Goal: Information Seeking & Learning: Learn about a topic

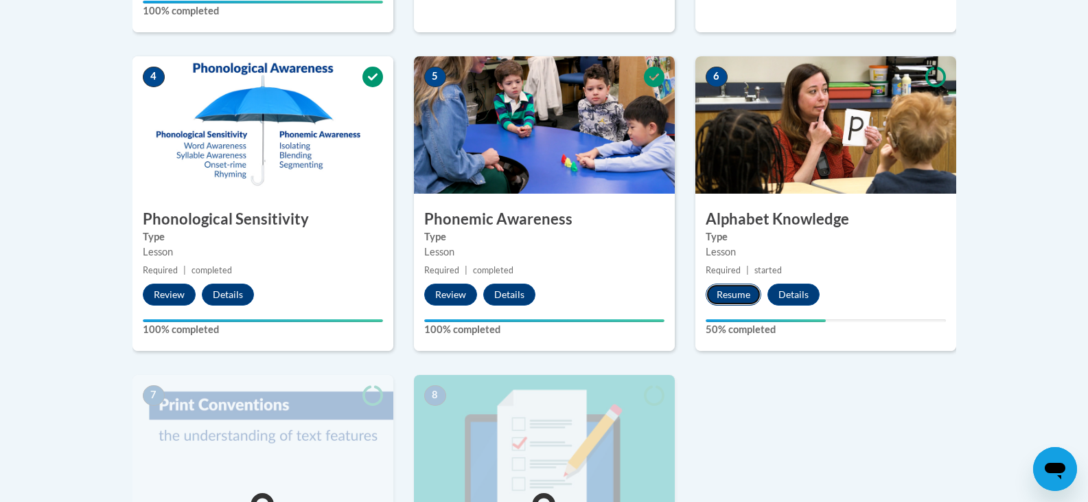
click at [745, 291] on button "Resume" at bounding box center [734, 295] width 56 height 22
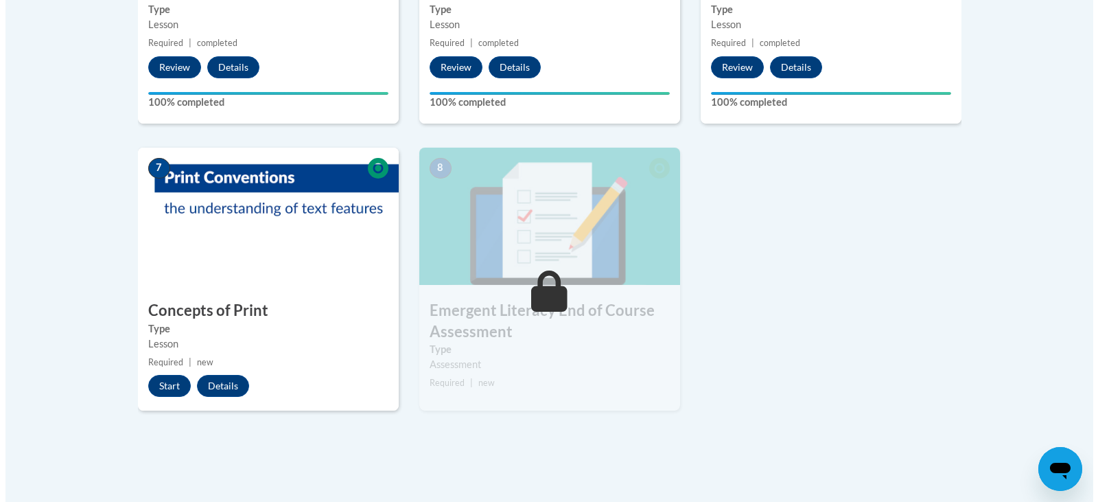
scroll to position [980, 0]
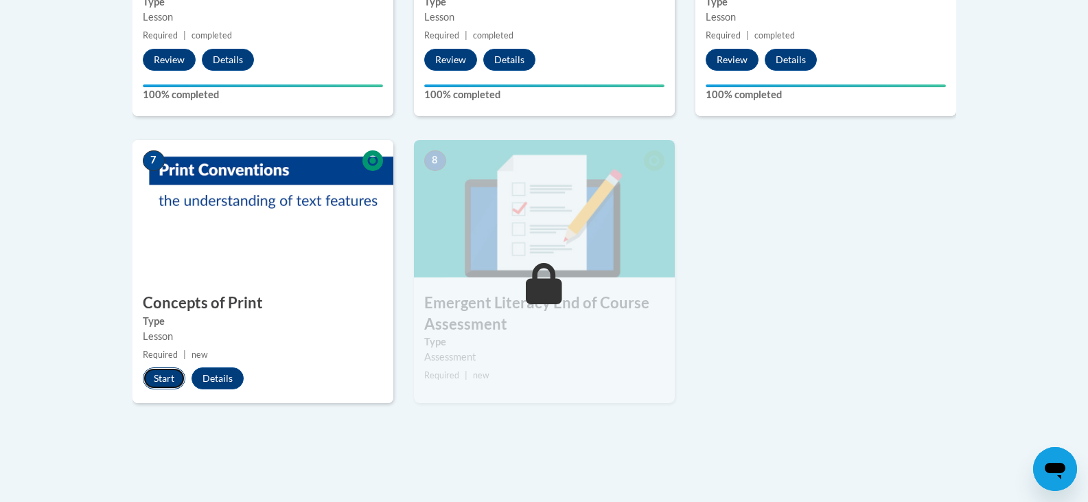
click at [157, 377] on button "Start" at bounding box center [164, 378] width 43 height 22
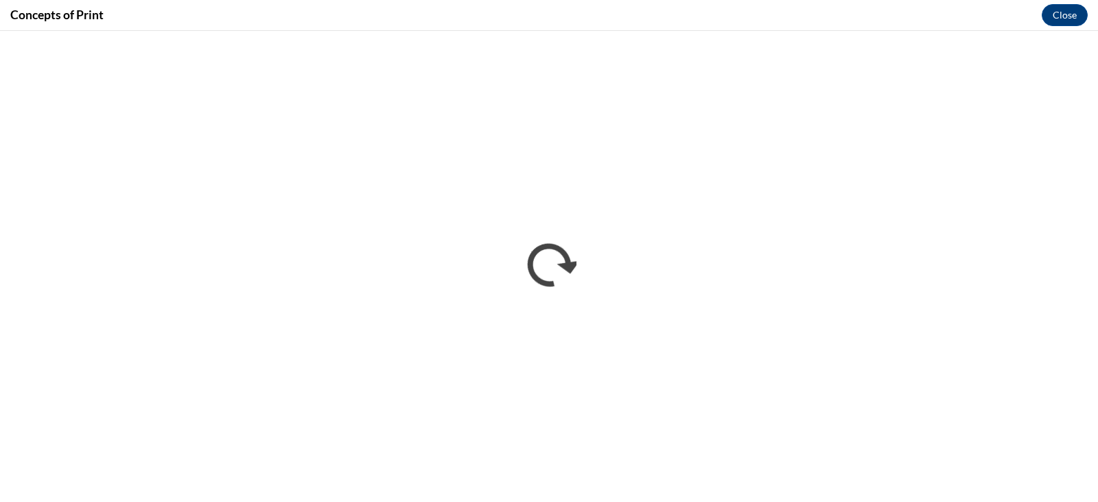
scroll to position [0, 0]
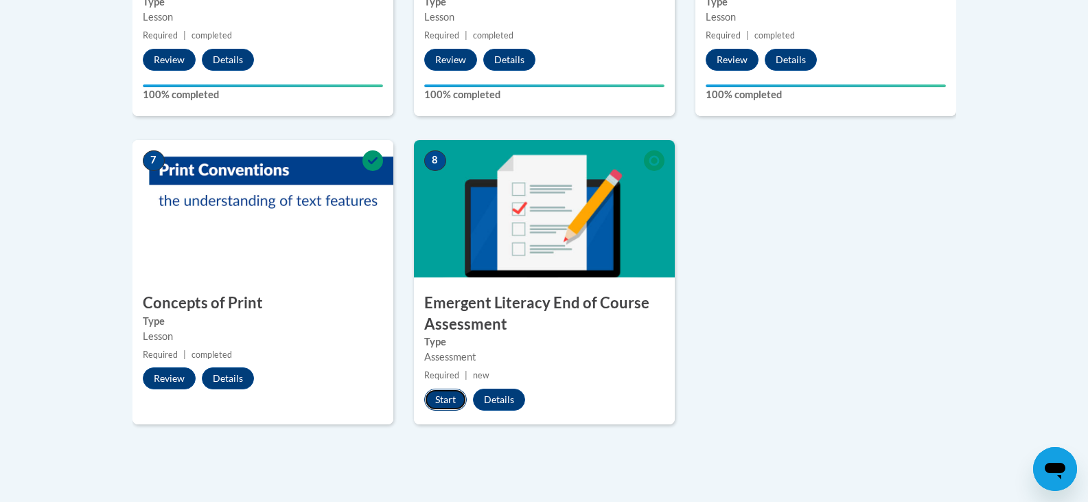
click at [453, 399] on button "Start" at bounding box center [445, 400] width 43 height 22
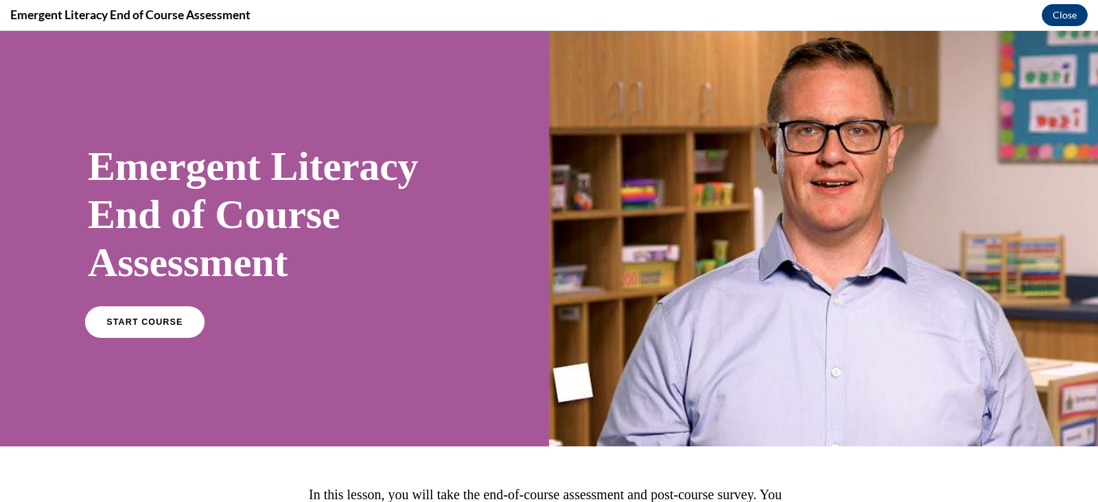
click at [126, 316] on link "START COURSE" at bounding box center [144, 322] width 119 height 32
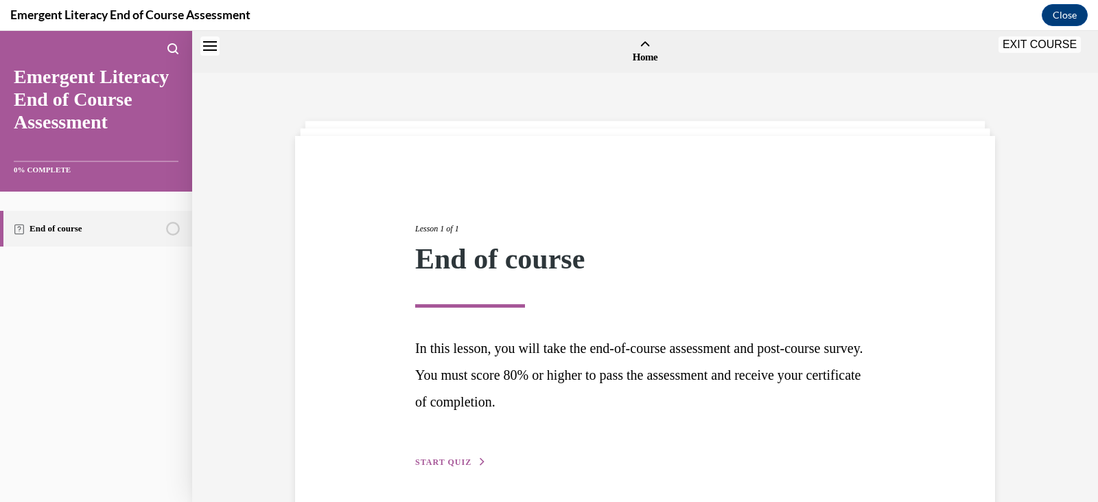
scroll to position [43, 0]
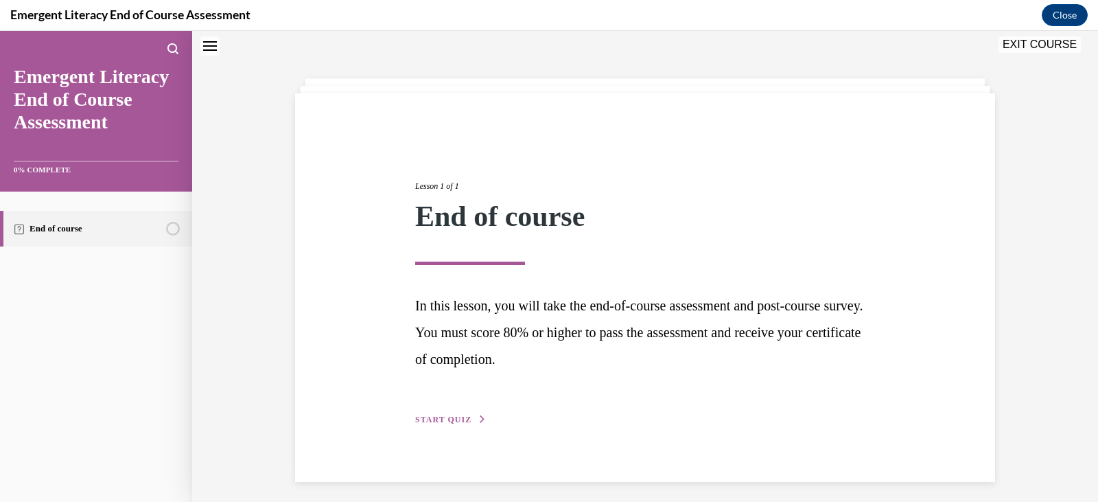
click at [435, 416] on span "START QUIZ" at bounding box center [443, 420] width 56 height 10
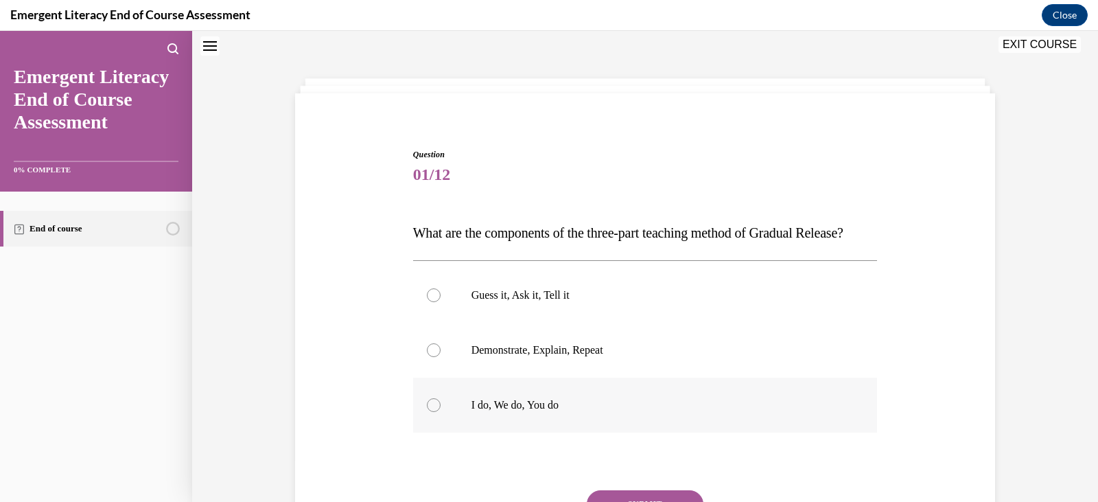
click at [427, 412] on div at bounding box center [434, 405] width 14 height 14
click at [427, 412] on input "I do, We do, You do" at bounding box center [434, 405] width 14 height 14
radio input "true"
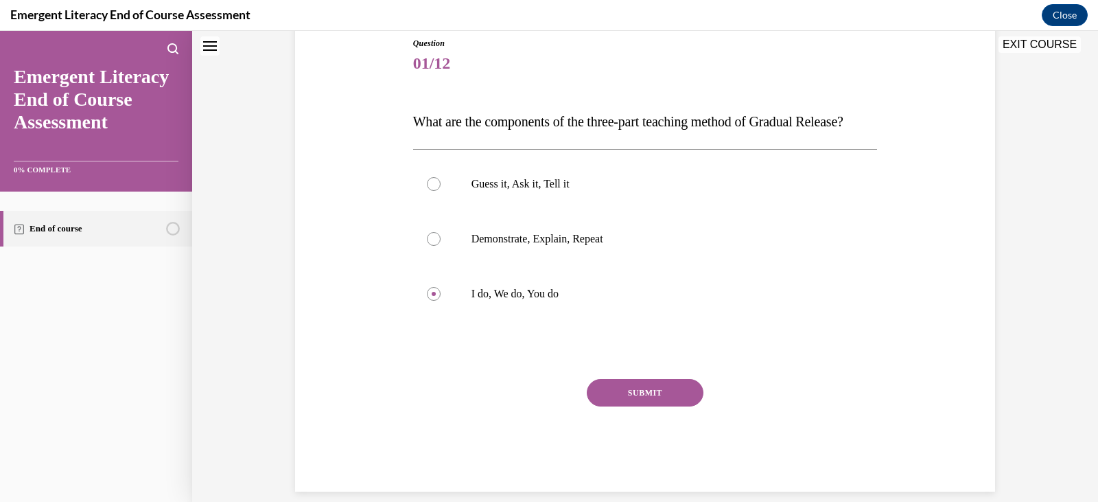
scroll to position [170, 0]
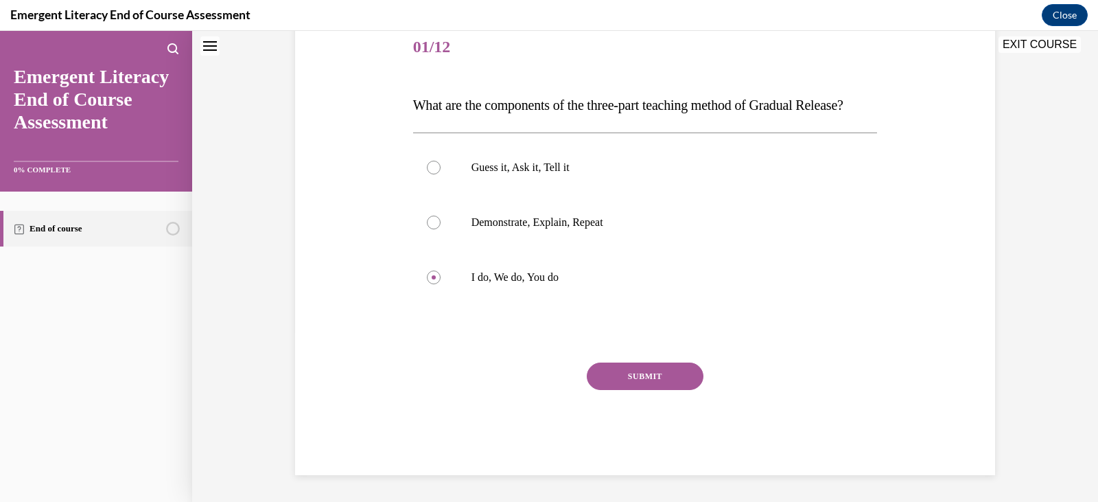
click at [676, 390] on button "SUBMIT" at bounding box center [645, 375] width 117 height 27
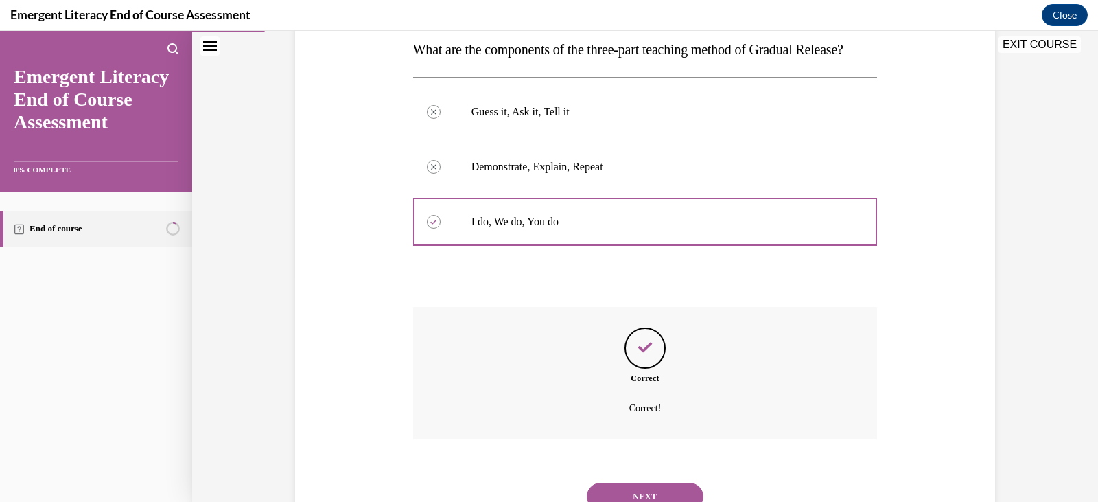
scroll to position [310, 0]
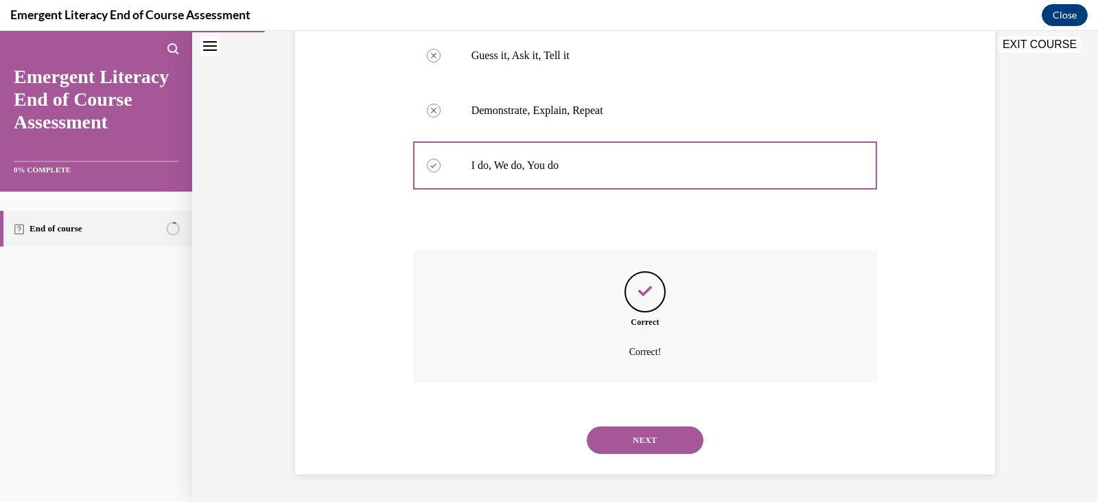
click at [635, 435] on button "NEXT" at bounding box center [645, 439] width 117 height 27
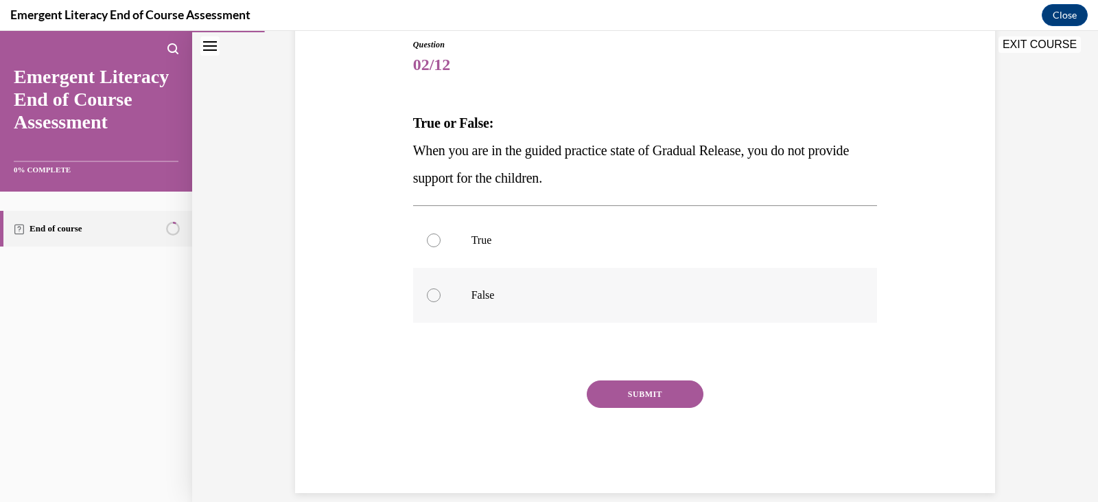
click at [429, 300] on div at bounding box center [434, 295] width 14 height 14
click at [429, 300] on input "False" at bounding box center [434, 295] width 14 height 14
radio input "true"
click at [652, 394] on button "SUBMIT" at bounding box center [645, 393] width 117 height 27
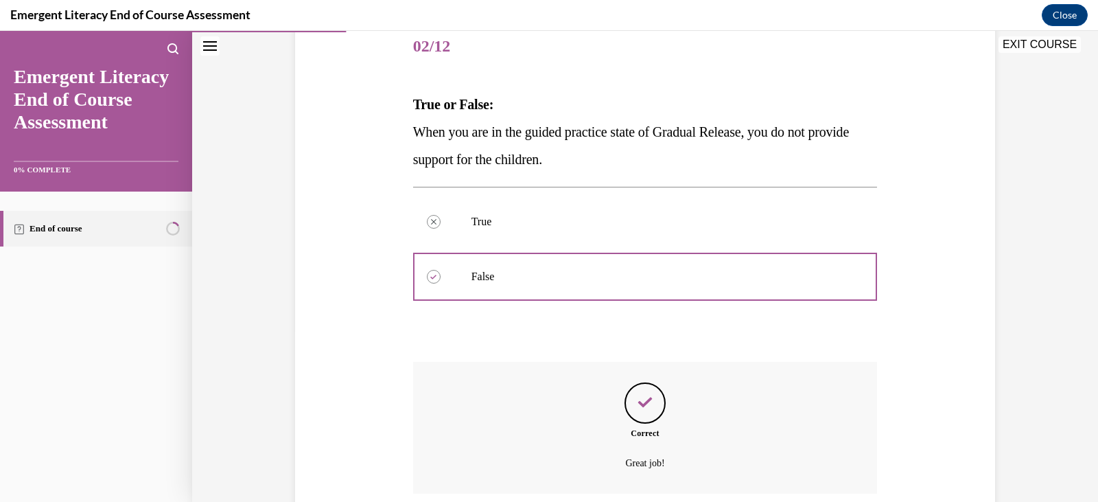
scroll to position [282, 0]
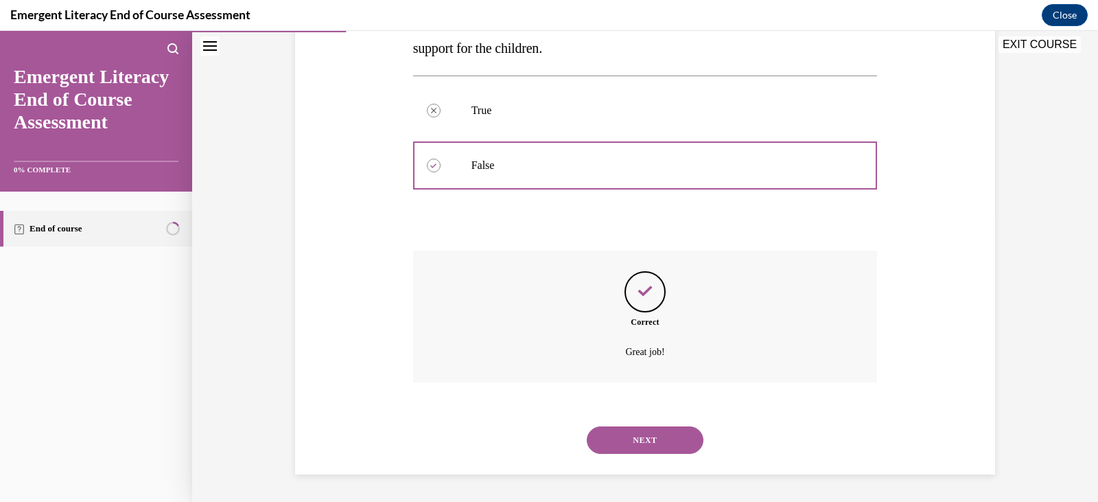
click at [643, 441] on button "NEXT" at bounding box center [645, 439] width 117 height 27
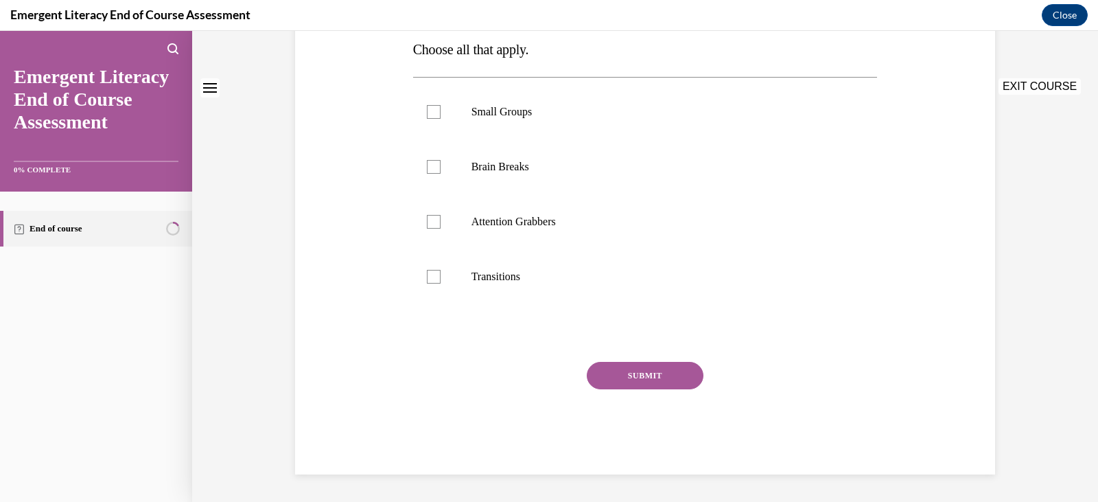
scroll to position [0, 0]
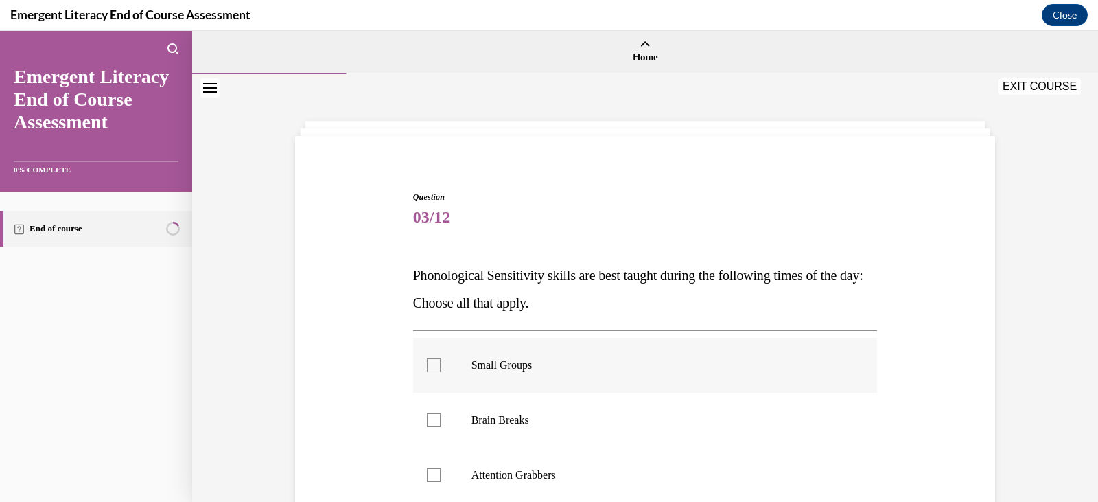
click at [428, 364] on div at bounding box center [434, 365] width 14 height 14
click at [428, 364] on input "Small Groups" at bounding box center [434, 365] width 14 height 14
checkbox input "true"
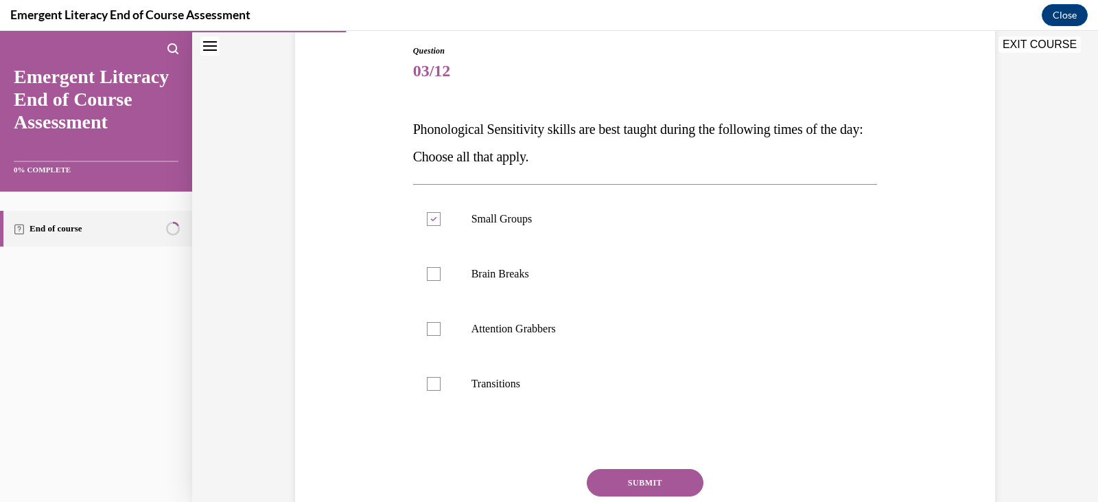
scroll to position [152, 0]
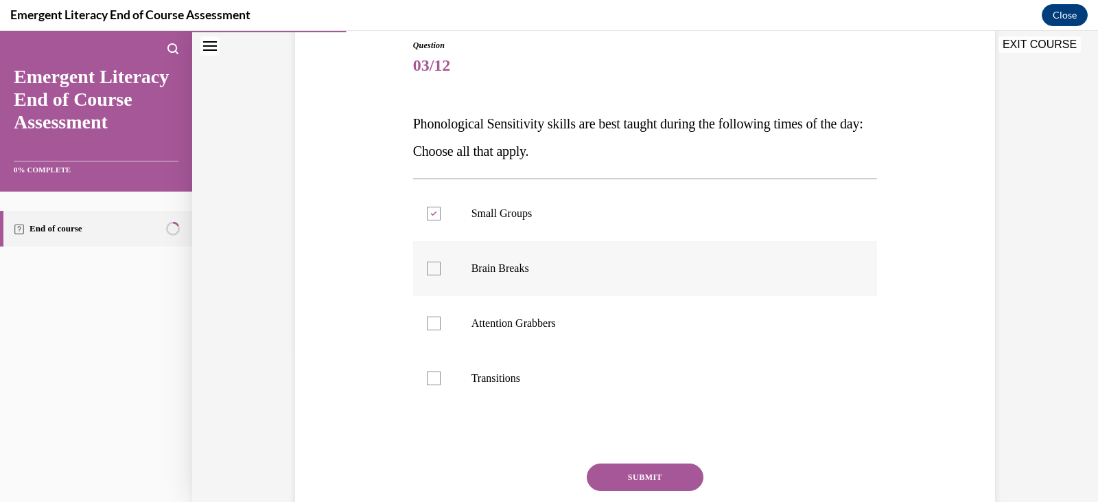
click at [426, 277] on label "Brain Breaks" at bounding box center [645, 268] width 465 height 55
click at [427, 275] on input "Brain Breaks" at bounding box center [434, 269] width 14 height 14
checkbox input "true"
click at [430, 375] on div at bounding box center [434, 378] width 14 height 14
click at [430, 375] on input "Transitions" at bounding box center [434, 378] width 14 height 14
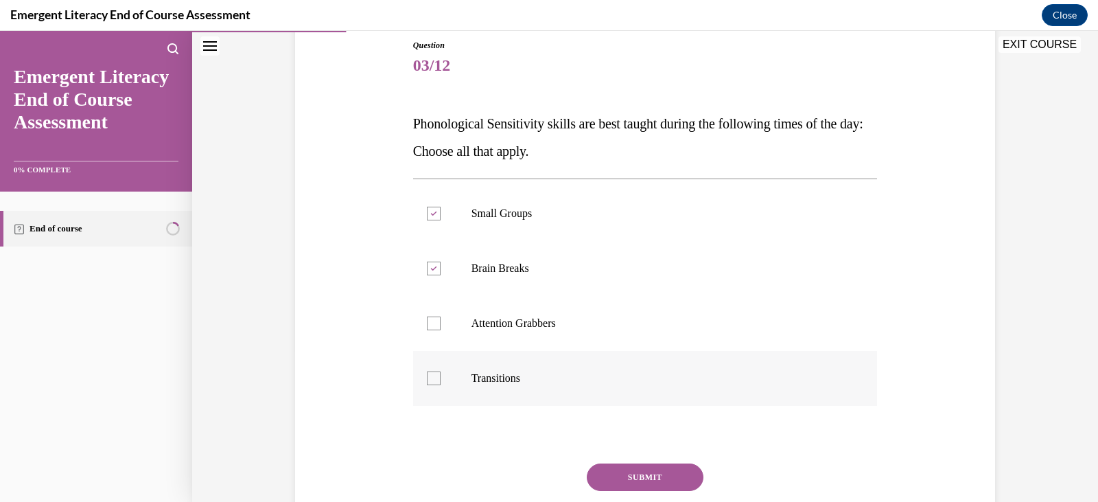
checkbox input "true"
click at [647, 471] on button "SUBMIT" at bounding box center [645, 476] width 117 height 27
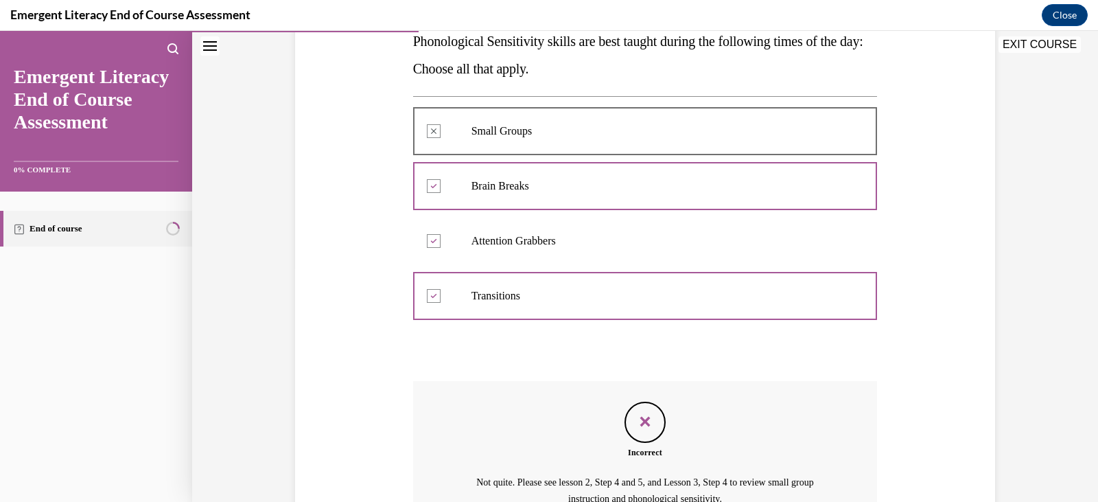
scroll to position [238, 0]
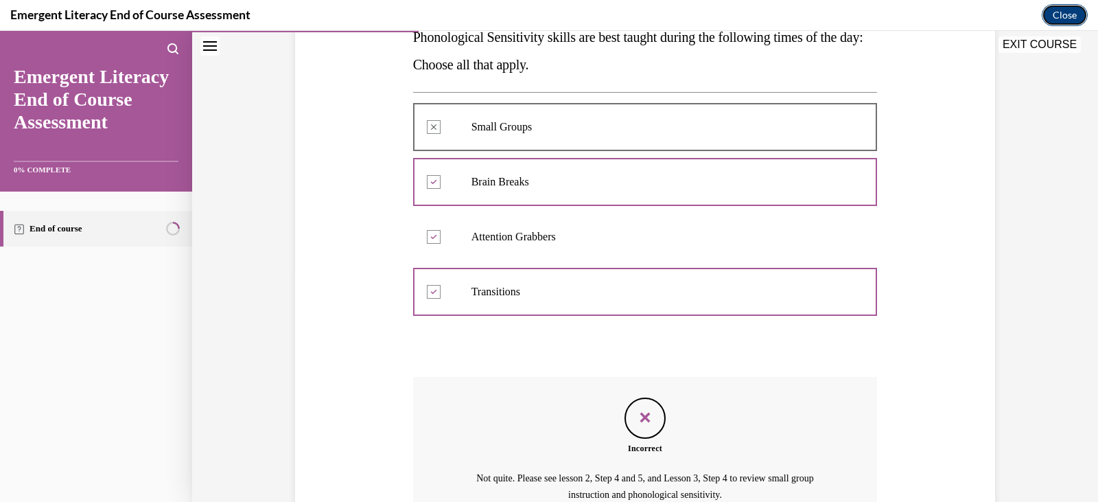
click at [1077, 12] on button "Close" at bounding box center [1065, 15] width 46 height 22
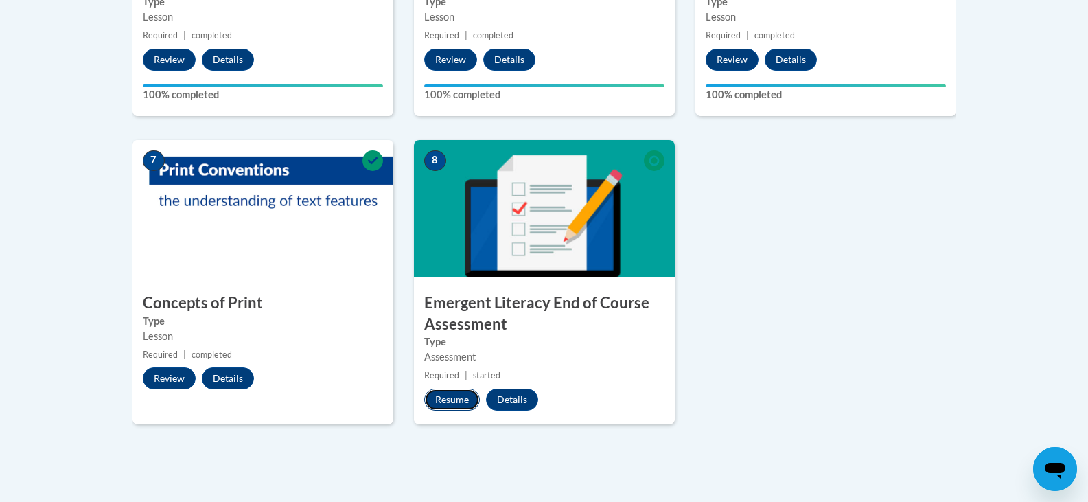
click at [455, 399] on button "Resume" at bounding box center [452, 400] width 56 height 22
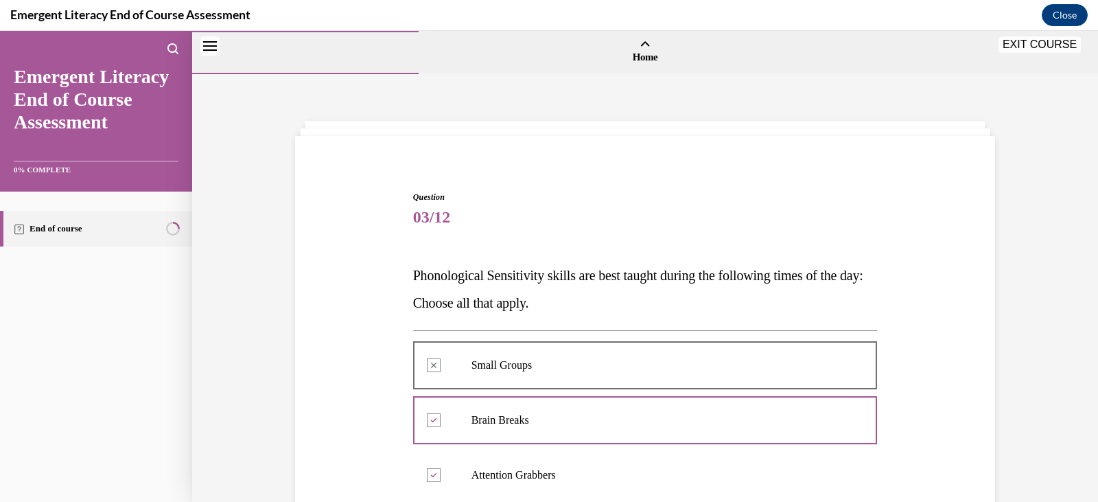
scroll to position [381, 0]
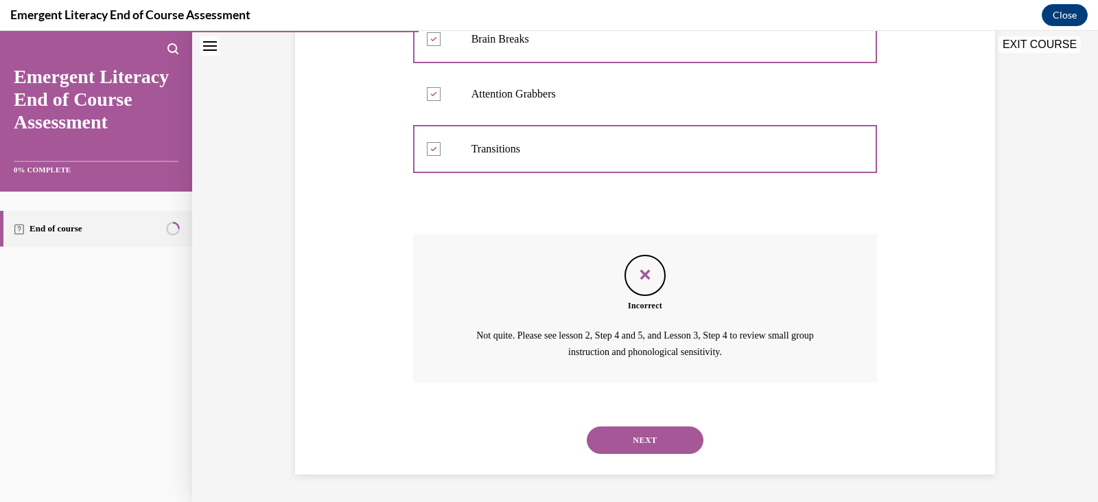
click at [216, 38] on button "Close navigation menu" at bounding box center [209, 45] width 19 height 19
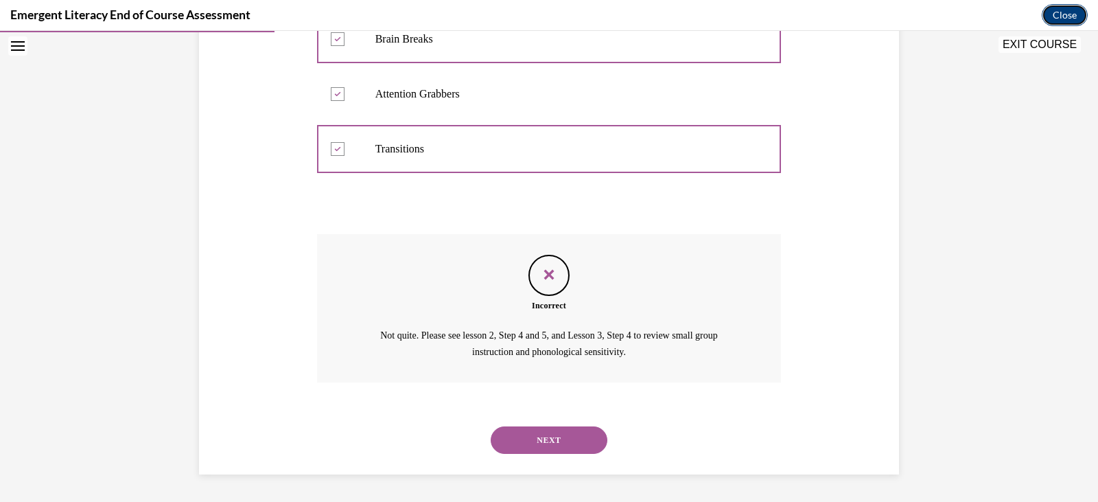
click at [1069, 16] on button "Close" at bounding box center [1065, 15] width 46 height 22
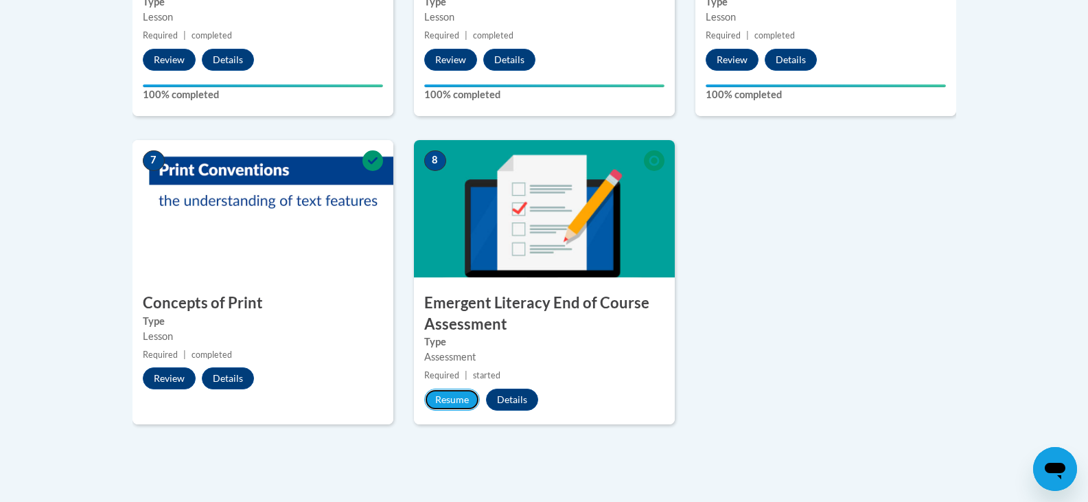
click at [454, 395] on button "Resume" at bounding box center [452, 400] width 56 height 22
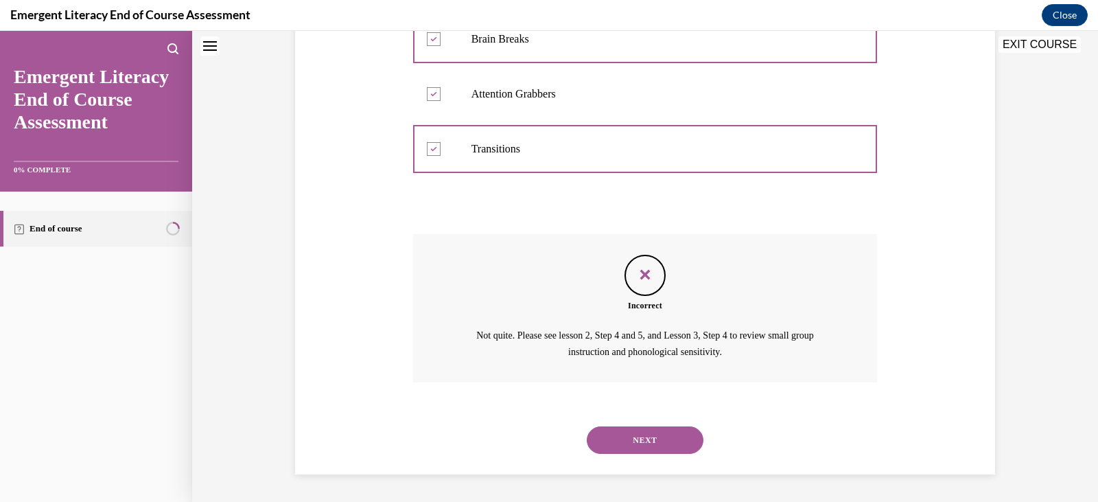
click at [625, 431] on button "NEXT" at bounding box center [645, 439] width 117 height 27
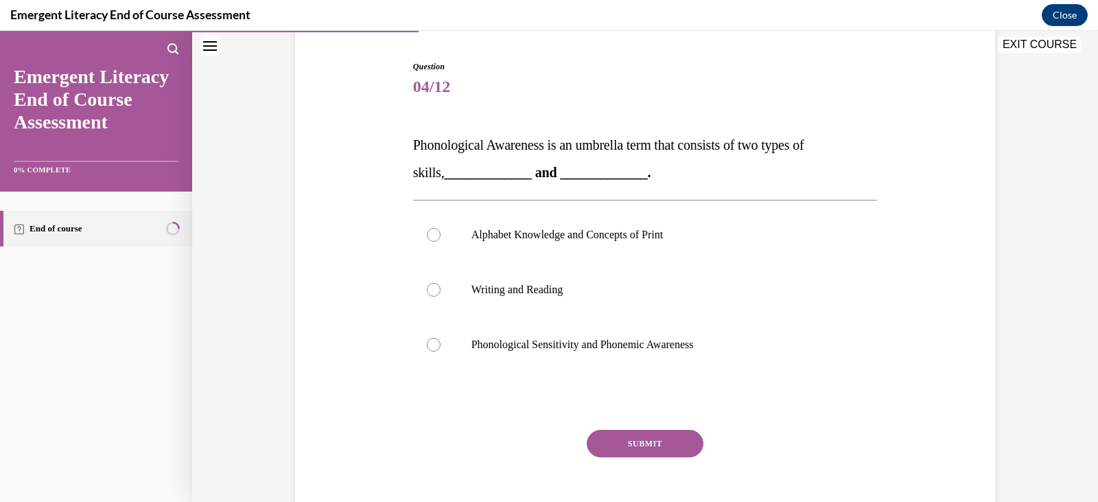
scroll to position [134, 0]
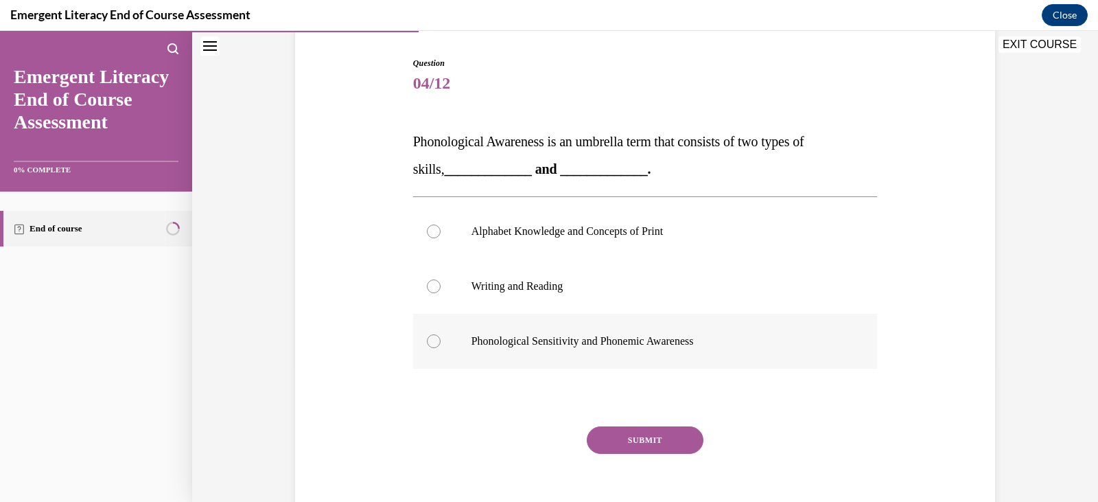
click at [427, 343] on div at bounding box center [434, 341] width 14 height 14
click at [427, 343] on input "Phonological Sensitivity and Phonemic Awareness" at bounding box center [434, 341] width 14 height 14
radio input "true"
click at [652, 441] on button "SUBMIT" at bounding box center [645, 439] width 117 height 27
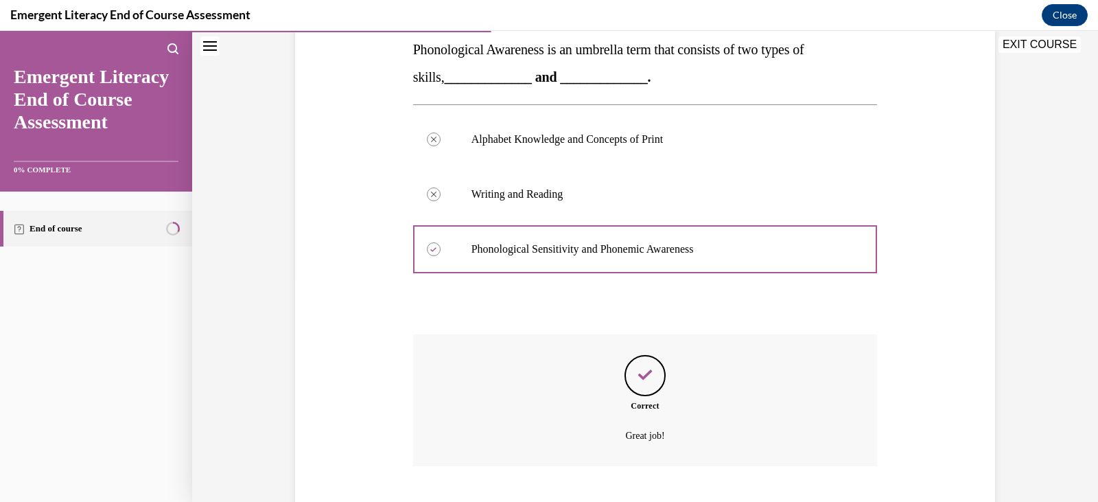
scroll to position [310, 0]
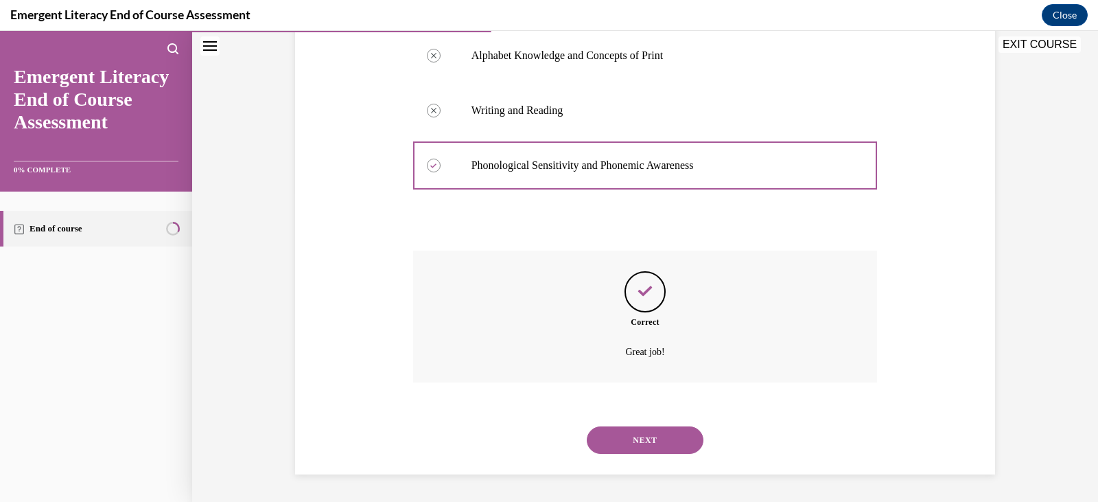
click at [652, 441] on button "NEXT" at bounding box center [645, 439] width 117 height 27
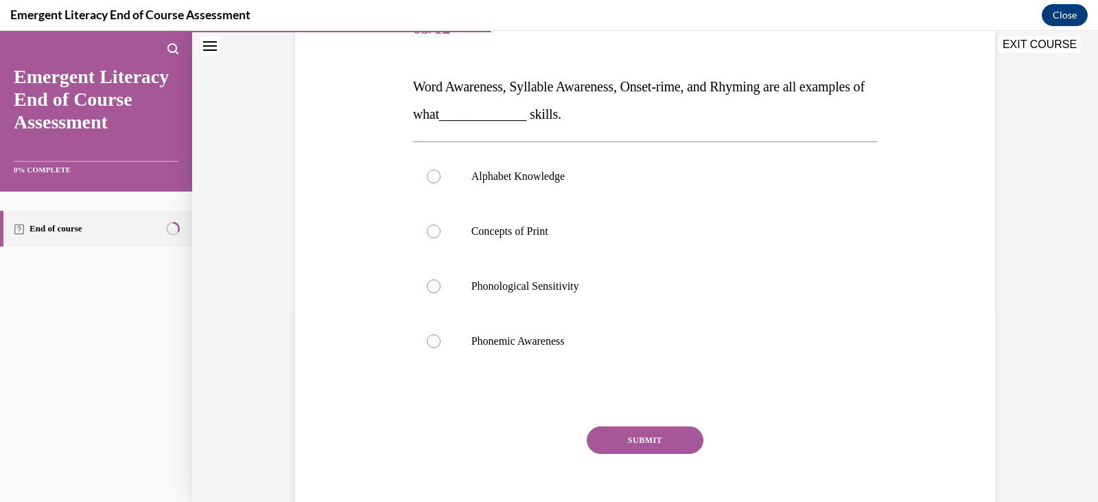
scroll to position [189, 0]
click at [427, 286] on div at bounding box center [434, 286] width 14 height 14
click at [427, 286] on input "Phonological Sensitivity" at bounding box center [434, 286] width 14 height 14
radio input "true"
click at [658, 437] on button "SUBMIT" at bounding box center [645, 439] width 117 height 27
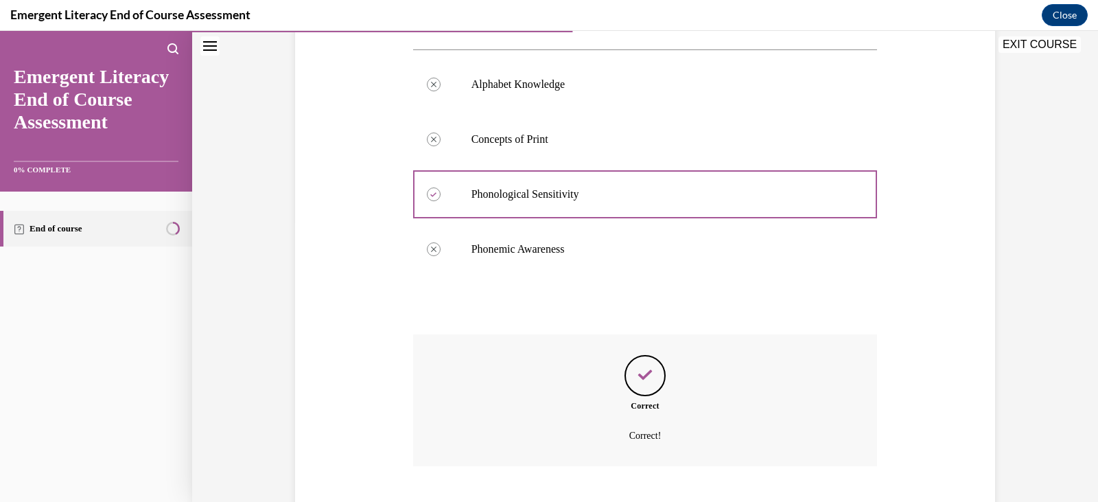
scroll to position [365, 0]
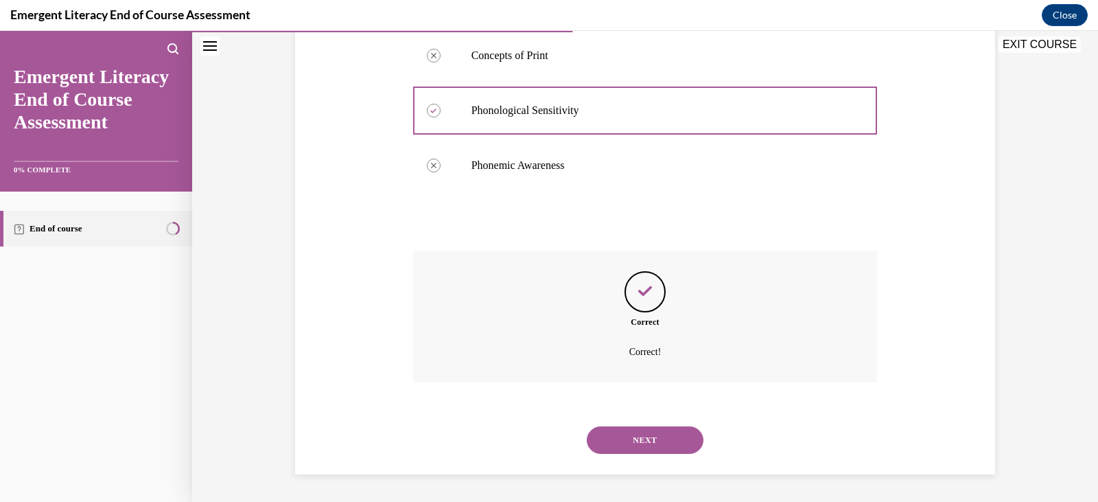
click at [658, 437] on button "NEXT" at bounding box center [645, 439] width 117 height 27
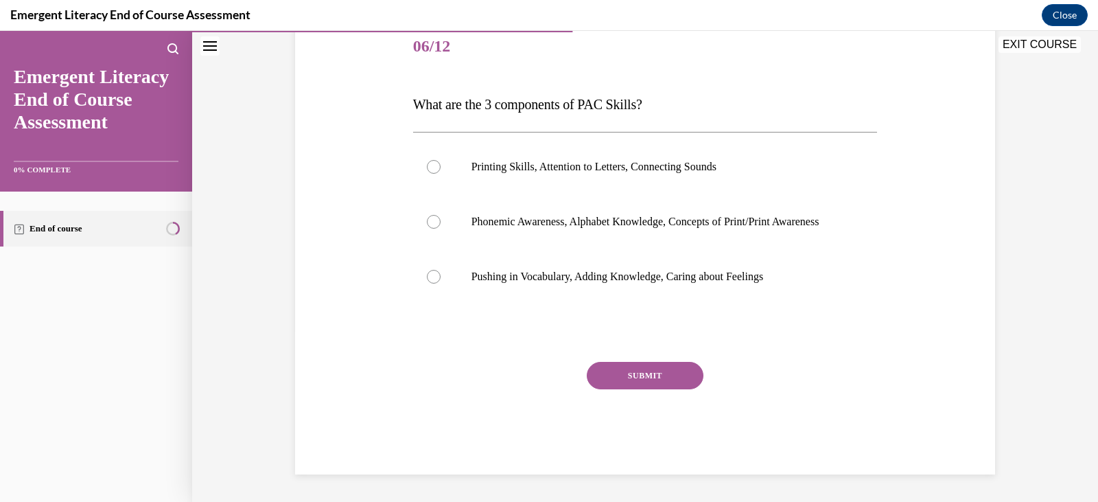
scroll to position [152, 0]
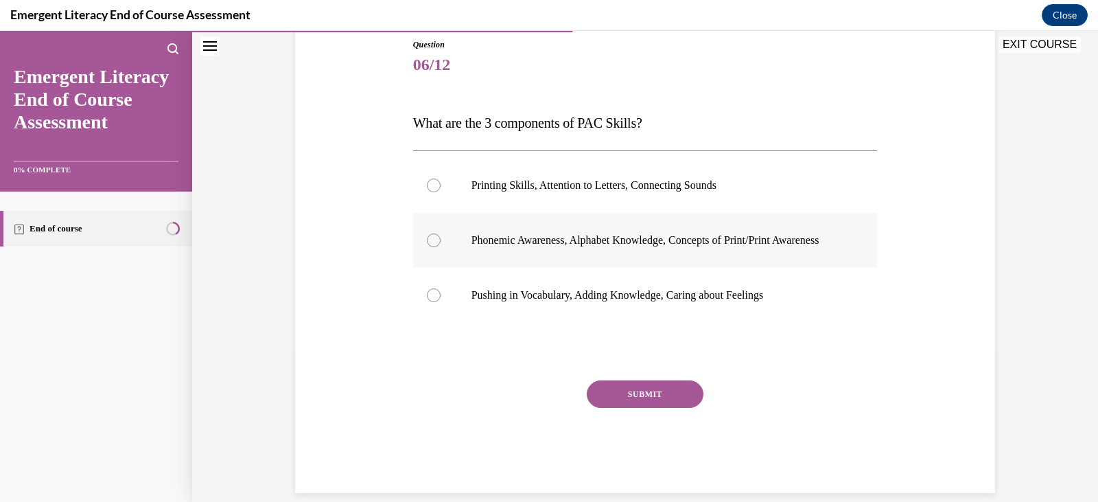
click at [427, 247] on div at bounding box center [434, 240] width 14 height 14
click at [427, 247] on input "Phonemic Awareness, Alphabet Knowledge, Concepts of Print/Print Awareness" at bounding box center [434, 240] width 14 height 14
radio input "true"
click at [634, 408] on button "SUBMIT" at bounding box center [645, 393] width 117 height 27
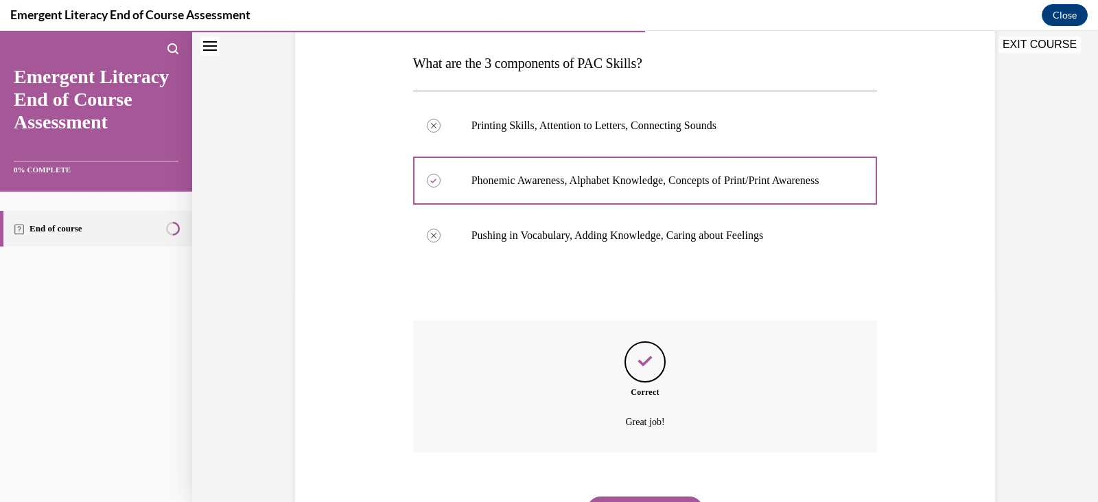
scroll to position [296, 0]
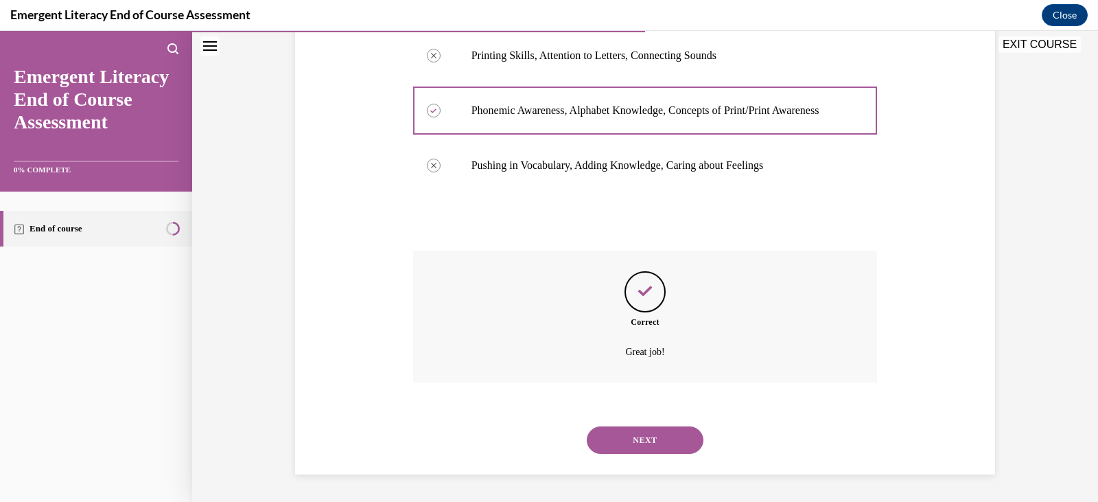
click at [626, 439] on button "NEXT" at bounding box center [645, 439] width 117 height 27
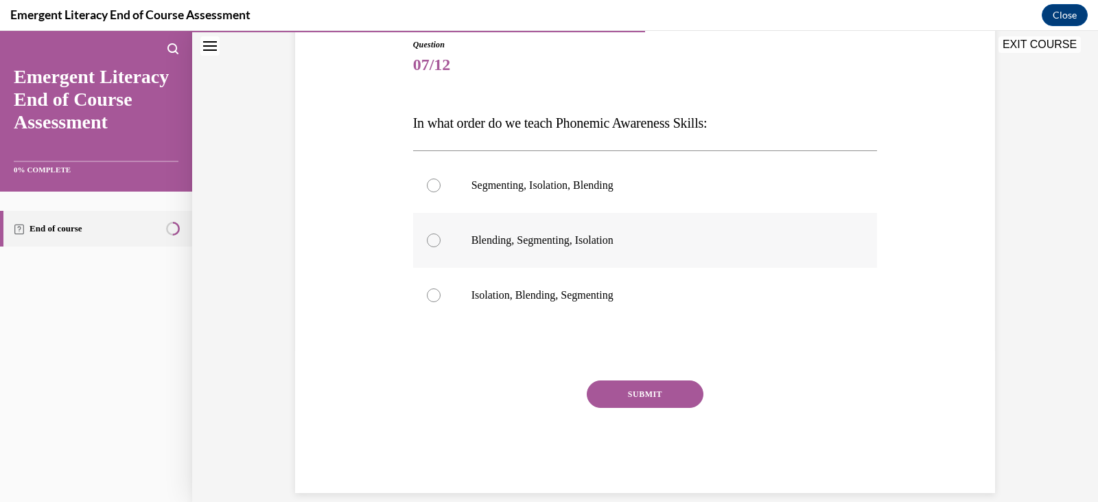
click at [427, 241] on div at bounding box center [434, 240] width 14 height 14
click at [427, 241] on input "Blending, Segmenting, Isolation" at bounding box center [434, 240] width 14 height 14
radio input "true"
click at [638, 389] on button "SUBMIT" at bounding box center [645, 393] width 117 height 27
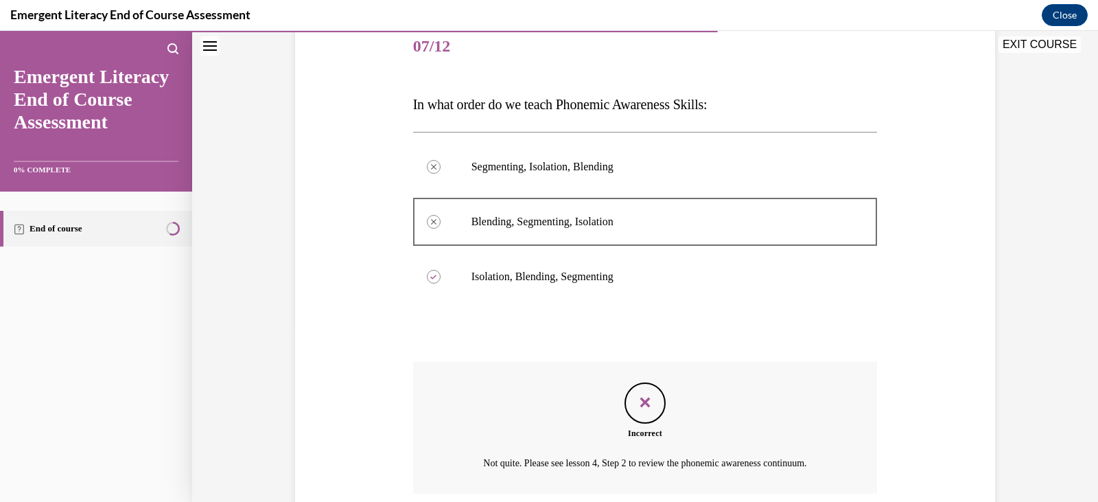
scroll to position [282, 0]
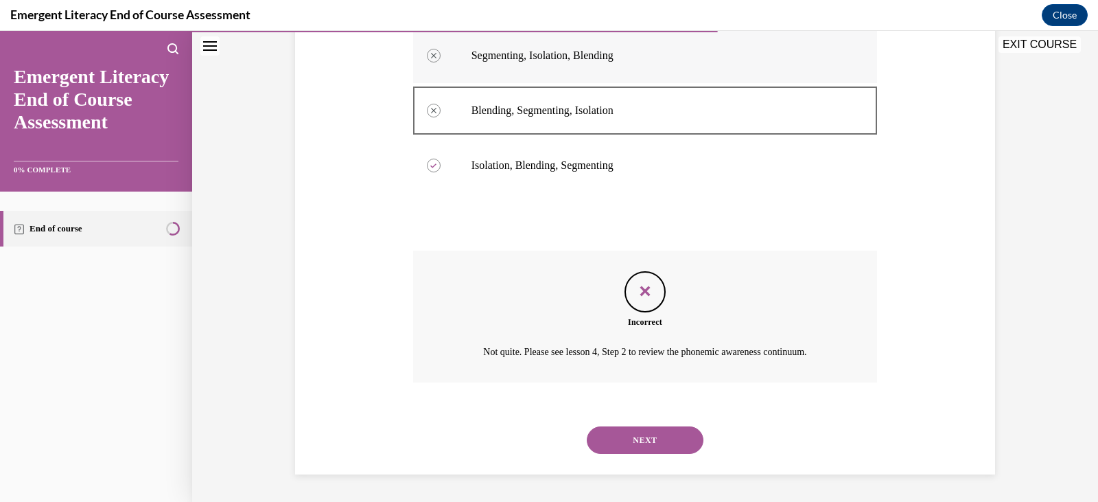
click at [700, 32] on label "Segmenting, Isolation, Blending" at bounding box center [645, 55] width 465 height 55
click at [630, 437] on button "NEXT" at bounding box center [645, 439] width 117 height 27
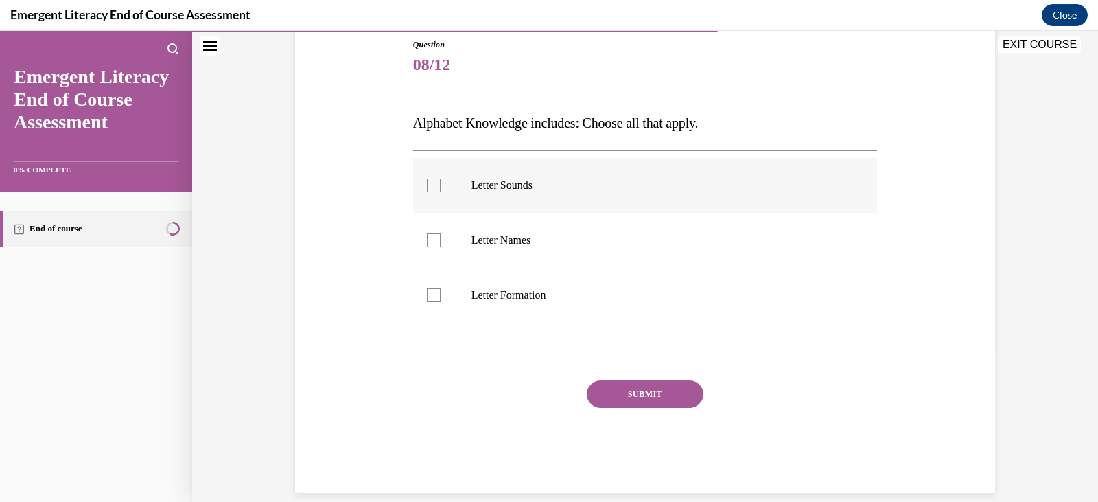
click at [428, 188] on div at bounding box center [434, 185] width 14 height 14
click at [428, 188] on input "Letter Sounds" at bounding box center [434, 185] width 14 height 14
checkbox input "true"
click at [433, 307] on label "Letter Formation" at bounding box center [645, 295] width 465 height 55
click at [433, 302] on input "Letter Formation" at bounding box center [434, 295] width 14 height 14
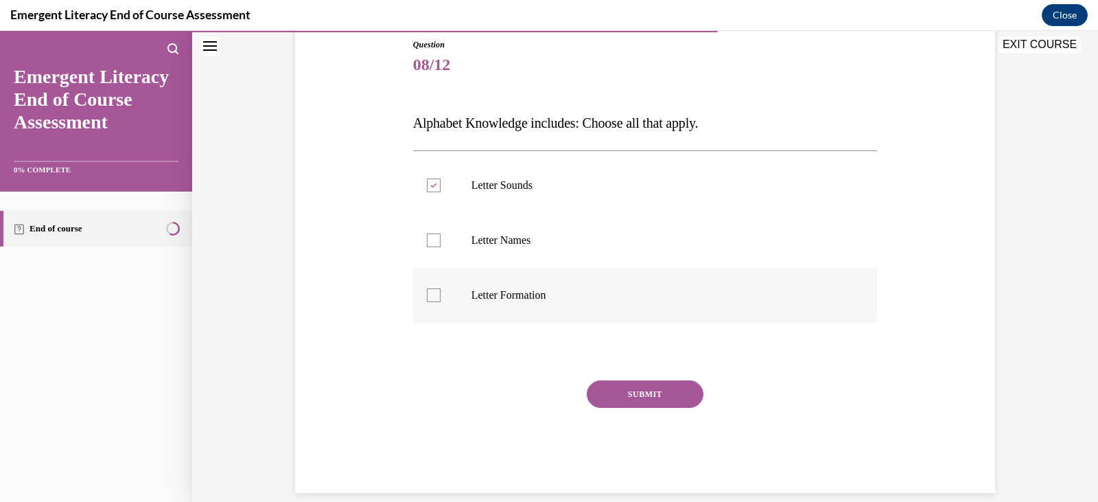
checkbox input "true"
click at [427, 245] on div at bounding box center [434, 240] width 14 height 14
click at [427, 245] on input "Letter Names" at bounding box center [434, 240] width 14 height 14
checkbox input "true"
click at [647, 396] on button "SUBMIT" at bounding box center [645, 393] width 117 height 27
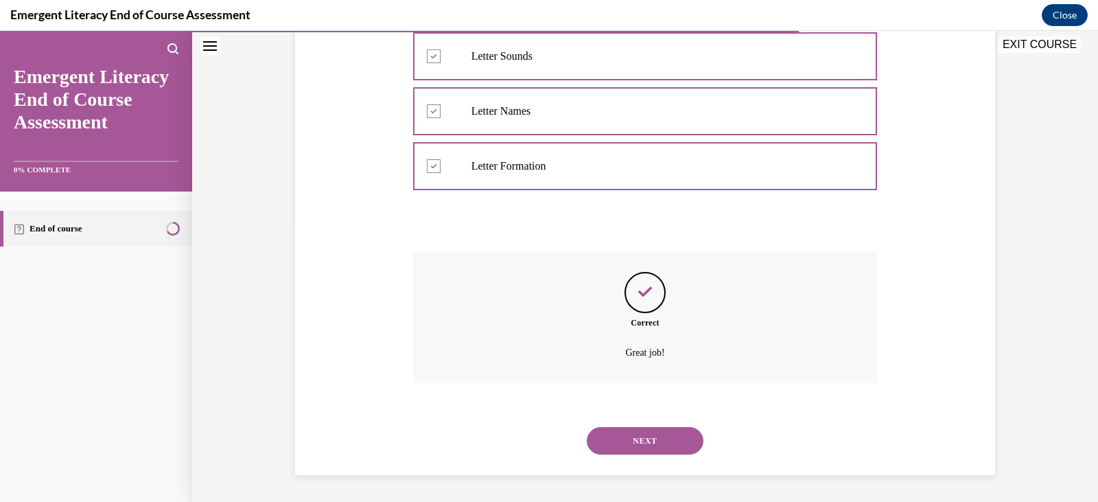
scroll to position [282, 0]
click at [645, 441] on button "NEXT" at bounding box center [645, 439] width 117 height 27
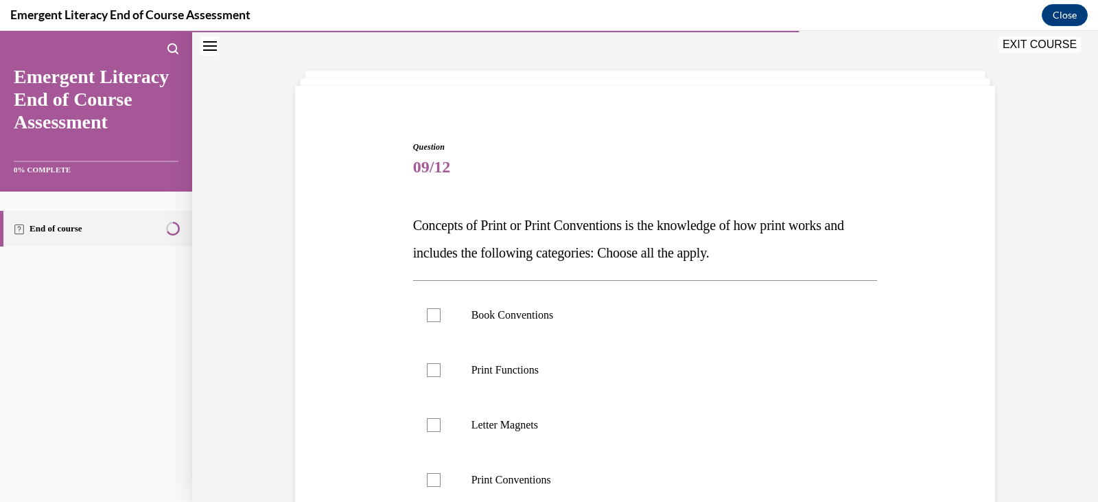
scroll to position [53, 0]
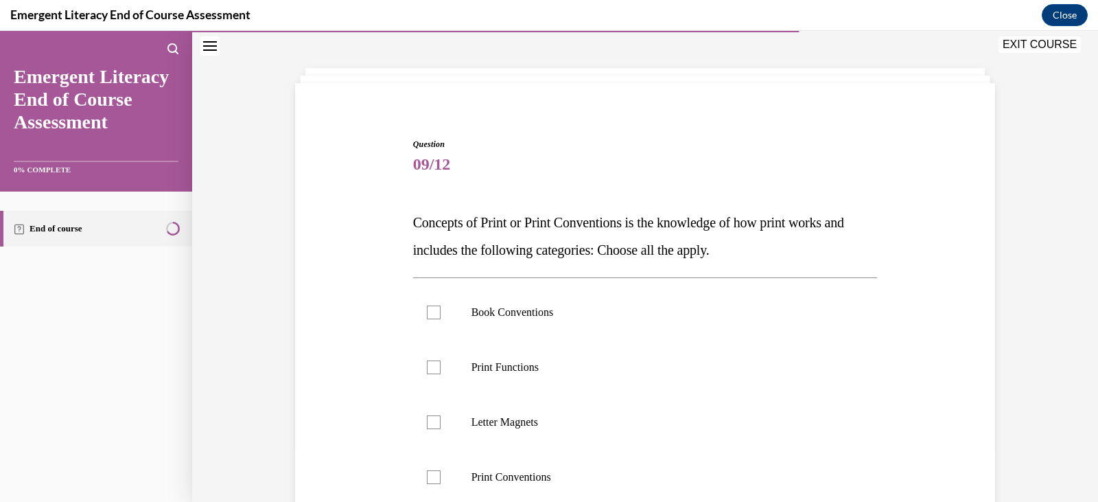
drag, startPoint x: 1087, startPoint y: 265, endPoint x: 1086, endPoint y: 283, distance: 17.9
click at [1086, 283] on div "Question 09/12 Concepts of Print or Print Conventions is the knowledge of how p…" at bounding box center [645, 389] width 906 height 736
click at [429, 310] on div at bounding box center [434, 313] width 14 height 14
click at [429, 310] on input "Book Conventions" at bounding box center [434, 313] width 14 height 14
checkbox input "true"
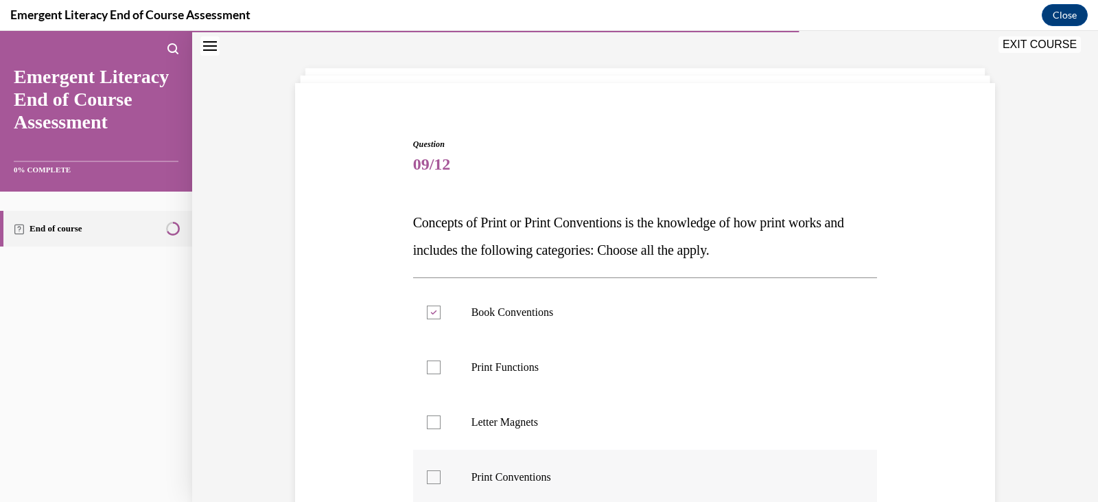
click at [431, 472] on div at bounding box center [434, 477] width 14 height 14
click at [431, 472] on input "Print Conventions" at bounding box center [434, 477] width 14 height 14
checkbox input "true"
click at [427, 363] on div at bounding box center [434, 367] width 14 height 14
click at [427, 363] on input "Print Functions" at bounding box center [434, 367] width 14 height 14
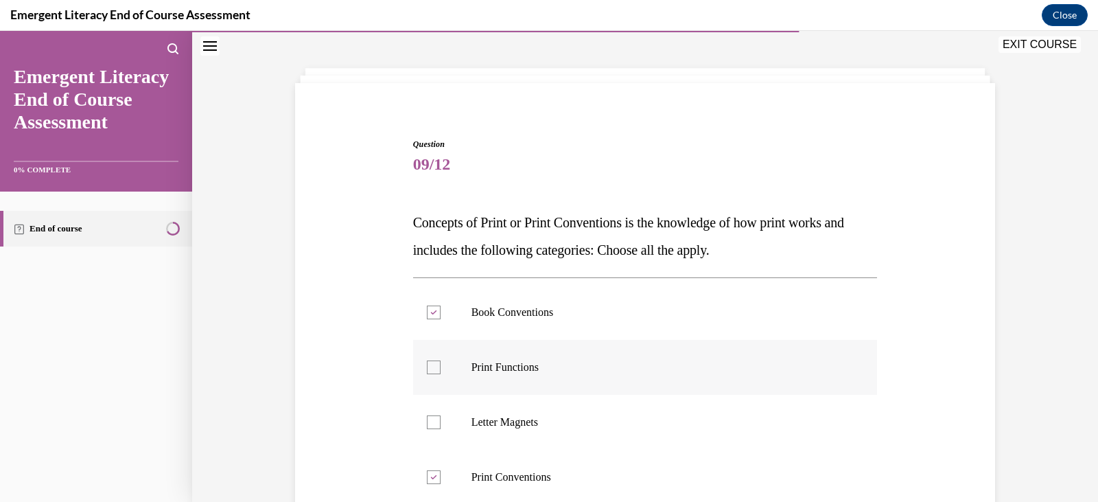
checkbox input "true"
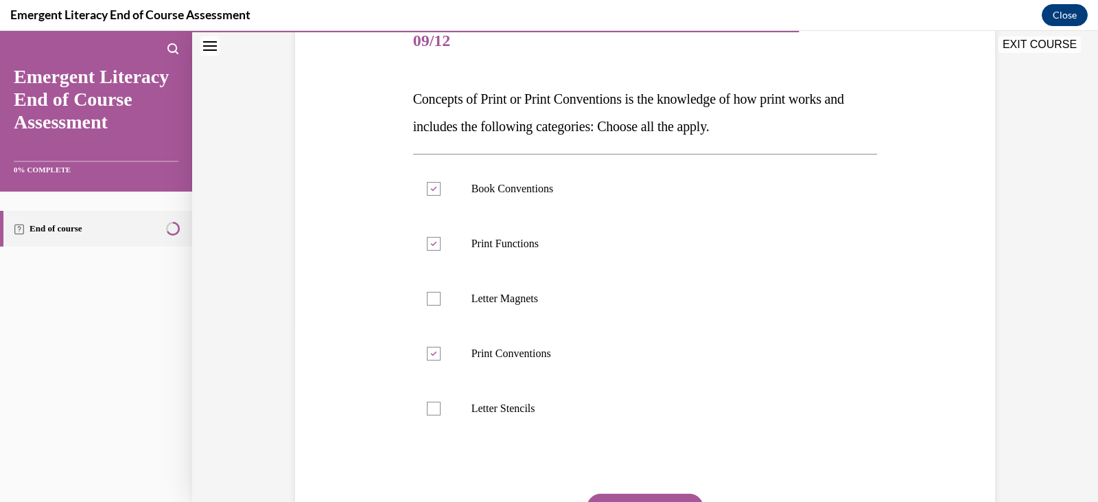
scroll to position [229, 0]
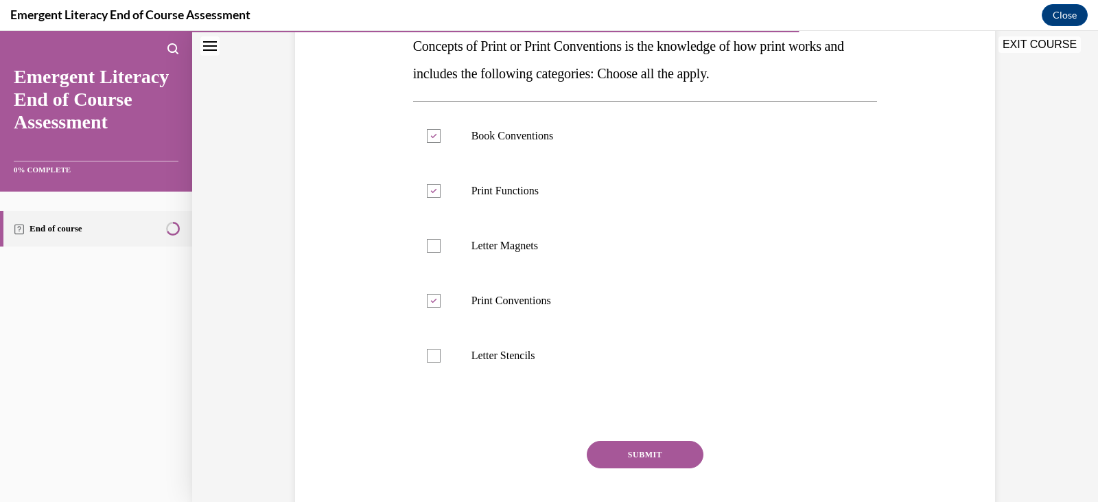
click at [647, 448] on button "SUBMIT" at bounding box center [645, 454] width 117 height 27
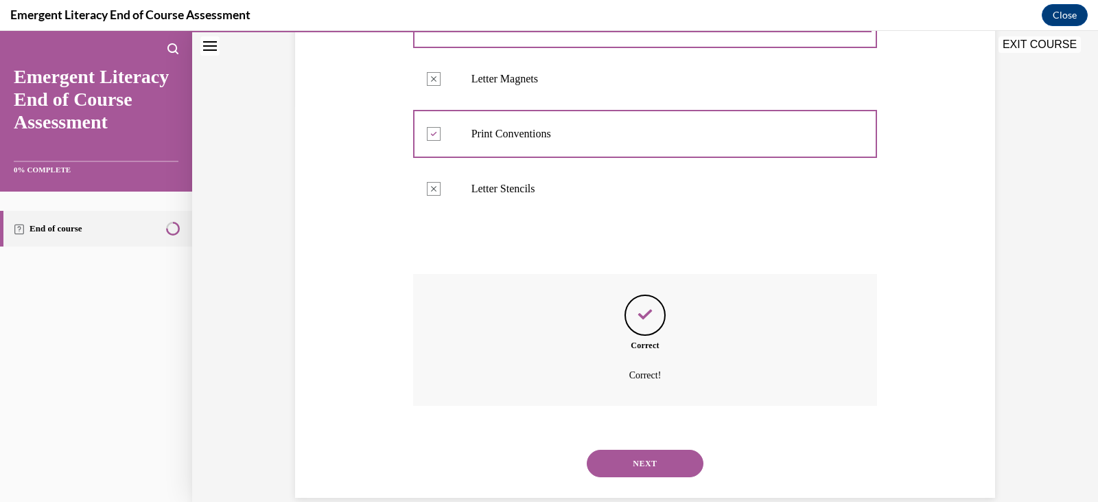
scroll to position [419, 0]
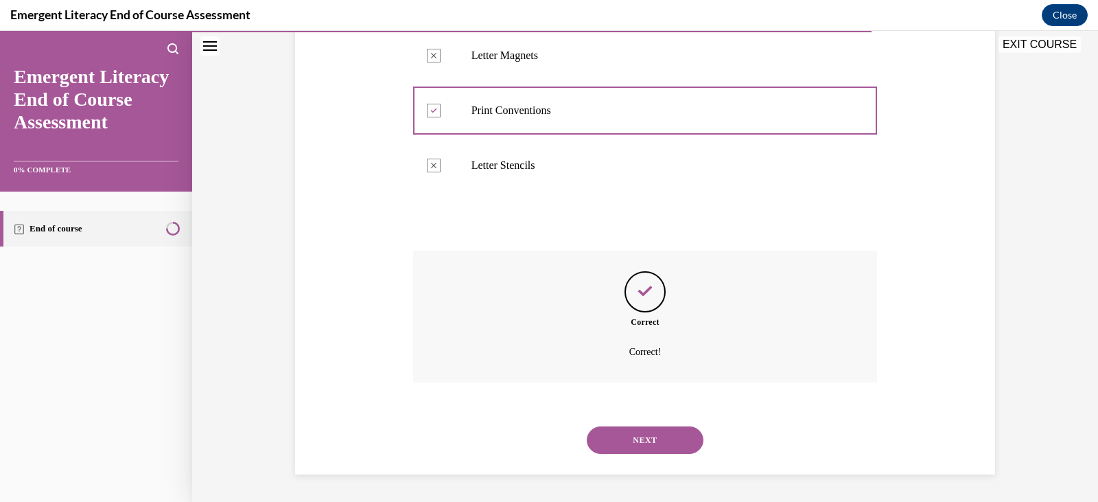
click at [647, 448] on button "NEXT" at bounding box center [645, 439] width 117 height 27
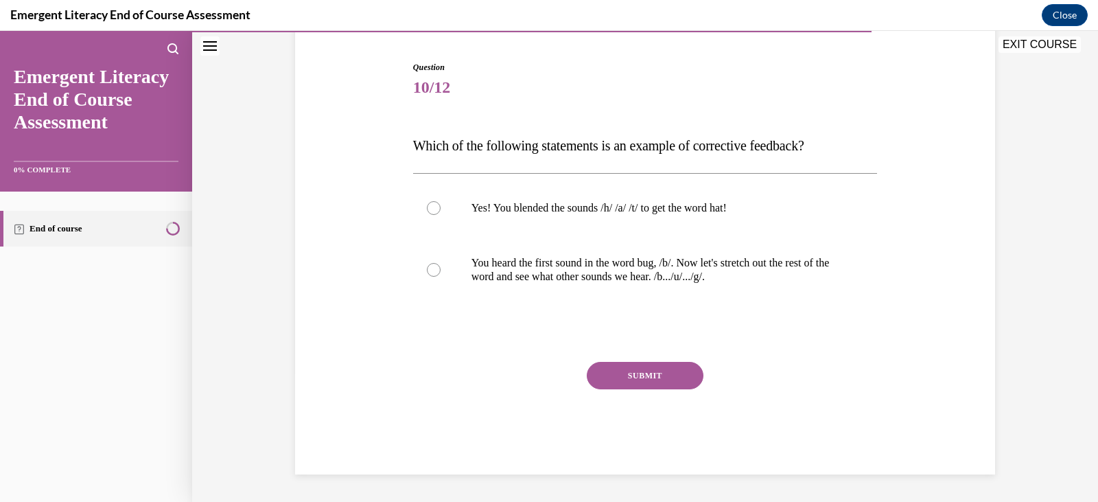
scroll to position [130, 0]
click at [427, 272] on div at bounding box center [434, 270] width 14 height 14
click at [427, 272] on input "You heard the first sound in the word bug, /b/. Now let's stretch out the rest …" at bounding box center [434, 270] width 14 height 14
radio input "true"
click at [649, 377] on button "SUBMIT" at bounding box center [645, 375] width 117 height 27
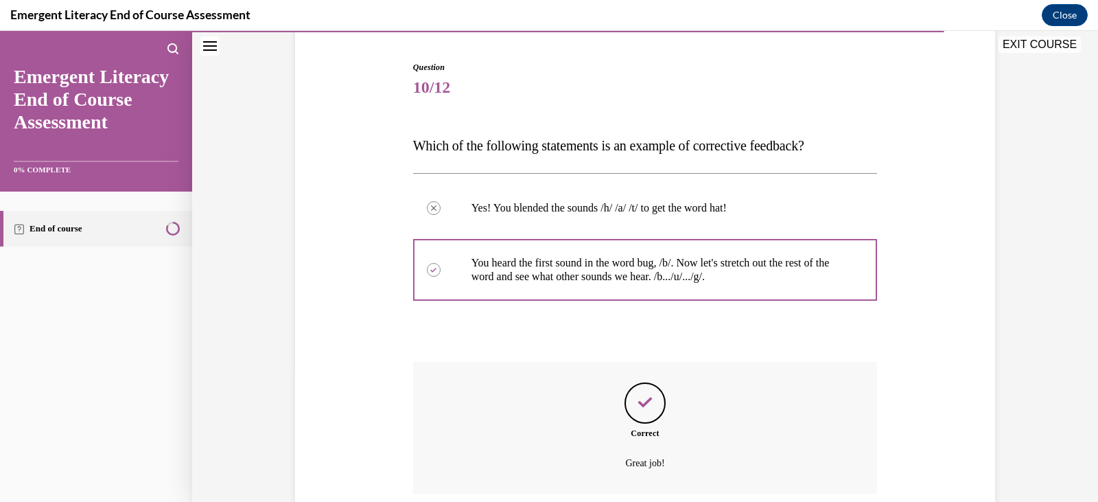
scroll to position [241, 0]
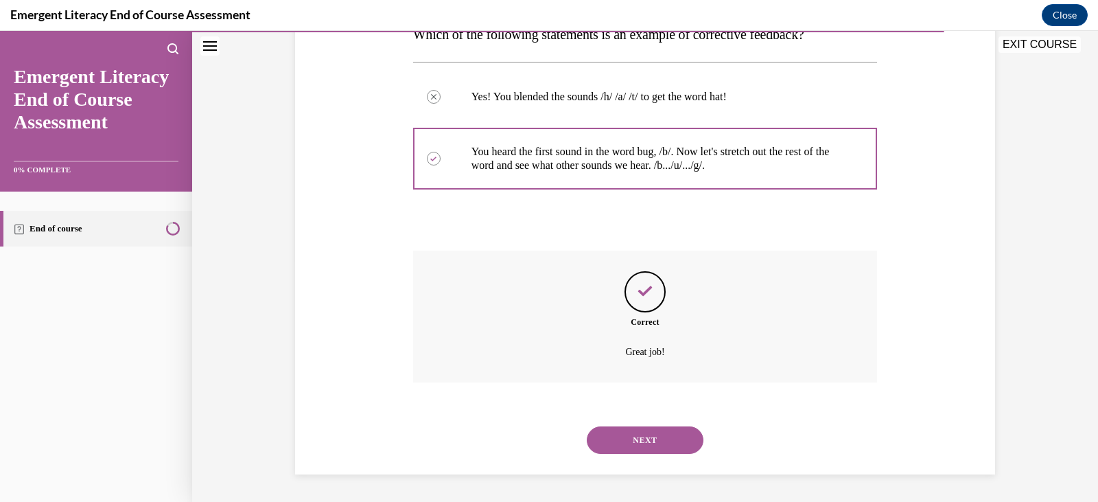
click at [649, 377] on div "Correct Great job!" at bounding box center [645, 317] width 465 height 132
click at [636, 438] on button "NEXT" at bounding box center [645, 439] width 117 height 27
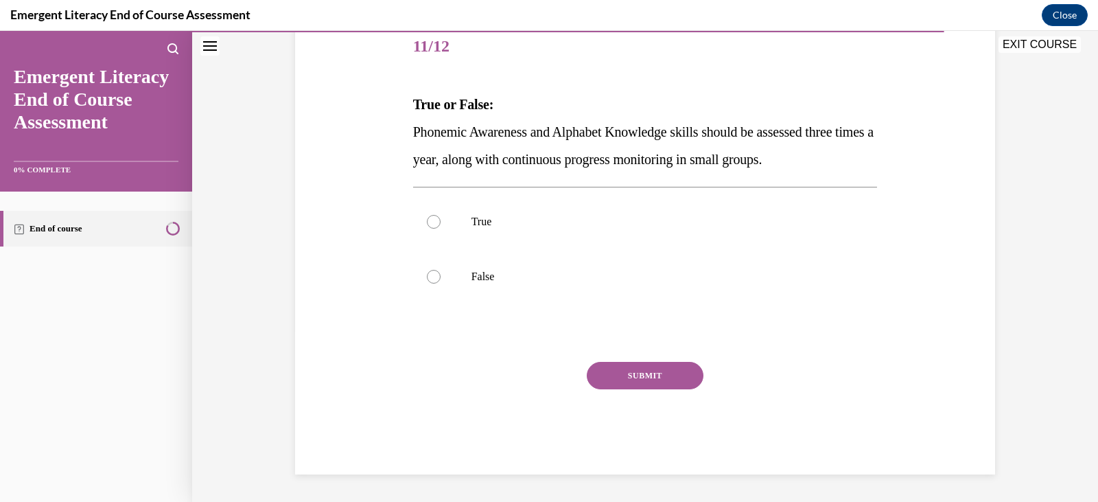
scroll to position [152, 0]
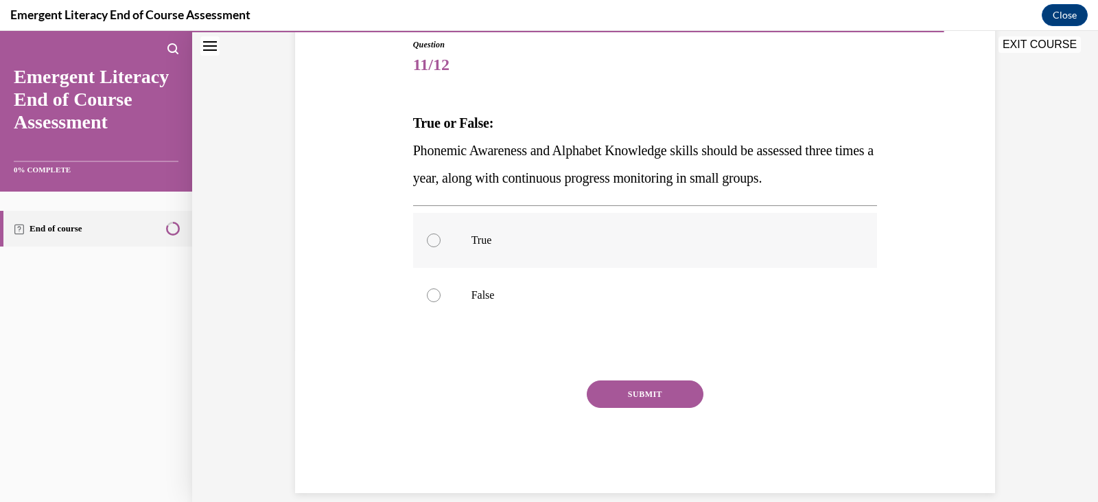
click at [436, 238] on label "True" at bounding box center [645, 240] width 465 height 55
click at [436, 238] on input "True" at bounding box center [434, 240] width 14 height 14
radio input "true"
click at [651, 398] on button "SUBMIT" at bounding box center [645, 393] width 117 height 27
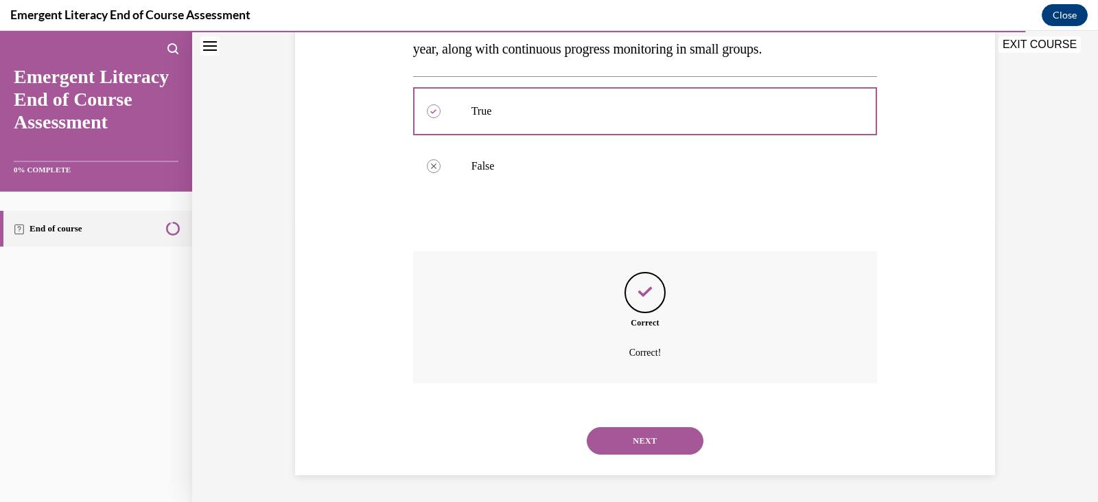
scroll to position [282, 0]
click at [647, 441] on button "NEXT" at bounding box center [645, 439] width 117 height 27
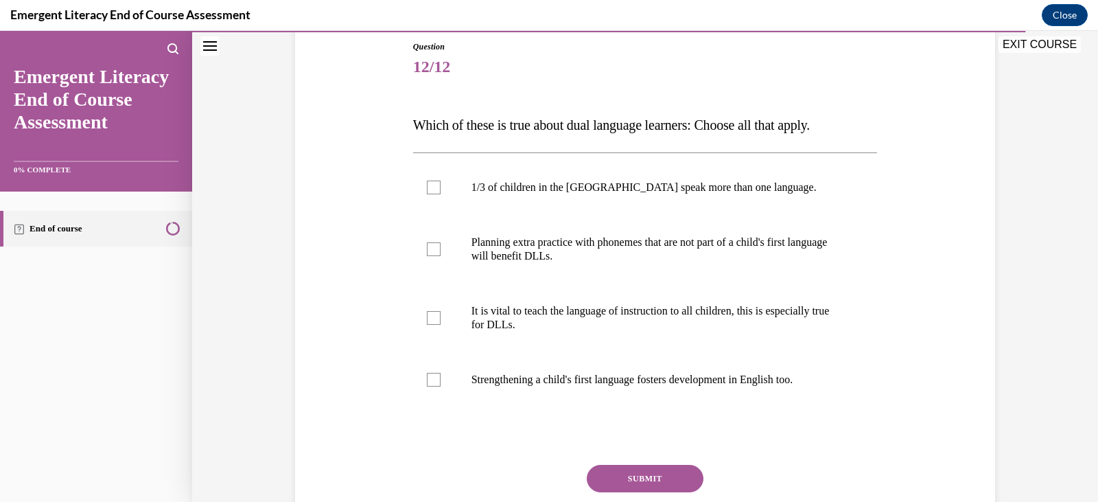
scroll to position [159, 0]
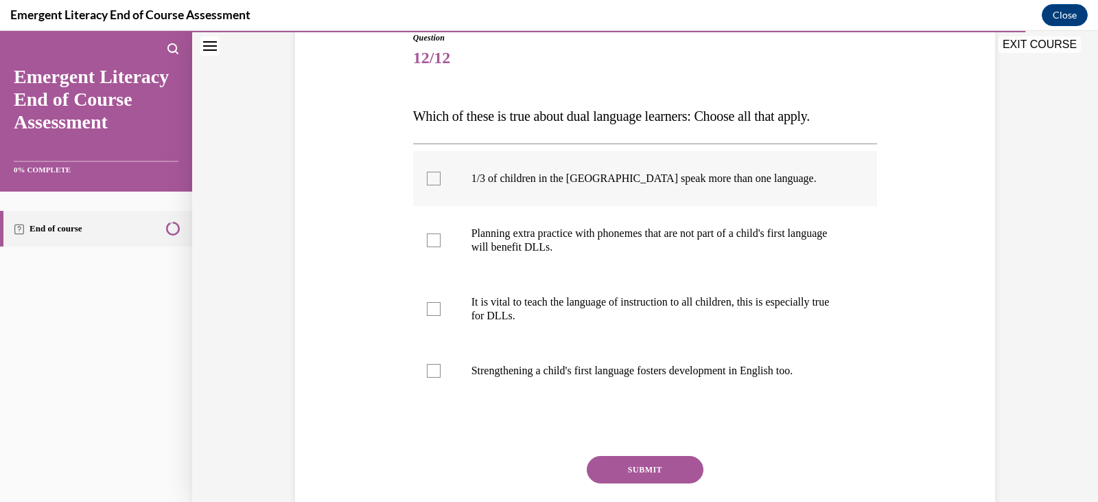
click at [433, 179] on div at bounding box center [434, 179] width 14 height 14
click at [433, 179] on input "1/3 of children in the [GEOGRAPHIC_DATA] speak more than one language." at bounding box center [434, 179] width 14 height 14
checkbox input "true"
click at [431, 373] on div at bounding box center [434, 371] width 14 height 14
click at [431, 373] on input "Strengthening a child's first language fosters development in English too." at bounding box center [434, 371] width 14 height 14
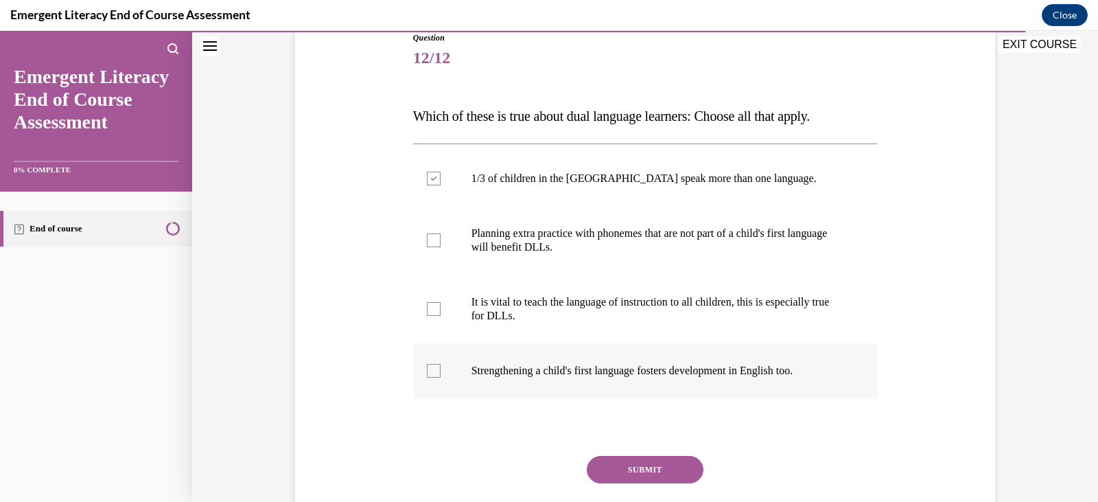
checkbox input "true"
click at [427, 240] on div at bounding box center [434, 240] width 14 height 14
click at [427, 240] on input "Planning extra practice with phonemes that are not part of a child's first lang…" at bounding box center [434, 240] width 14 height 14
checkbox input "true"
click at [638, 465] on button "SUBMIT" at bounding box center [645, 469] width 117 height 27
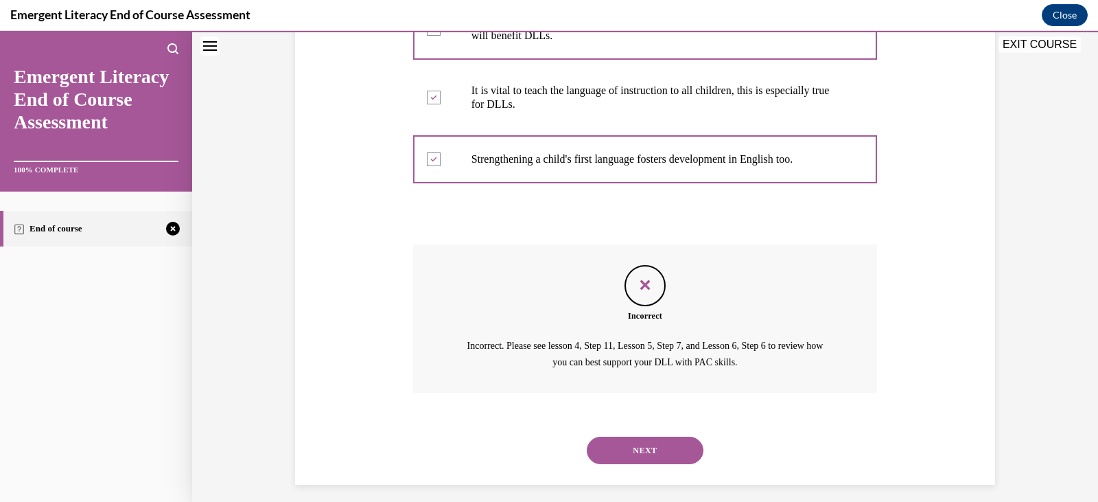
scroll to position [381, 0]
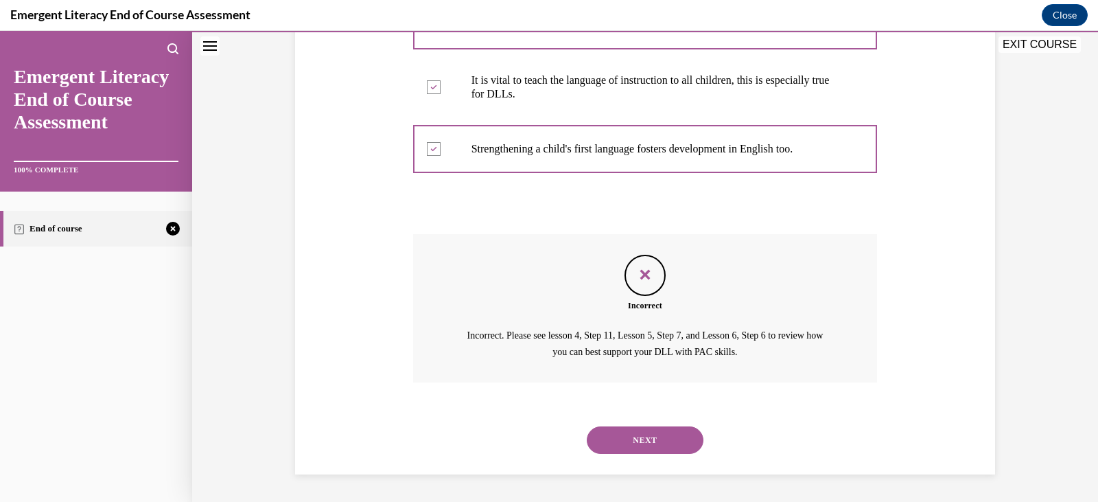
click at [639, 435] on button "NEXT" at bounding box center [645, 439] width 117 height 27
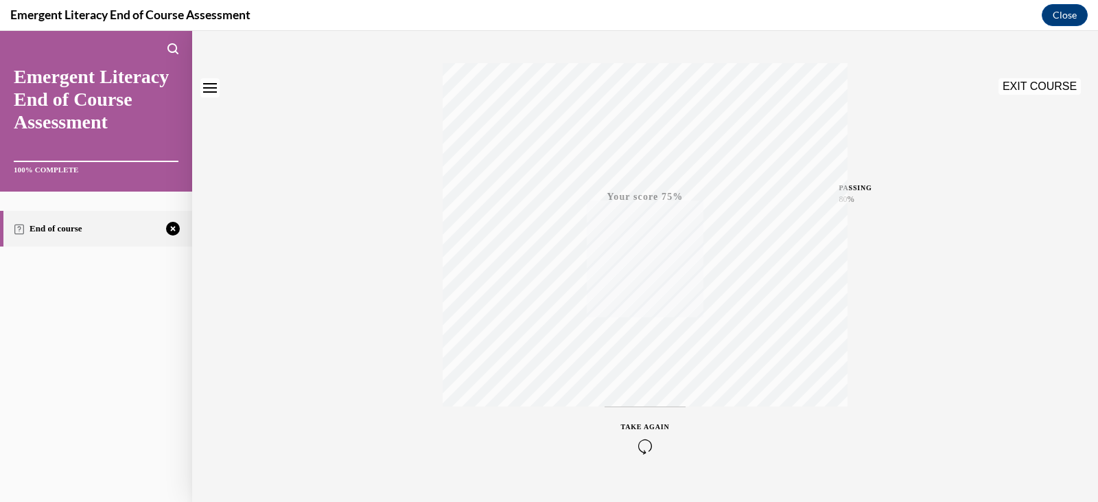
scroll to position [233, 0]
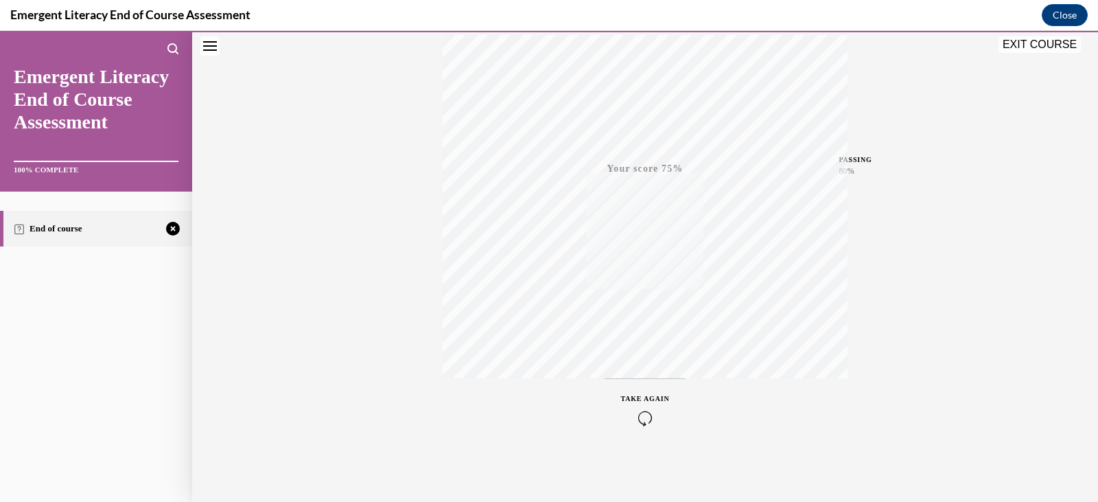
click at [637, 405] on div "TAKE AGAIN" at bounding box center [645, 409] width 49 height 32
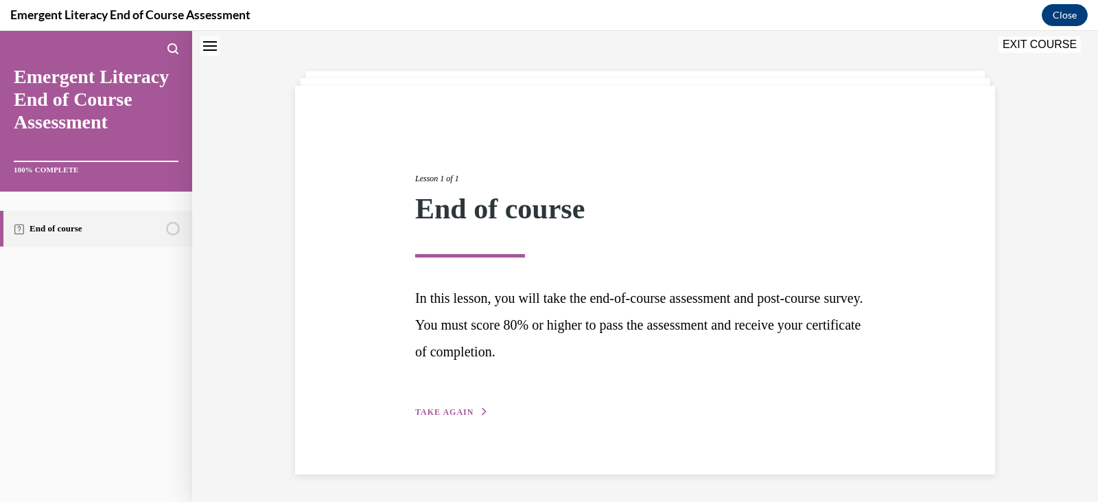
click at [436, 406] on button "TAKE AGAIN" at bounding box center [451, 412] width 73 height 12
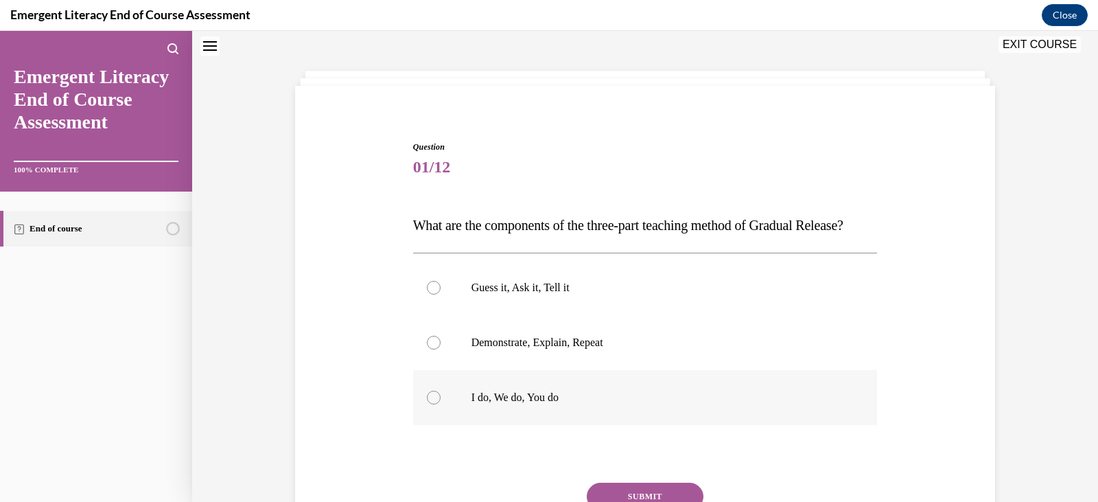
click at [423, 425] on label "I do, We do, You do" at bounding box center [645, 397] width 465 height 55
click at [427, 404] on input "I do, We do, You do" at bounding box center [434, 398] width 14 height 14
radio input "true"
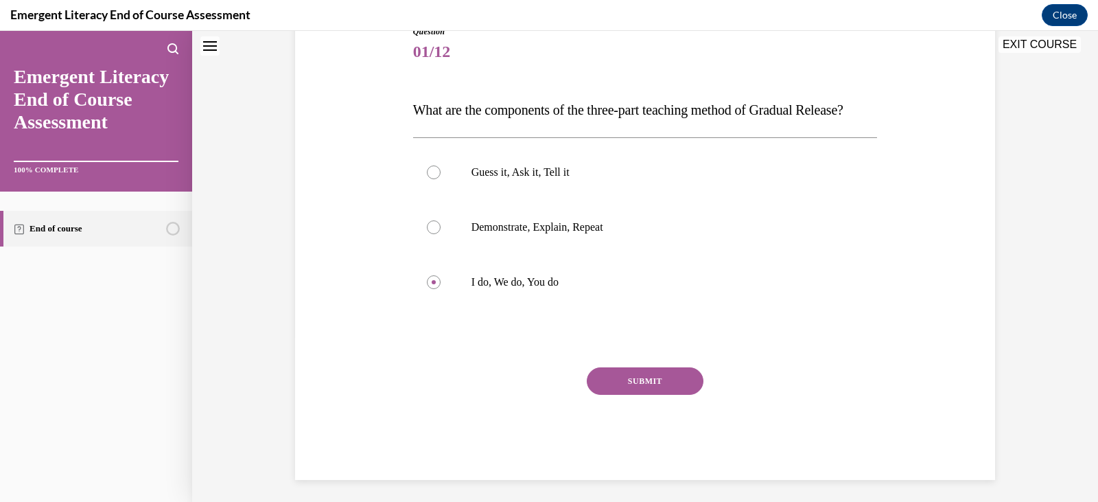
scroll to position [168, 0]
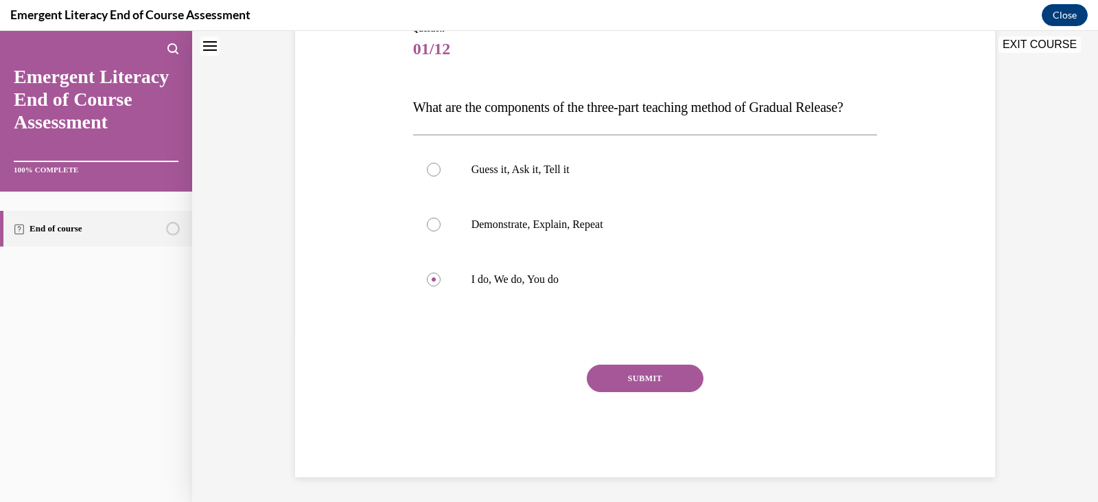
click at [663, 392] on button "SUBMIT" at bounding box center [645, 378] width 117 height 27
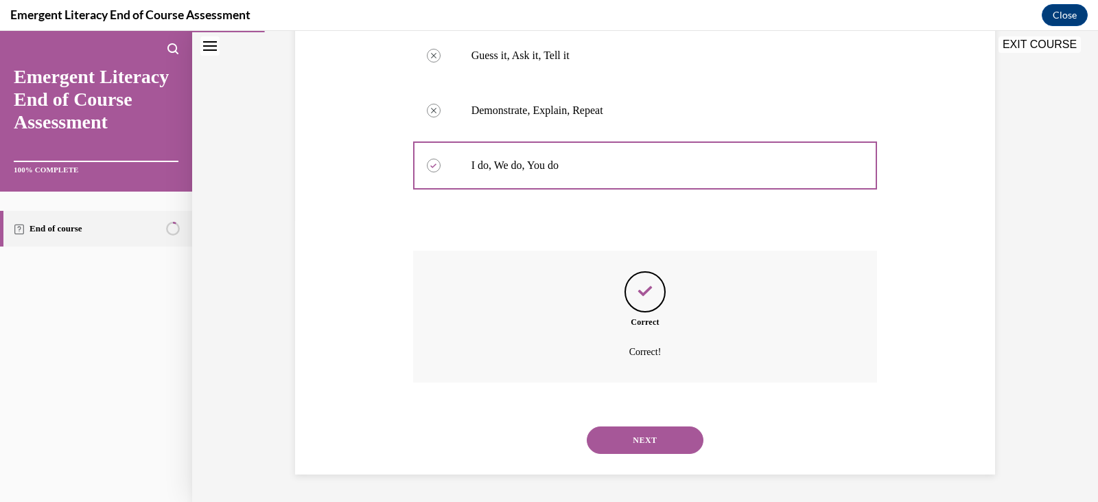
scroll to position [310, 0]
click at [635, 437] on button "NEXT" at bounding box center [645, 439] width 117 height 27
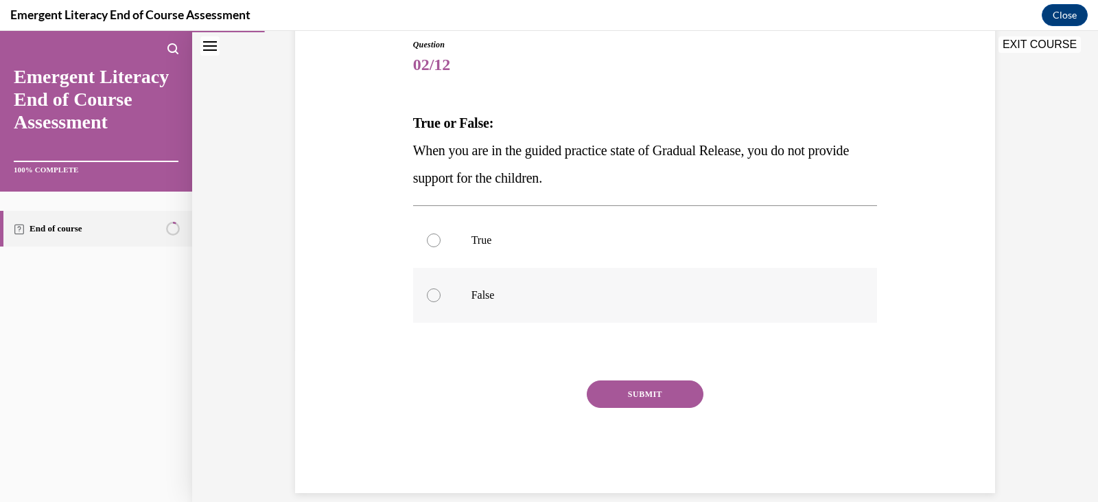
click at [430, 290] on div at bounding box center [434, 295] width 14 height 14
click at [430, 290] on input "False" at bounding box center [434, 295] width 14 height 14
radio input "true"
click at [665, 393] on button "SUBMIT" at bounding box center [645, 393] width 117 height 27
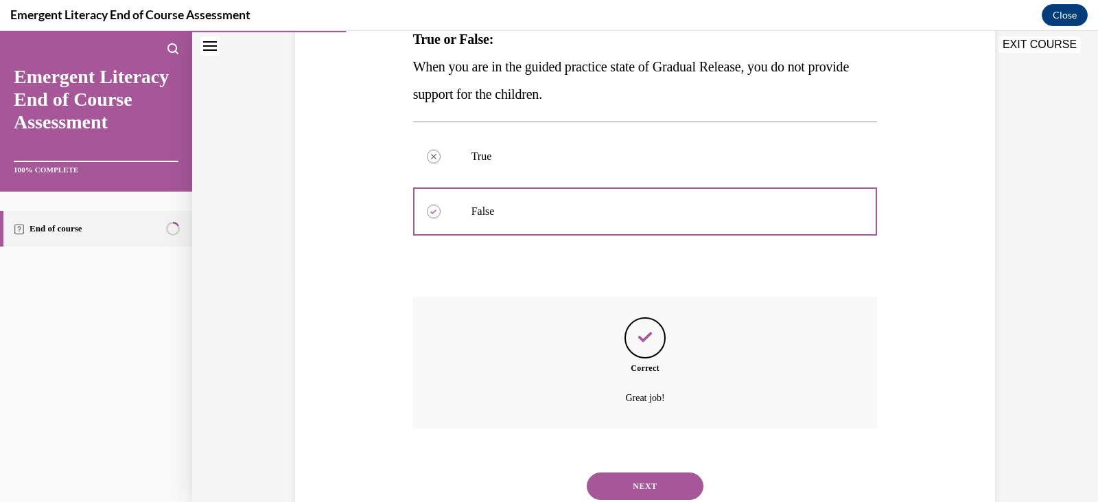
scroll to position [282, 0]
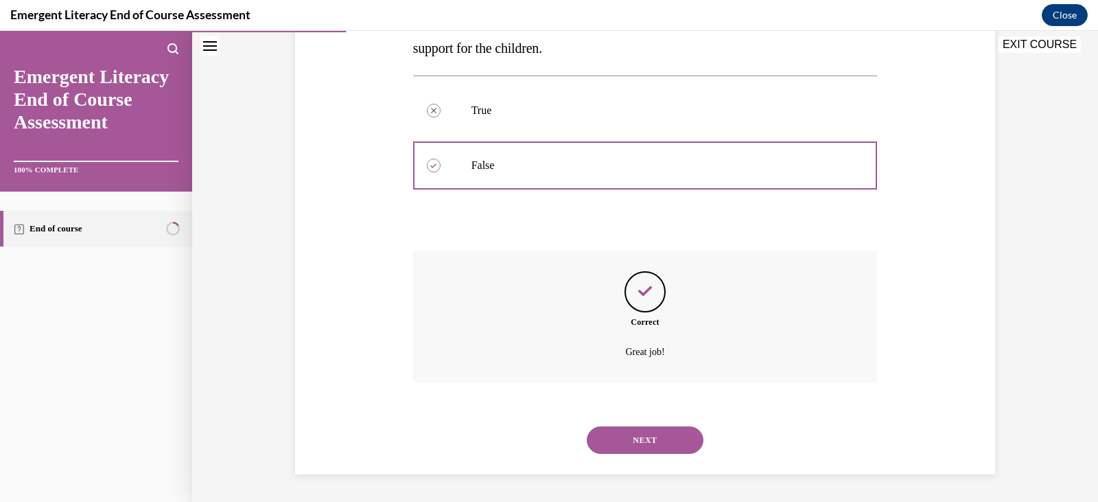
click at [643, 437] on button "NEXT" at bounding box center [645, 439] width 117 height 27
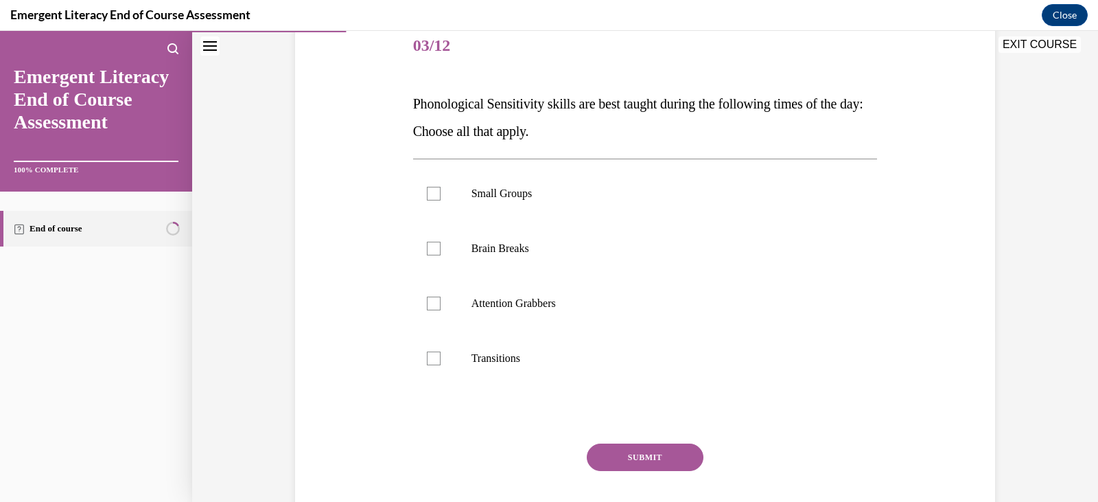
scroll to position [184, 0]
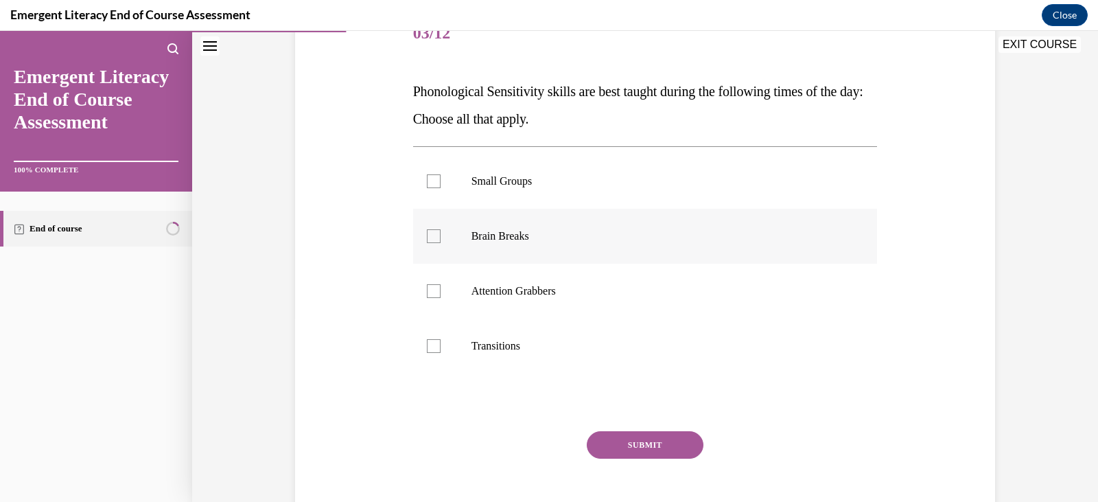
click at [430, 231] on div at bounding box center [434, 236] width 14 height 14
click at [430, 231] on input "Brain Breaks" at bounding box center [434, 236] width 14 height 14
checkbox input "true"
click at [428, 287] on div at bounding box center [434, 291] width 14 height 14
click at [428, 287] on input "Attention Grabbers" at bounding box center [434, 291] width 14 height 14
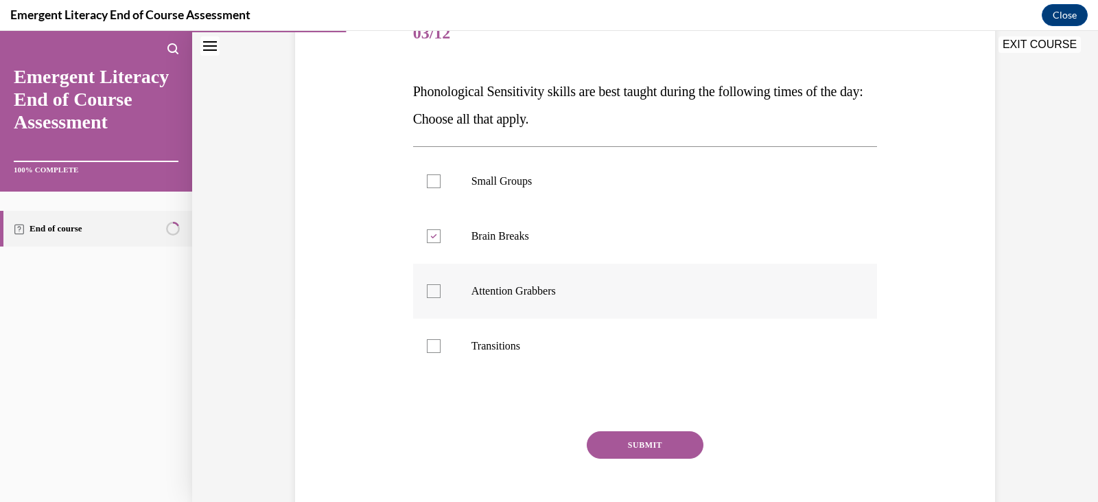
checkbox input "true"
click at [427, 346] on div at bounding box center [434, 346] width 14 height 14
click at [427, 346] on input "Transitions" at bounding box center [434, 346] width 14 height 14
checkbox input "true"
click at [639, 443] on button "SUBMIT" at bounding box center [645, 444] width 117 height 27
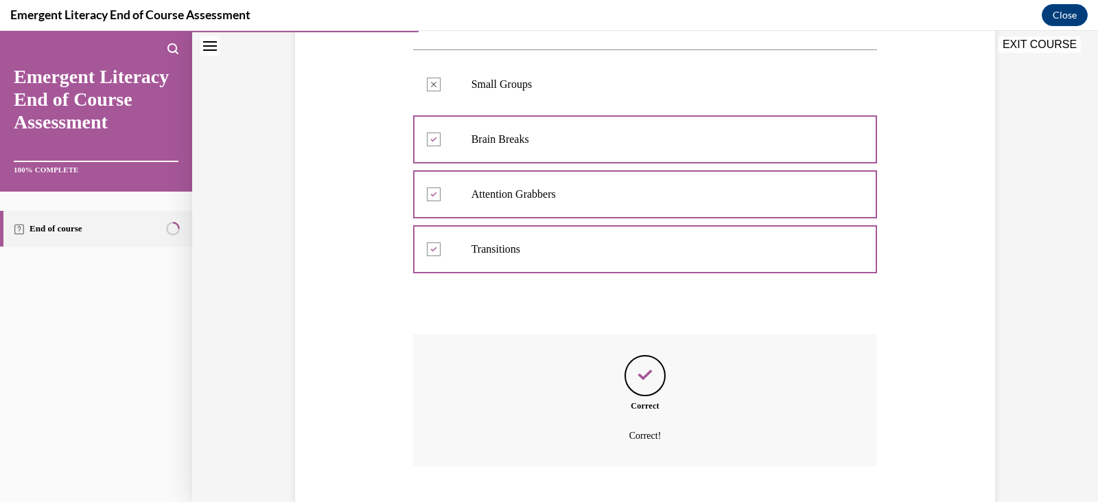
scroll to position [365, 0]
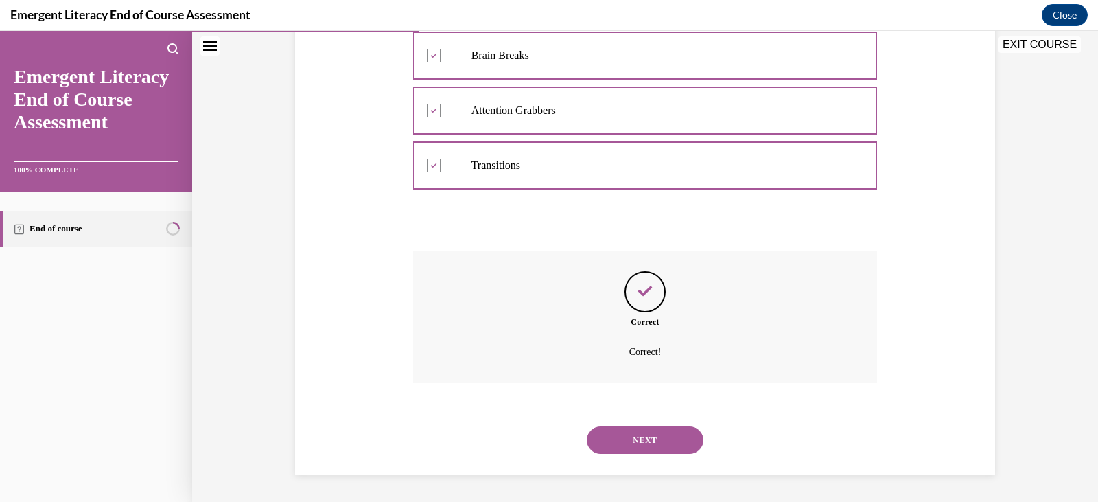
click at [639, 443] on button "NEXT" at bounding box center [645, 439] width 117 height 27
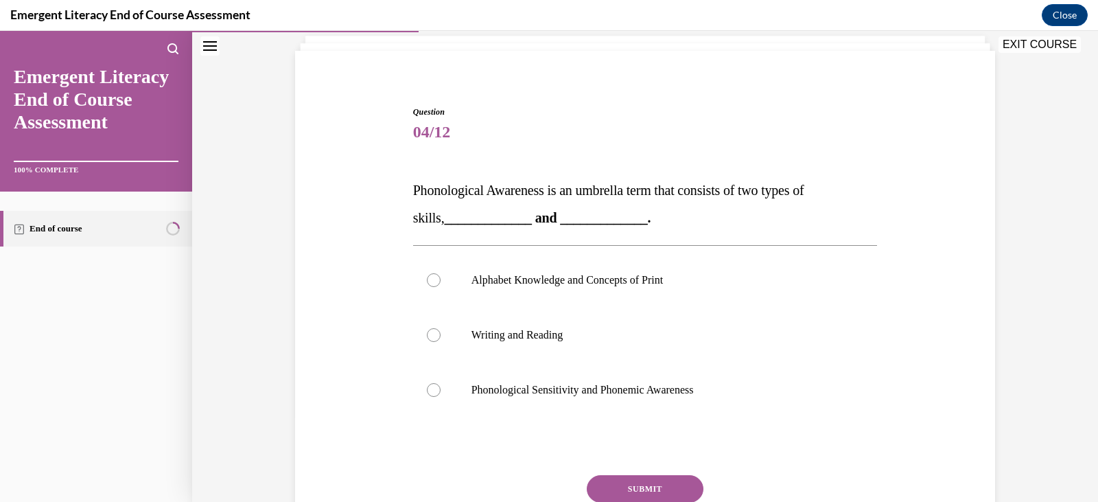
scroll to position [147, 0]
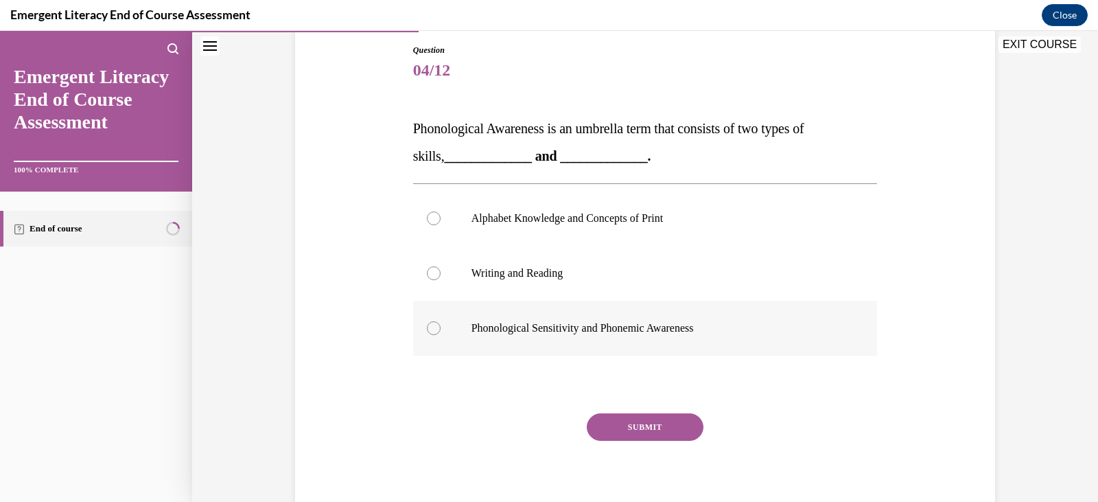
click at [430, 334] on div at bounding box center [434, 328] width 14 height 14
click at [430, 334] on input "Phonological Sensitivity and Phonemic Awareness" at bounding box center [434, 328] width 14 height 14
radio input "true"
click at [610, 423] on button "SUBMIT" at bounding box center [645, 426] width 117 height 27
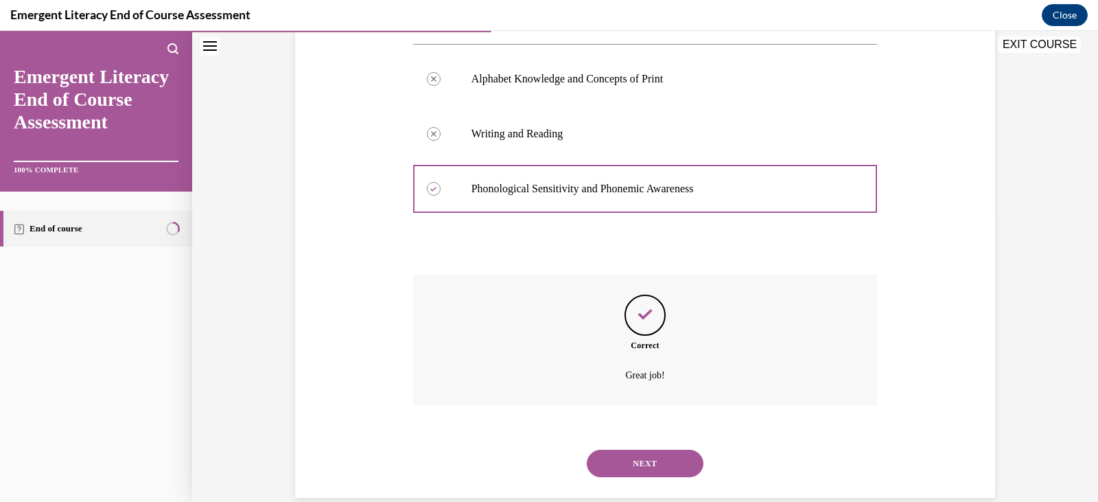
scroll to position [310, 0]
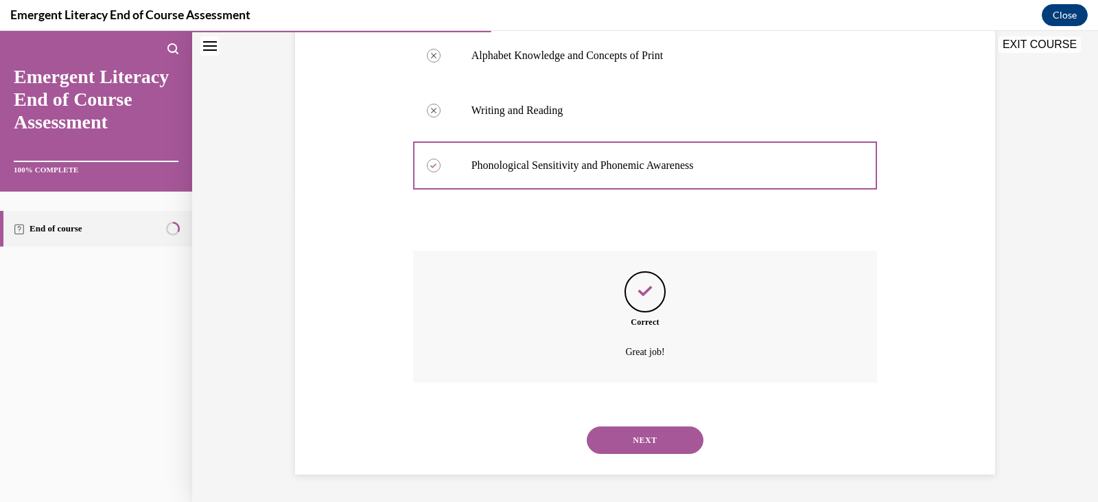
click at [633, 435] on button "NEXT" at bounding box center [645, 439] width 117 height 27
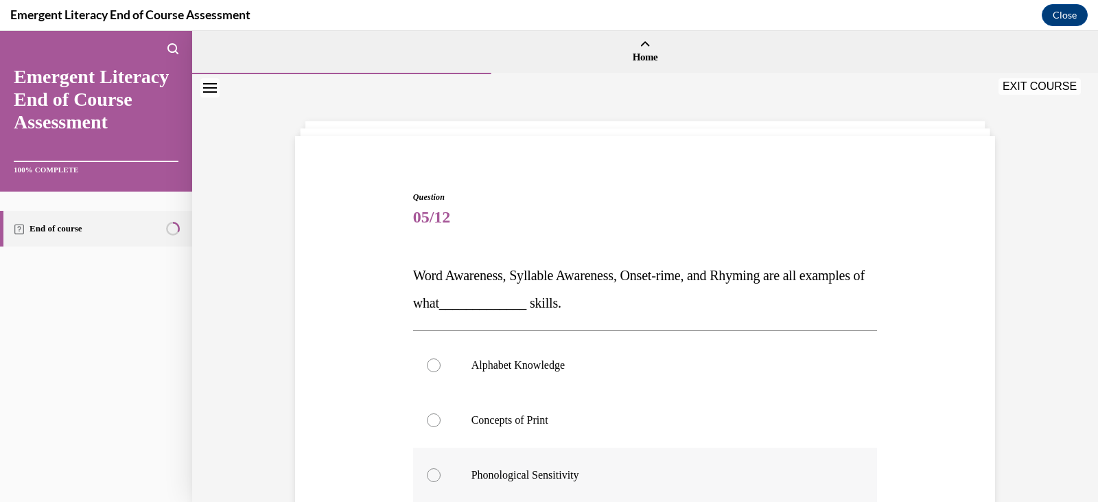
click at [429, 472] on div at bounding box center [434, 475] width 14 height 14
click at [429, 472] on input "Phonological Sensitivity" at bounding box center [434, 475] width 14 height 14
radio input "true"
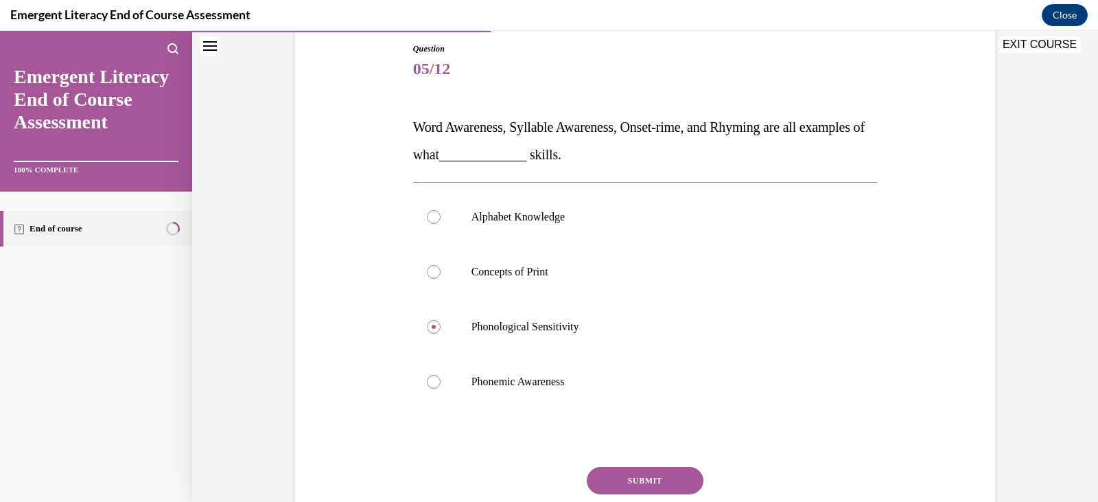
scroll to position [189, 0]
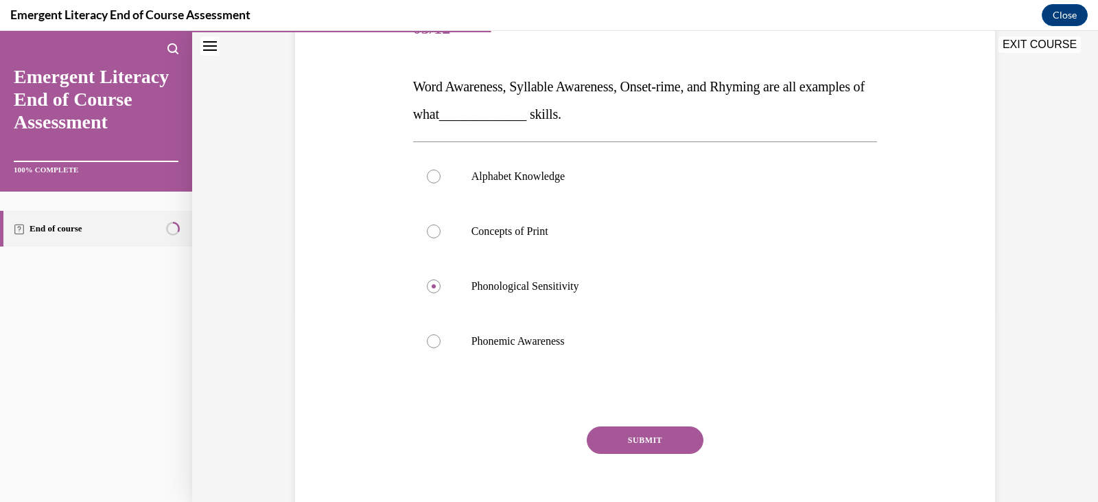
click at [628, 446] on button "SUBMIT" at bounding box center [645, 439] width 117 height 27
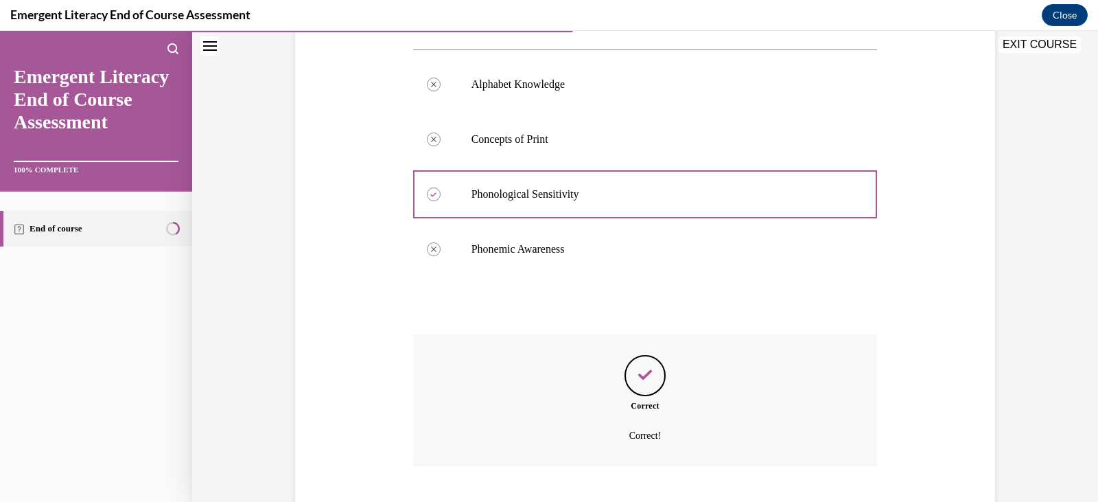
scroll to position [365, 0]
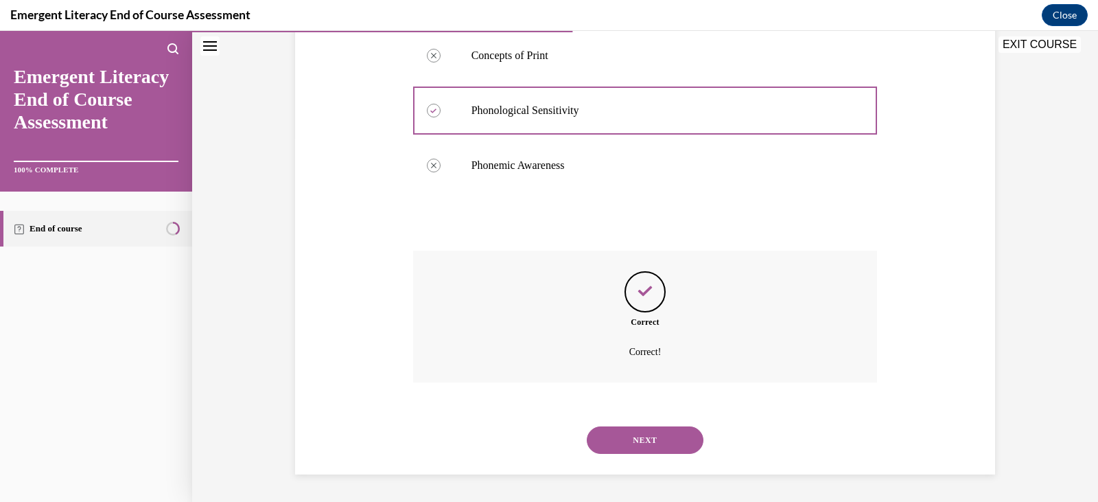
click at [628, 446] on button "NEXT" at bounding box center [645, 439] width 117 height 27
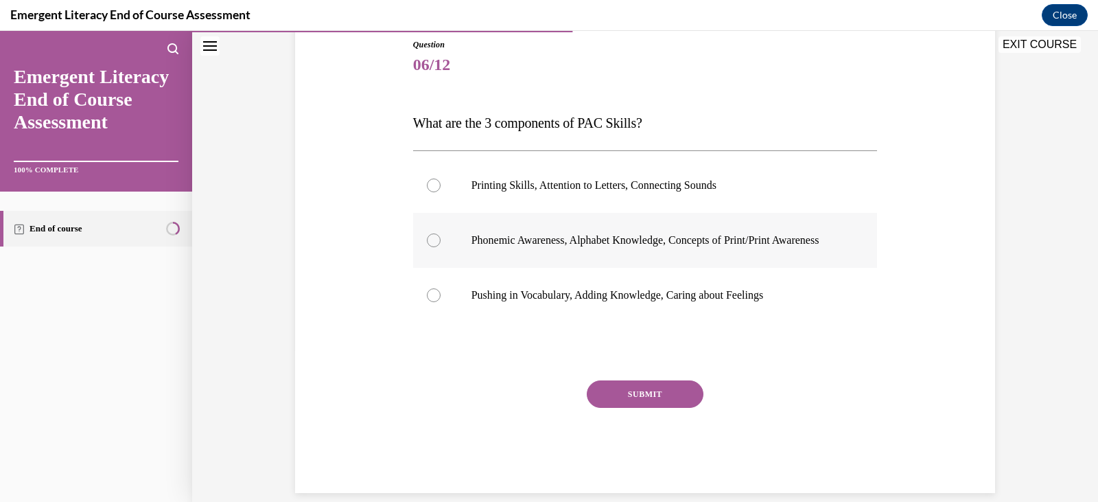
click at [426, 239] on label "Phonemic Awareness, Alphabet Knowledge, Concepts of Print/Print Awareness" at bounding box center [645, 240] width 465 height 55
click at [427, 239] on input "Phonemic Awareness, Alphabet Knowledge, Concepts of Print/Print Awareness" at bounding box center [434, 240] width 14 height 14
radio input "true"
click at [647, 407] on button "SUBMIT" at bounding box center [645, 393] width 117 height 27
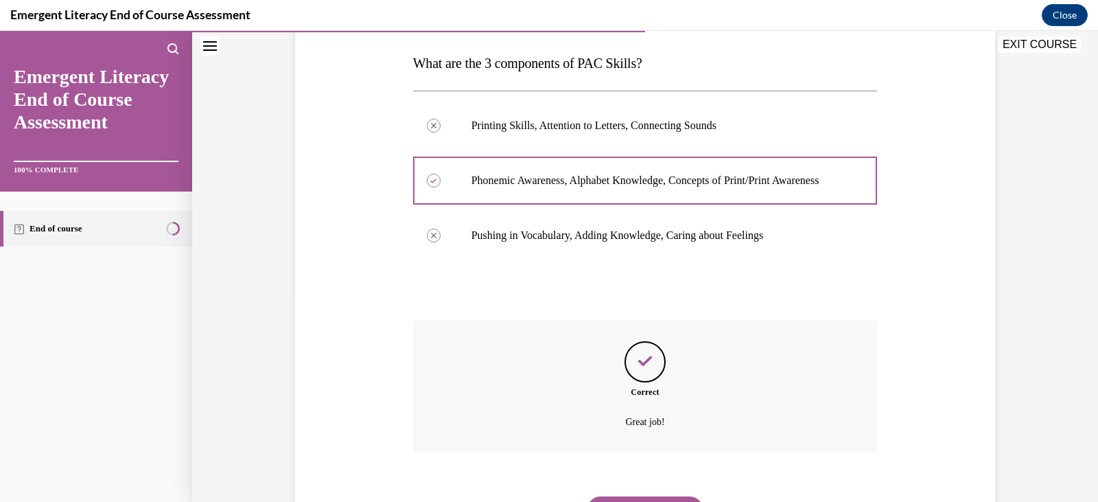
scroll to position [296, 0]
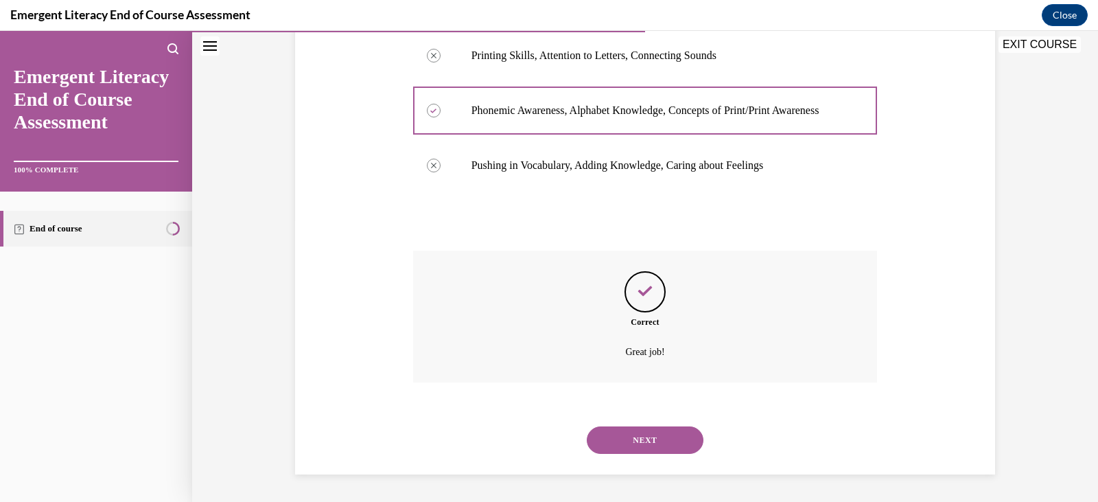
click at [658, 436] on button "NEXT" at bounding box center [645, 439] width 117 height 27
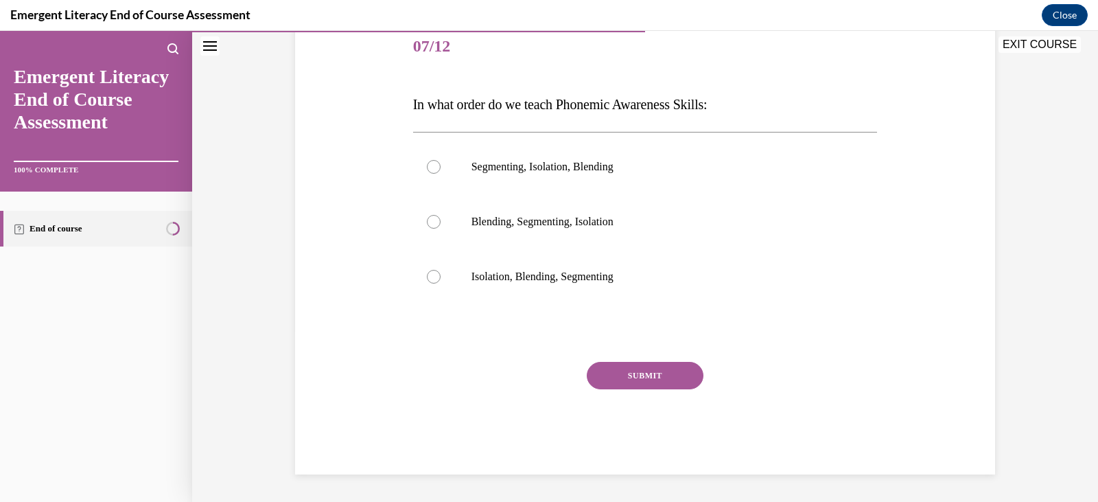
scroll to position [152, 0]
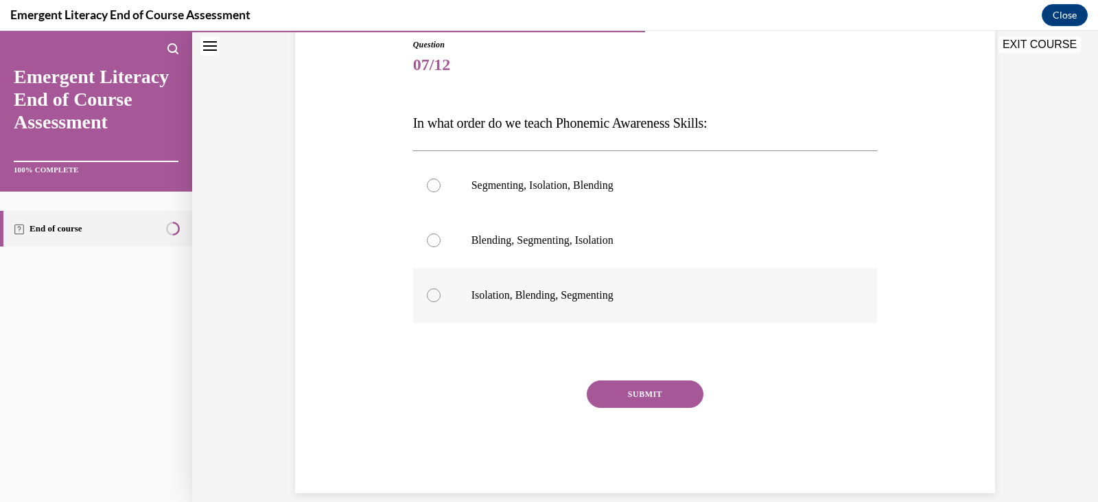
click at [431, 297] on div at bounding box center [434, 295] width 14 height 14
click at [431, 297] on input "Isolation, Blending, Segmenting" at bounding box center [434, 295] width 14 height 14
radio input "true"
click at [657, 390] on button "SUBMIT" at bounding box center [645, 393] width 117 height 27
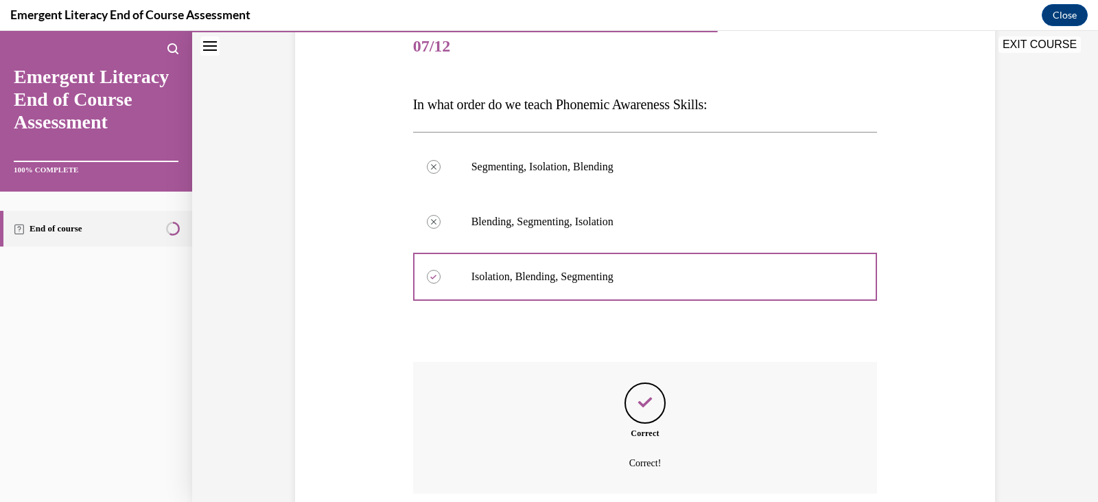
scroll to position [282, 0]
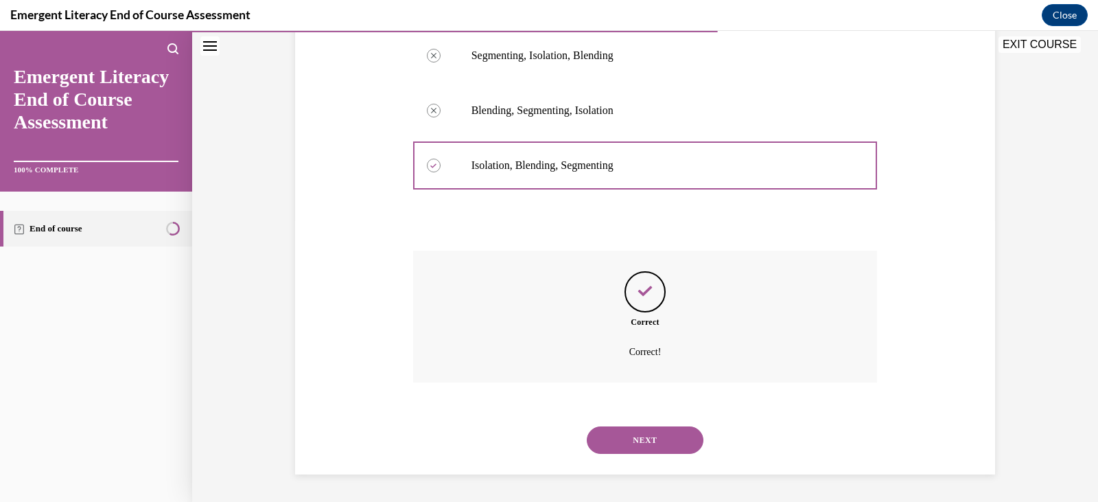
click at [641, 441] on button "NEXT" at bounding box center [645, 439] width 117 height 27
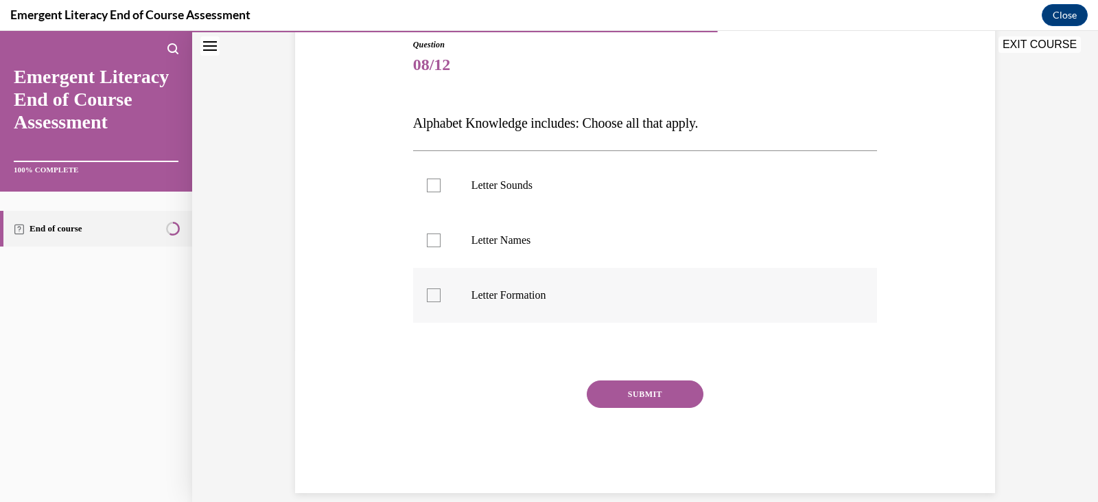
click at [435, 297] on div at bounding box center [434, 295] width 14 height 14
click at [435, 297] on input "Letter Formation" at bounding box center [434, 295] width 14 height 14
checkbox input "true"
click at [433, 238] on div at bounding box center [434, 240] width 14 height 14
click at [433, 238] on input "Letter Names" at bounding box center [434, 240] width 14 height 14
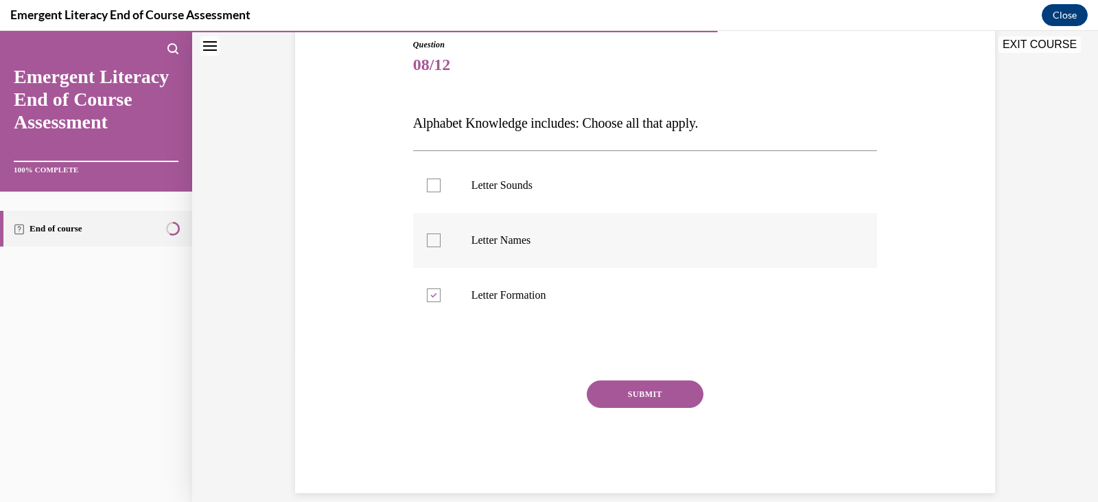
checkbox input "true"
click at [426, 192] on label "Letter Sounds" at bounding box center [645, 185] width 465 height 55
click at [427, 192] on input "Letter Sounds" at bounding box center [434, 185] width 14 height 14
checkbox input "true"
click at [655, 388] on button "SUBMIT" at bounding box center [645, 393] width 117 height 27
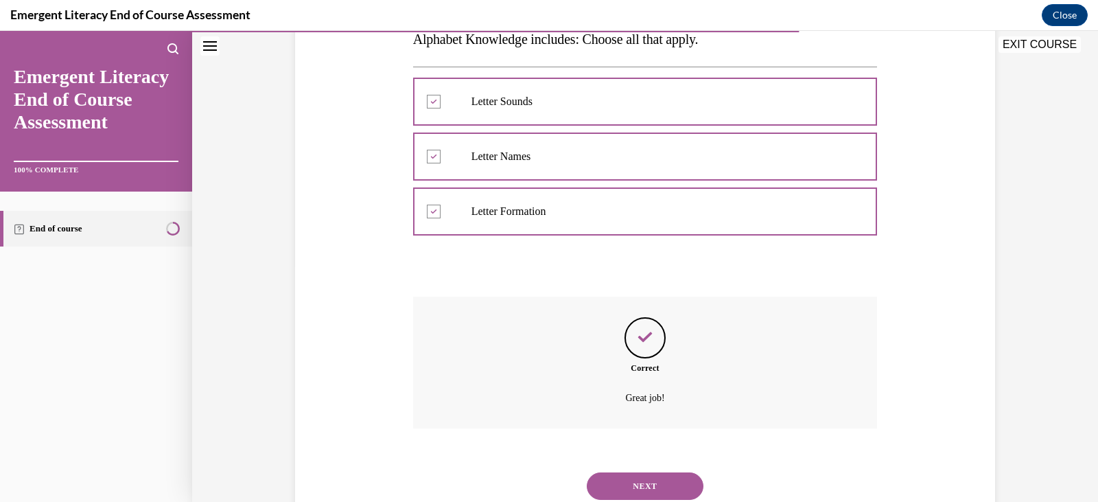
scroll to position [282, 0]
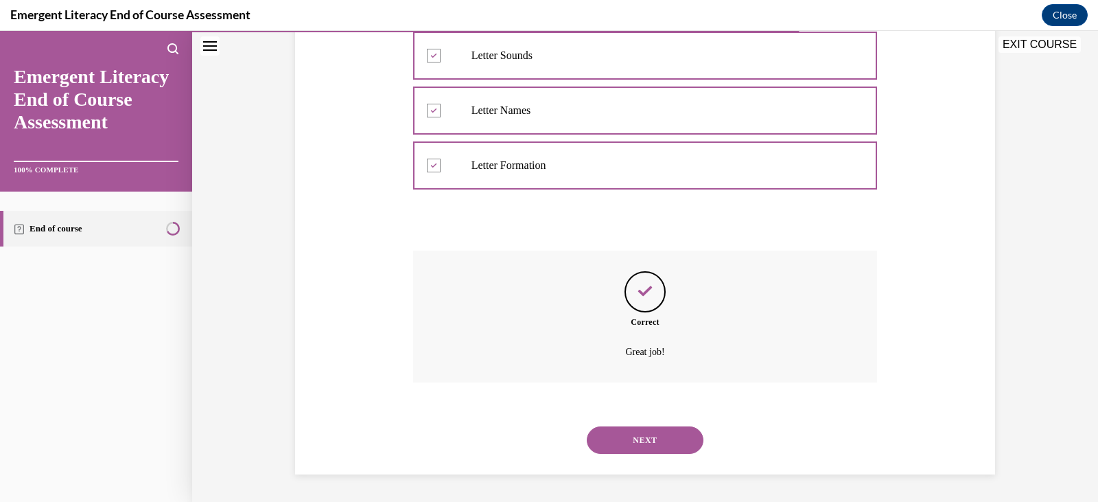
click at [660, 432] on button "NEXT" at bounding box center [645, 439] width 117 height 27
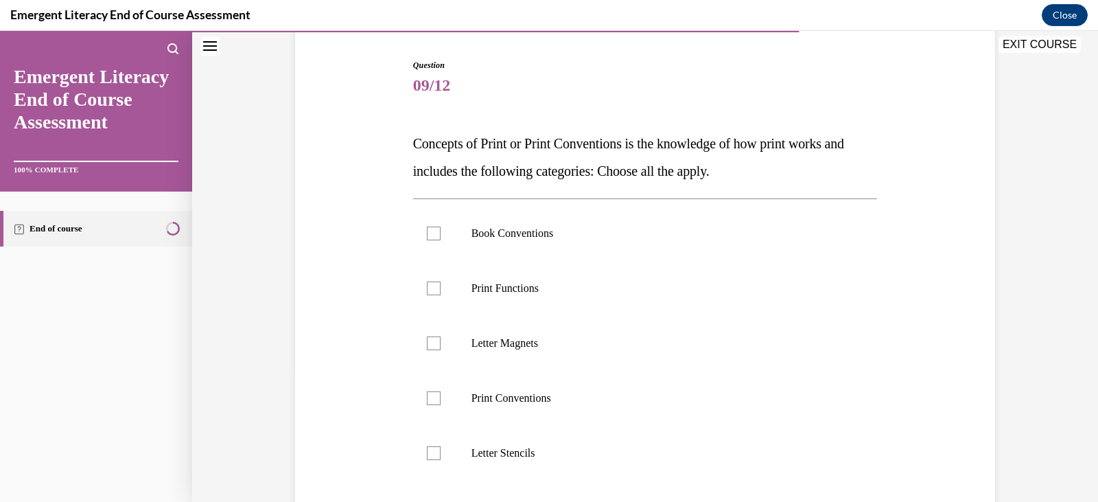
scroll to position [135, 0]
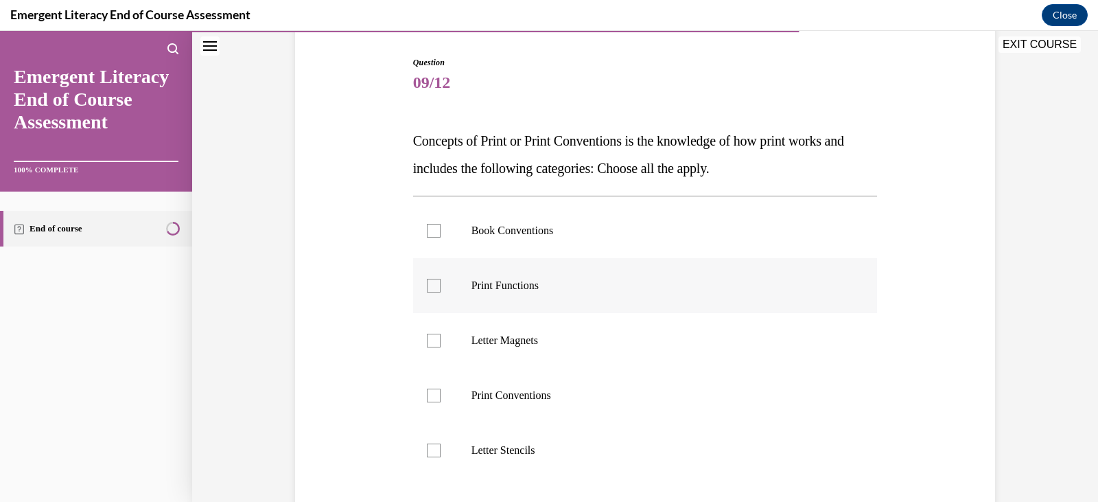
click at [429, 286] on div at bounding box center [434, 286] width 14 height 14
click at [429, 286] on input "Print Functions" at bounding box center [434, 286] width 14 height 14
checkbox input "true"
click at [432, 237] on div at bounding box center [434, 231] width 14 height 14
click at [432, 237] on input "Book Conventions" at bounding box center [434, 231] width 14 height 14
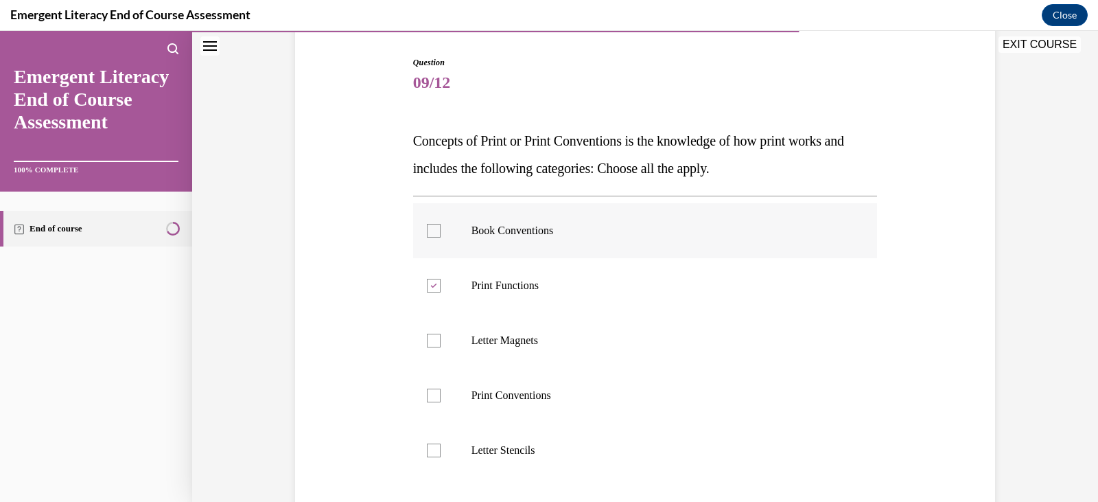
checkbox input "true"
click at [433, 393] on div at bounding box center [434, 396] width 14 height 14
click at [433, 393] on input "Print Conventions" at bounding box center [434, 396] width 14 height 14
checkbox input "true"
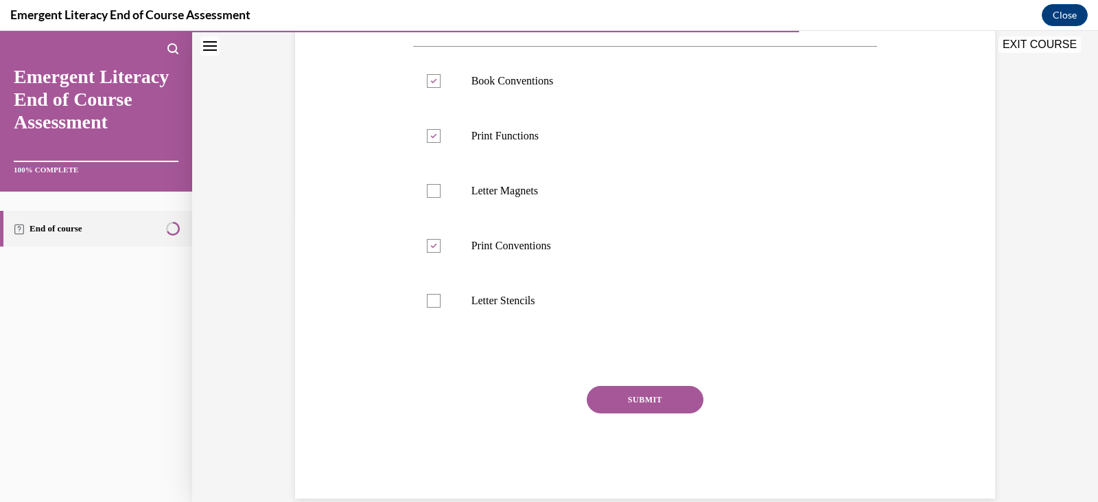
scroll to position [292, 0]
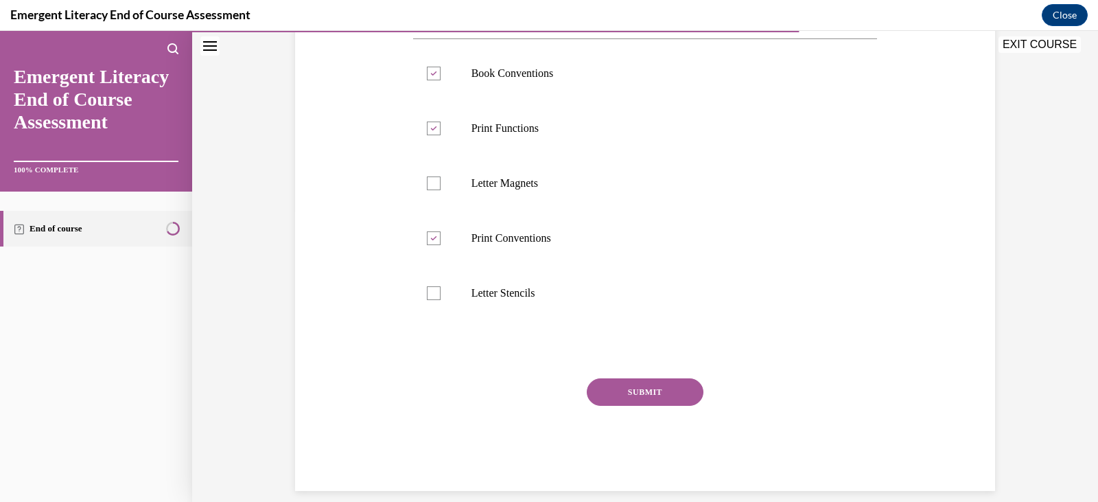
click at [643, 398] on button "SUBMIT" at bounding box center [645, 391] width 117 height 27
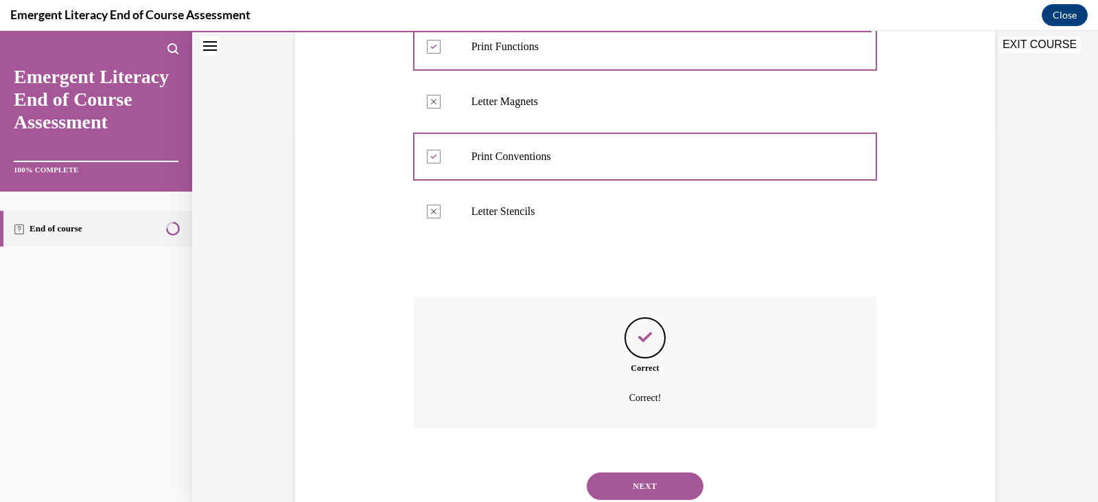
scroll to position [419, 0]
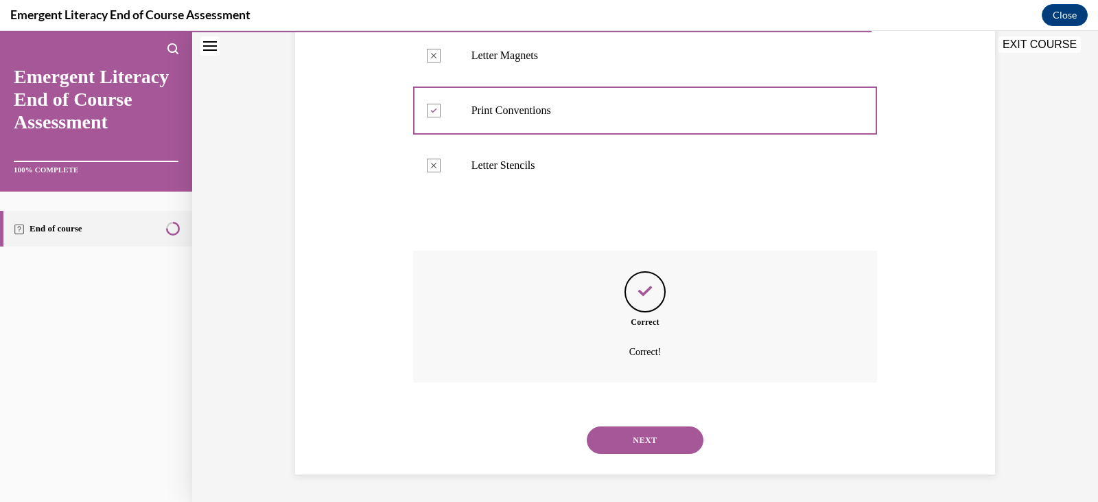
click at [639, 439] on button "NEXT" at bounding box center [645, 439] width 117 height 27
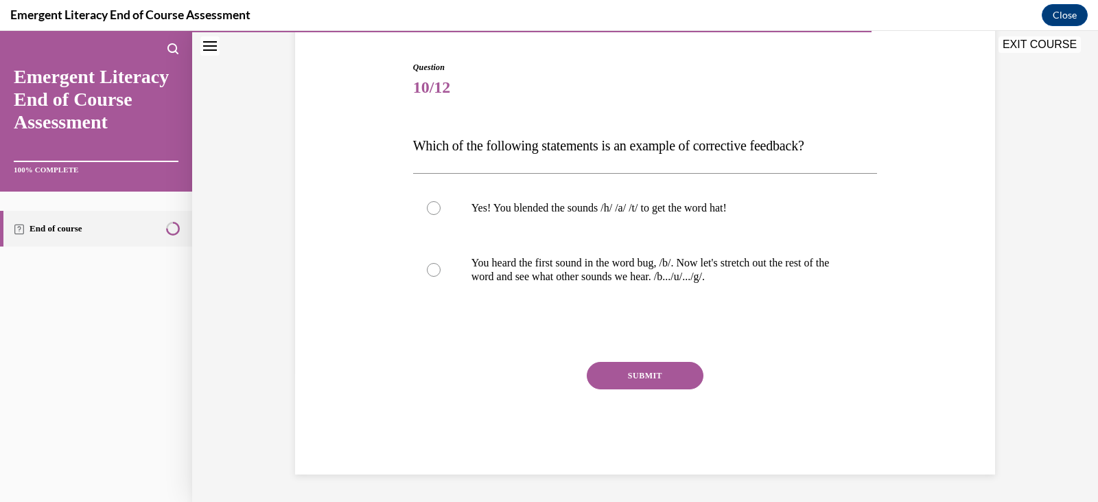
scroll to position [130, 0]
click at [427, 271] on div at bounding box center [434, 270] width 14 height 14
click at [427, 271] on input "You heard the first sound in the word bug, /b/. Now let's stretch out the rest …" at bounding box center [434, 270] width 14 height 14
radio input "true"
click at [641, 375] on button "SUBMIT" at bounding box center [645, 375] width 117 height 27
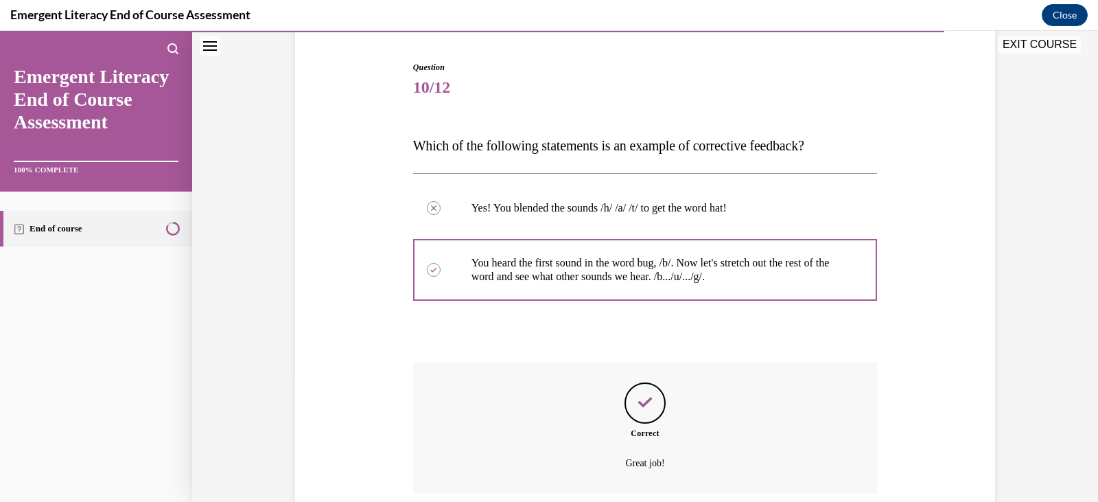
scroll to position [241, 0]
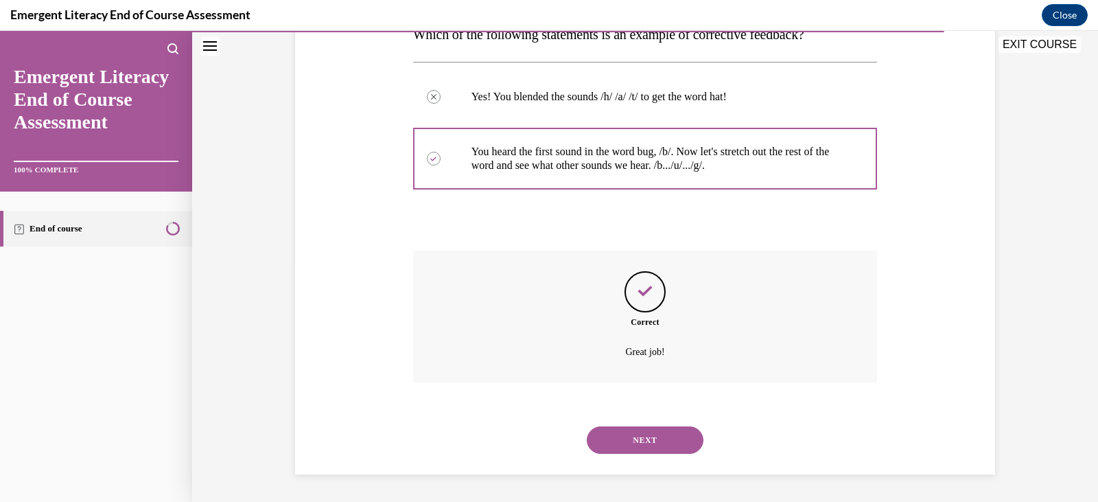
click at [636, 443] on button "NEXT" at bounding box center [645, 439] width 117 height 27
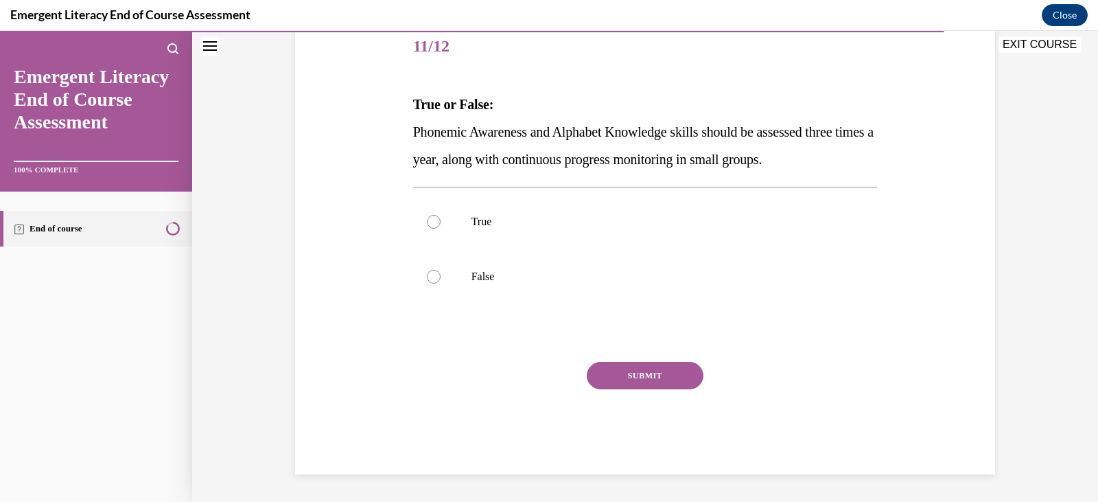
scroll to position [152, 0]
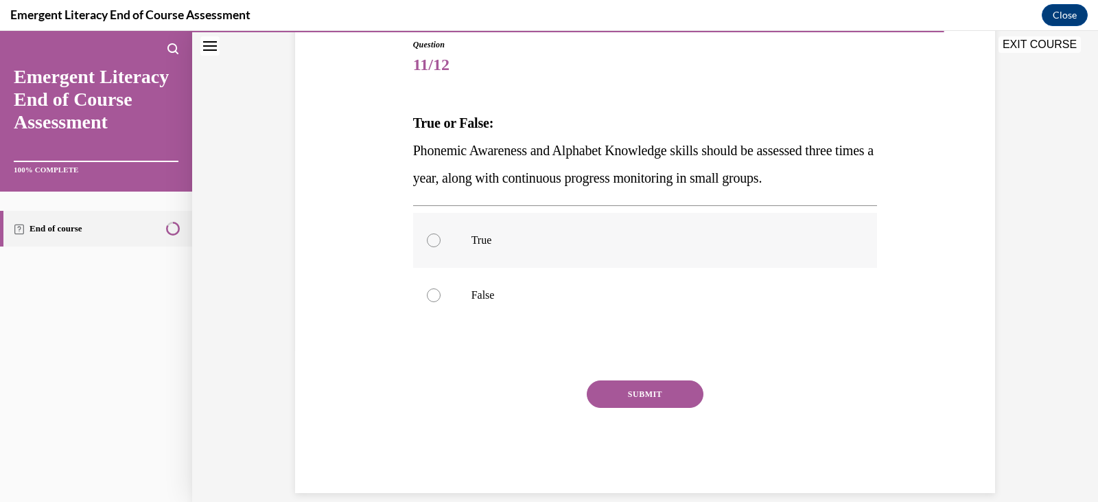
click at [427, 241] on div at bounding box center [434, 240] width 14 height 14
click at [427, 241] on input "True" at bounding box center [434, 240] width 14 height 14
radio input "true"
click at [668, 398] on button "SUBMIT" at bounding box center [645, 393] width 117 height 27
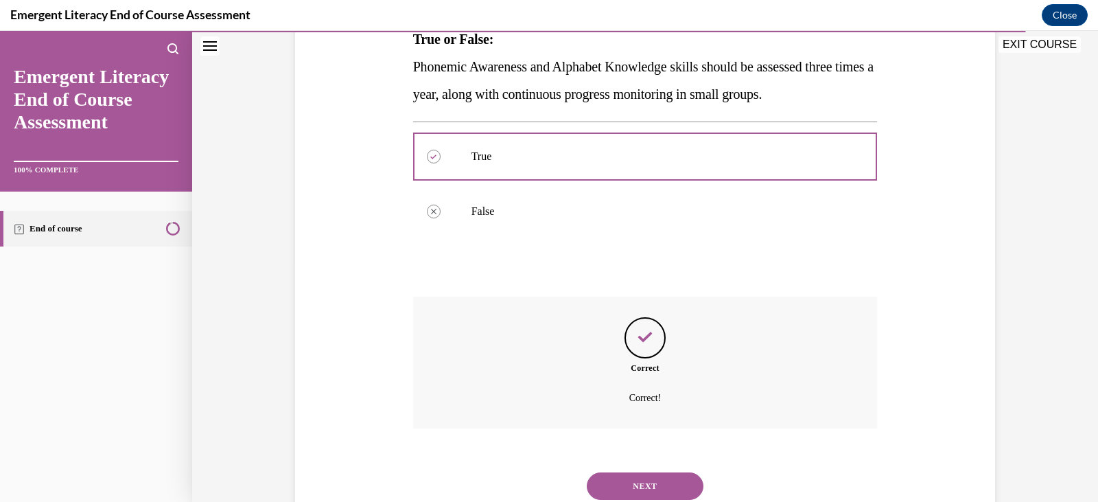
scroll to position [282, 0]
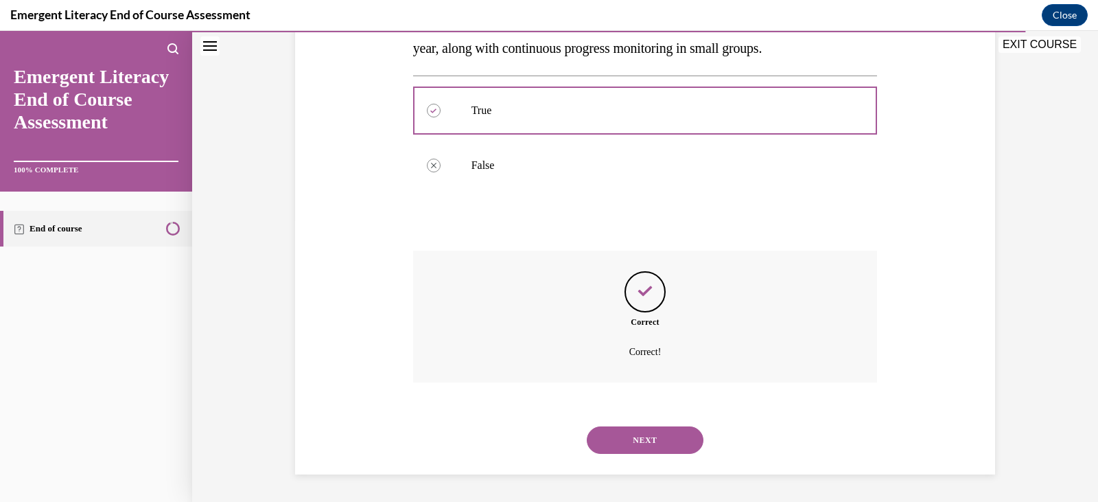
click at [633, 433] on button "NEXT" at bounding box center [645, 439] width 117 height 27
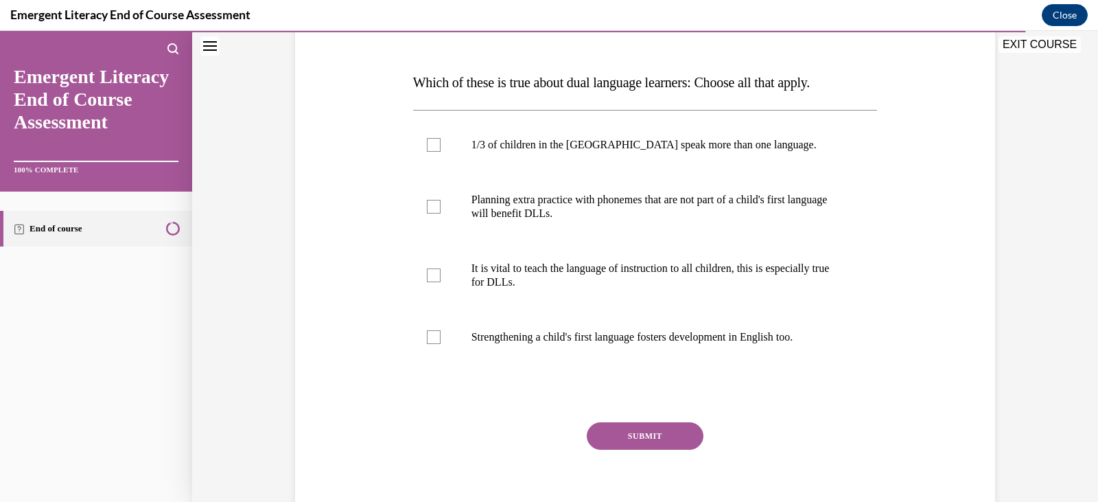
scroll to position [194, 0]
click at [427, 142] on div at bounding box center [434, 144] width 14 height 14
click at [427, 142] on input "1/3 of children in the [GEOGRAPHIC_DATA] speak more than one language." at bounding box center [434, 144] width 14 height 14
checkbox input "true"
click at [433, 274] on div at bounding box center [434, 274] width 14 height 14
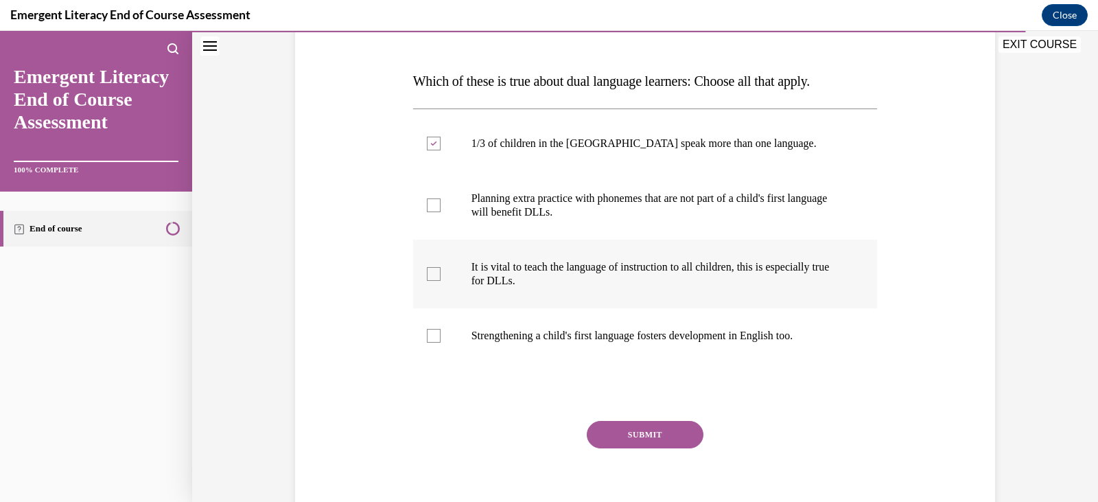
click at [433, 274] on input "It is vital to teach the language of instruction to all children, this is espec…" at bounding box center [434, 274] width 14 height 14
checkbox input "true"
click at [430, 211] on div at bounding box center [434, 205] width 14 height 14
click at [430, 211] on input "Planning extra practice with phonemes that are not part of a child's first lang…" at bounding box center [434, 205] width 14 height 14
checkbox input "true"
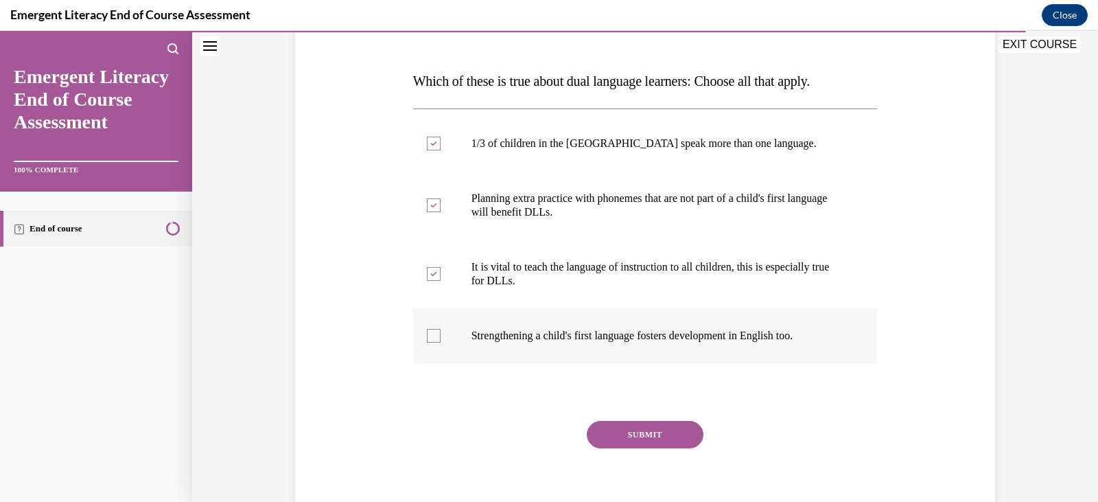
click at [424, 346] on label "Strengthening a child's first language fosters development in English too." at bounding box center [645, 335] width 465 height 55
click at [427, 343] on input "Strengthening a child's first language fosters development in English too." at bounding box center [434, 336] width 14 height 14
checkbox input "true"
click at [647, 430] on button "SUBMIT" at bounding box center [645, 434] width 117 height 27
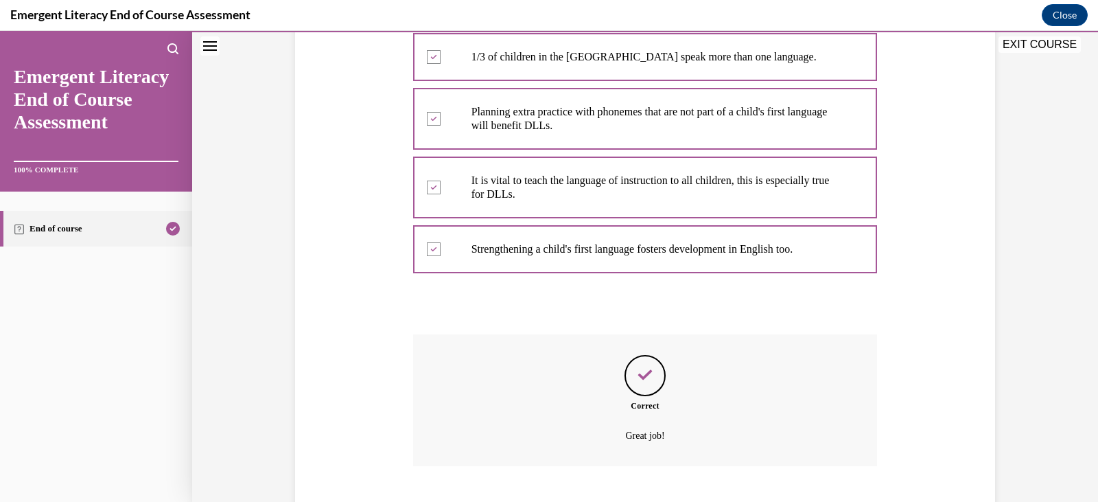
scroll to position [365, 0]
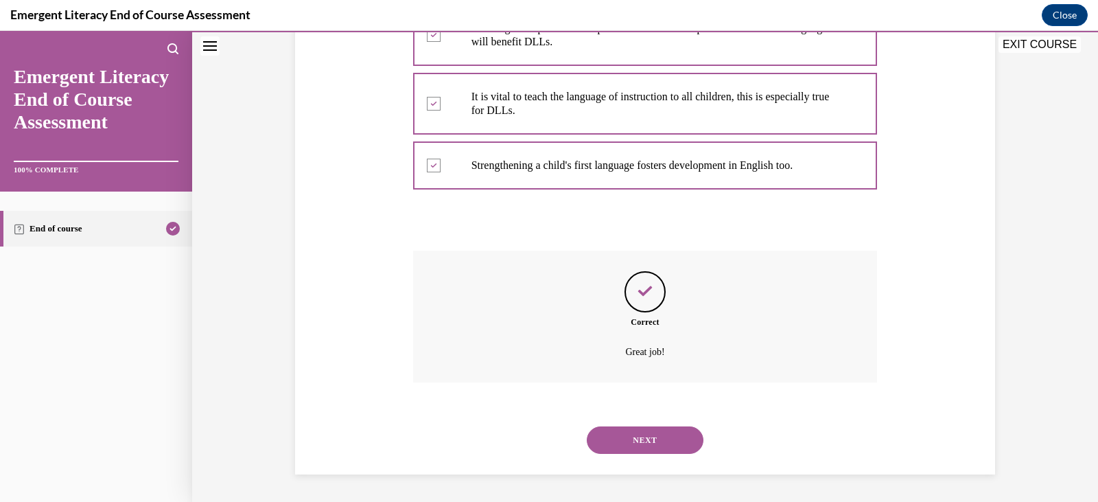
click at [636, 435] on button "NEXT" at bounding box center [645, 439] width 117 height 27
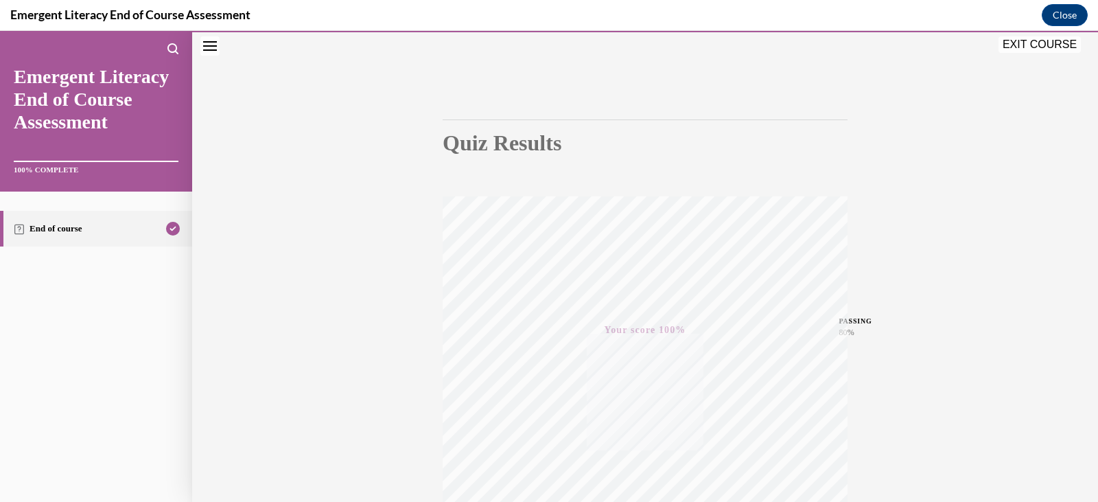
scroll to position [68, 0]
click at [1059, 39] on button "EXIT COURSE" at bounding box center [1040, 44] width 82 height 16
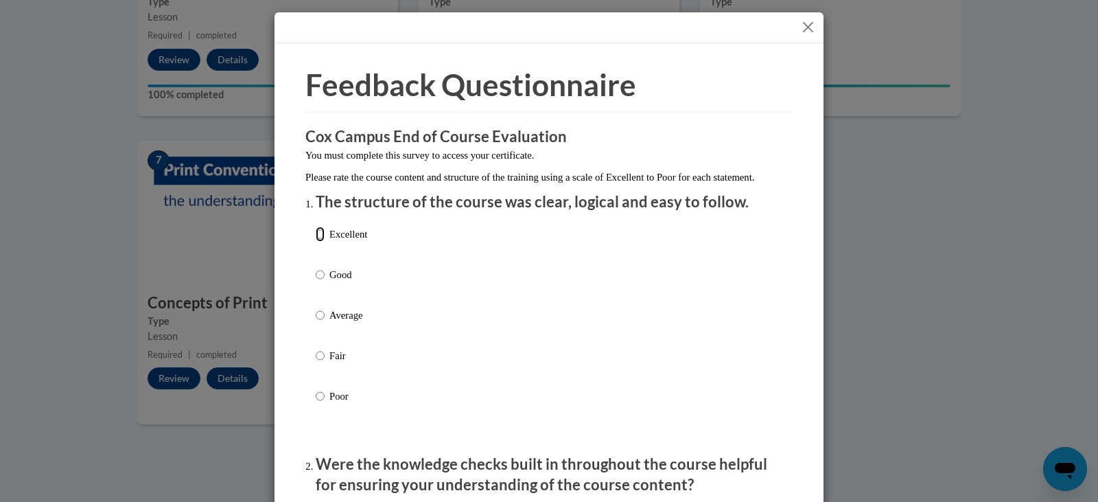
click at [316, 242] on input "Excellent" at bounding box center [320, 234] width 9 height 15
radio input "true"
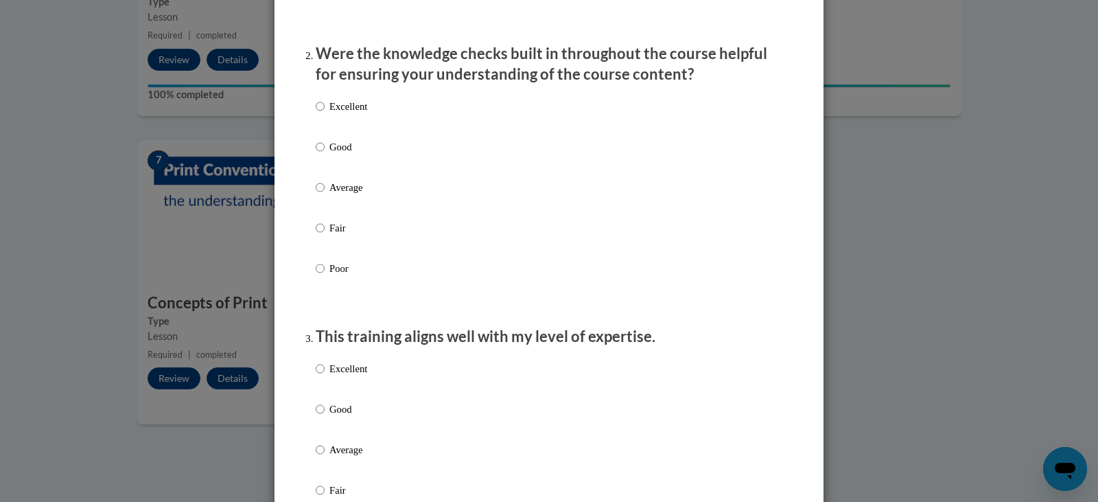
scroll to position [419, 0]
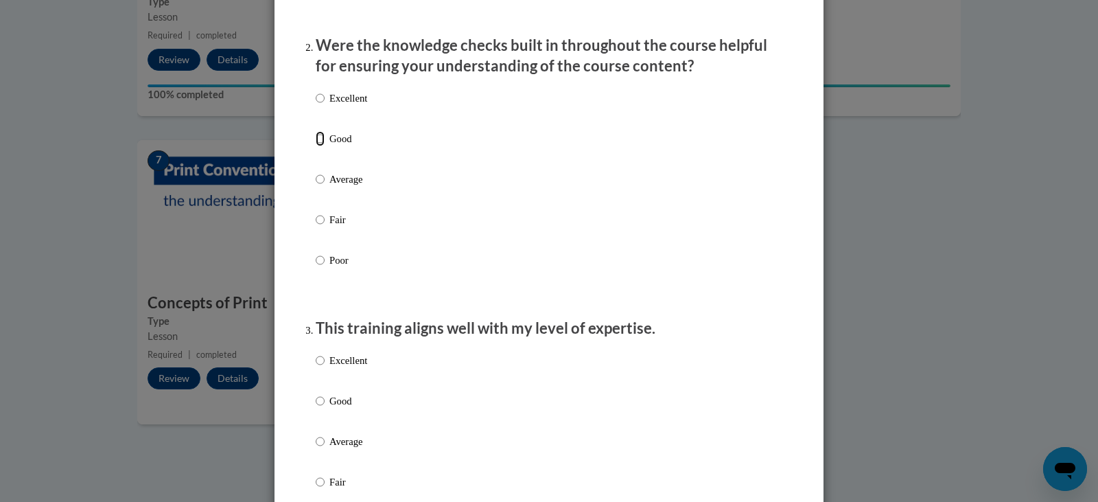
click at [316, 146] on input "Good" at bounding box center [320, 138] width 9 height 15
radio input "true"
click at [316, 408] on input "Good" at bounding box center [320, 400] width 9 height 15
radio input "true"
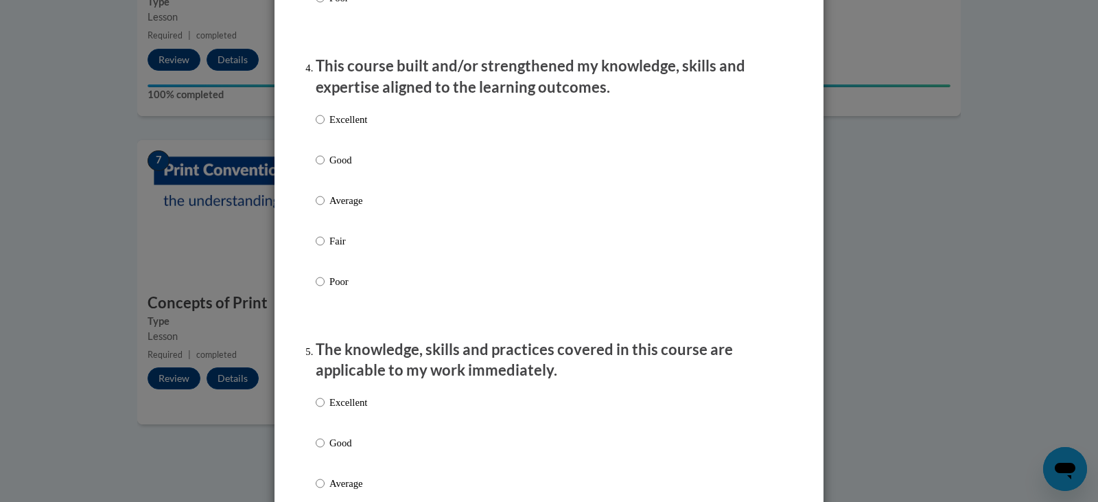
scroll to position [947, 0]
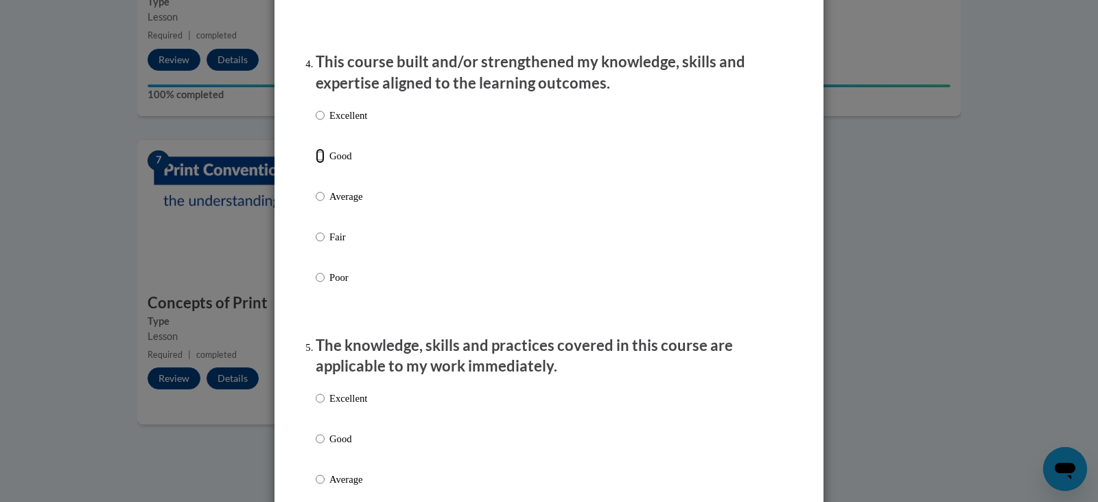
click at [316, 163] on input "Good" at bounding box center [320, 155] width 9 height 15
radio input "true"
click at [316, 204] on input "Average" at bounding box center [320, 196] width 9 height 15
radio input "true"
click at [316, 163] on input "Good" at bounding box center [320, 155] width 9 height 15
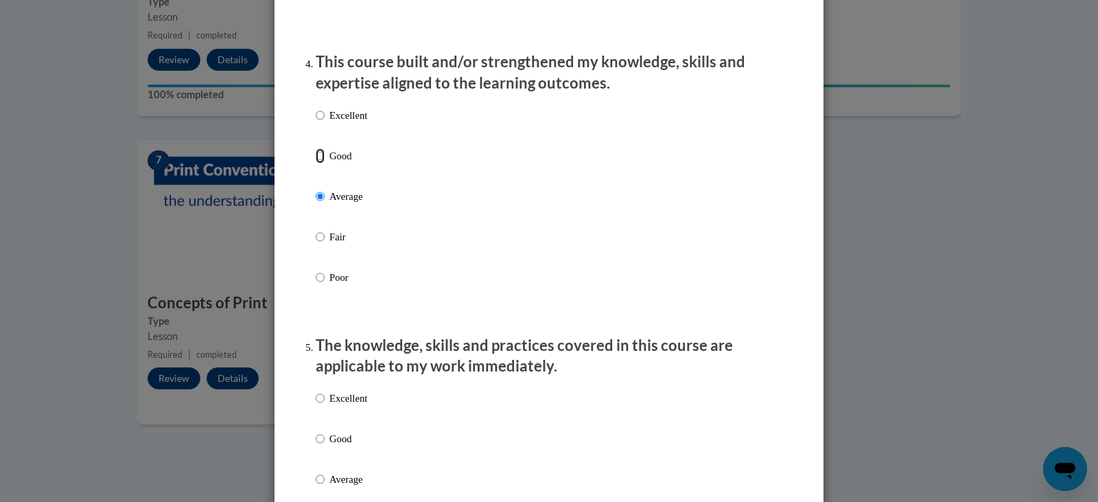
radio input "true"
click at [316, 446] on input "Good" at bounding box center [320, 438] width 9 height 15
radio input "true"
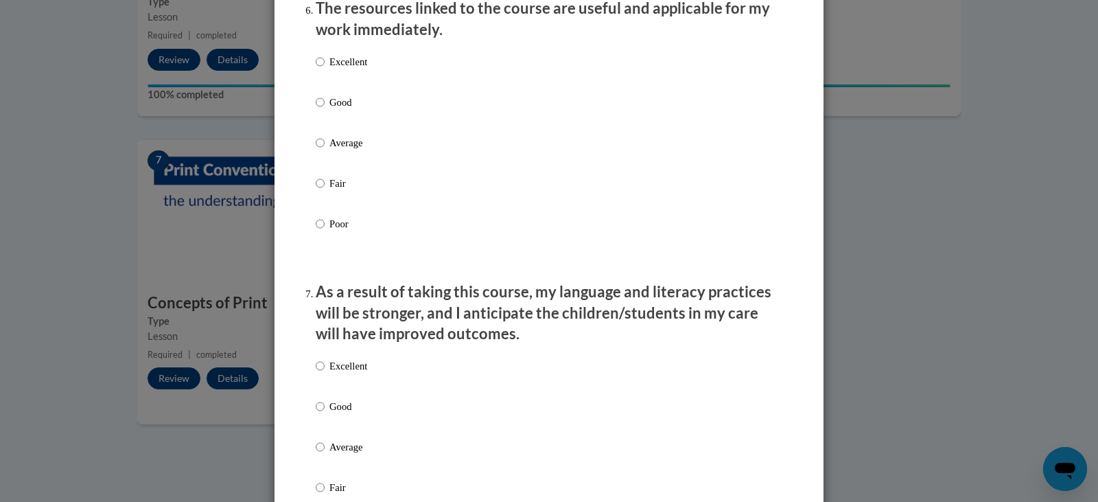
scroll to position [1571, 0]
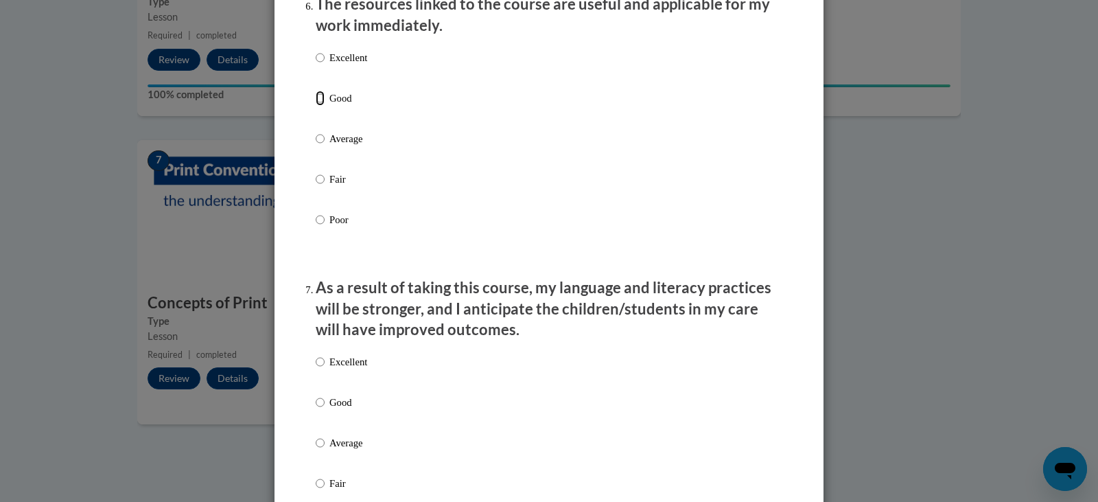
click at [318, 106] on input "Good" at bounding box center [320, 98] width 9 height 15
radio input "true"
click at [316, 410] on input "Good" at bounding box center [320, 402] width 9 height 15
radio input "true"
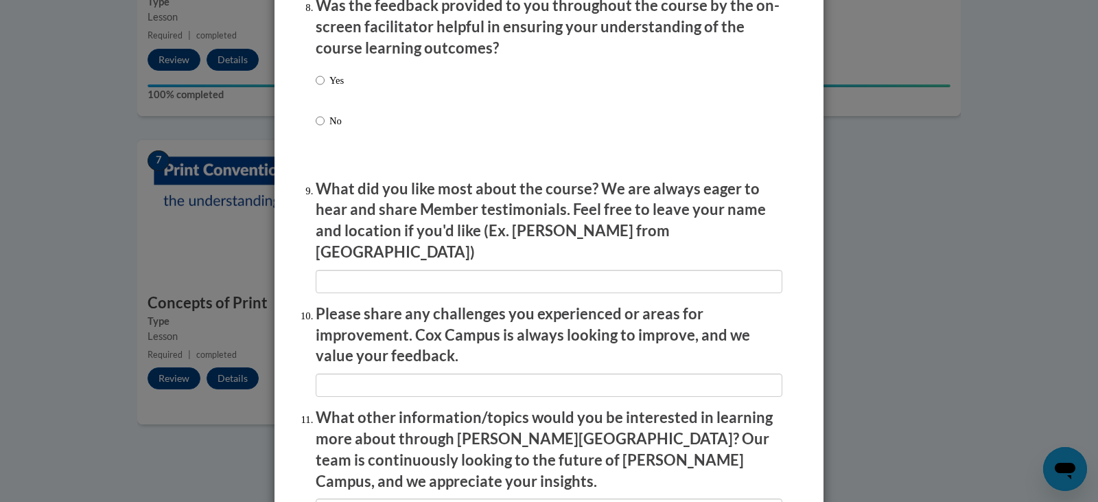
scroll to position [2149, 0]
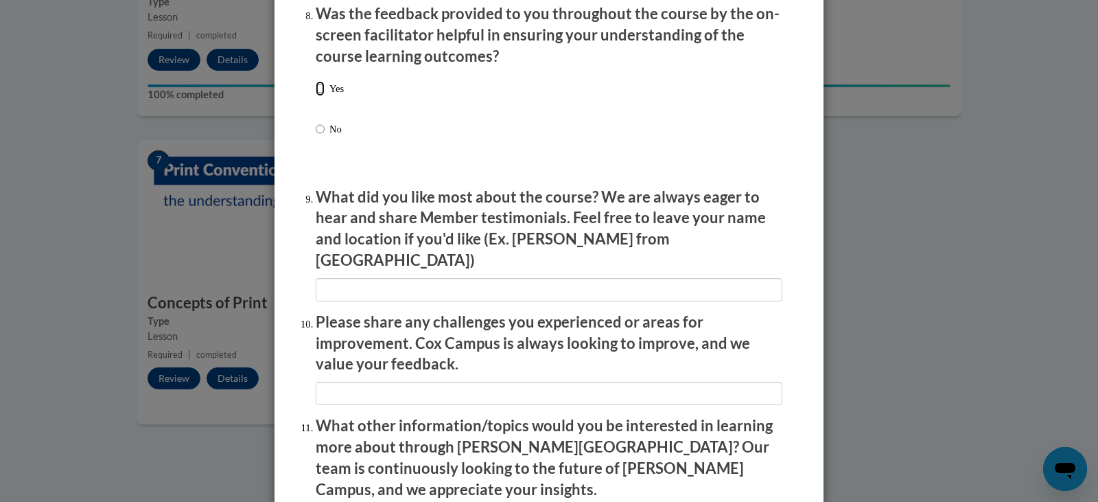
click at [316, 96] on input "Yes" at bounding box center [320, 88] width 9 height 15
radio input "true"
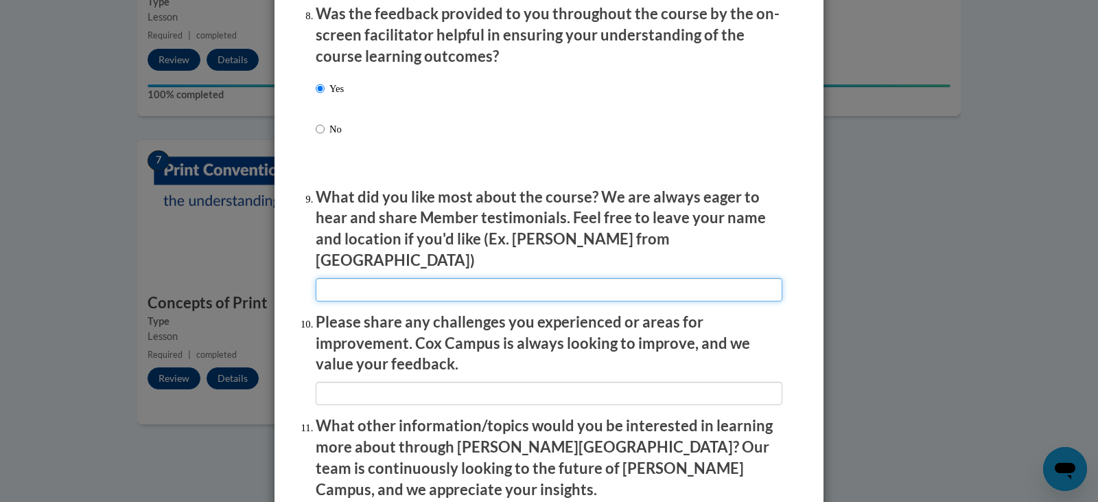
click at [511, 278] on input "textbox" at bounding box center [549, 289] width 467 height 23
click at [349, 279] on input "textbox" at bounding box center [549, 289] width 467 height 23
click at [345, 278] on input "textbox" at bounding box center [549, 289] width 467 height 23
click at [369, 282] on input "textbox" at bounding box center [549, 289] width 467 height 23
click at [393, 281] on input "textbox" at bounding box center [549, 289] width 467 height 23
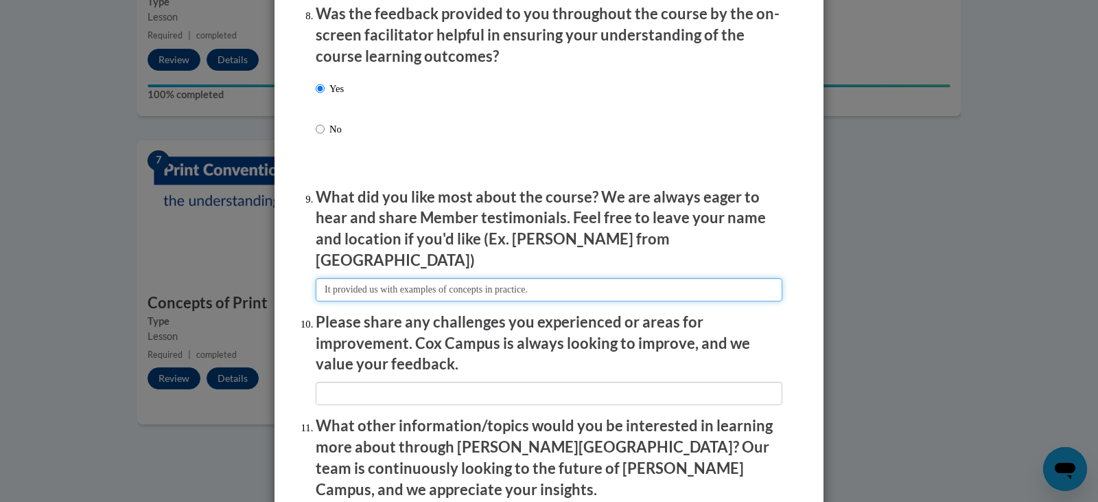
type input "It provided us with examples of concepts in practice."
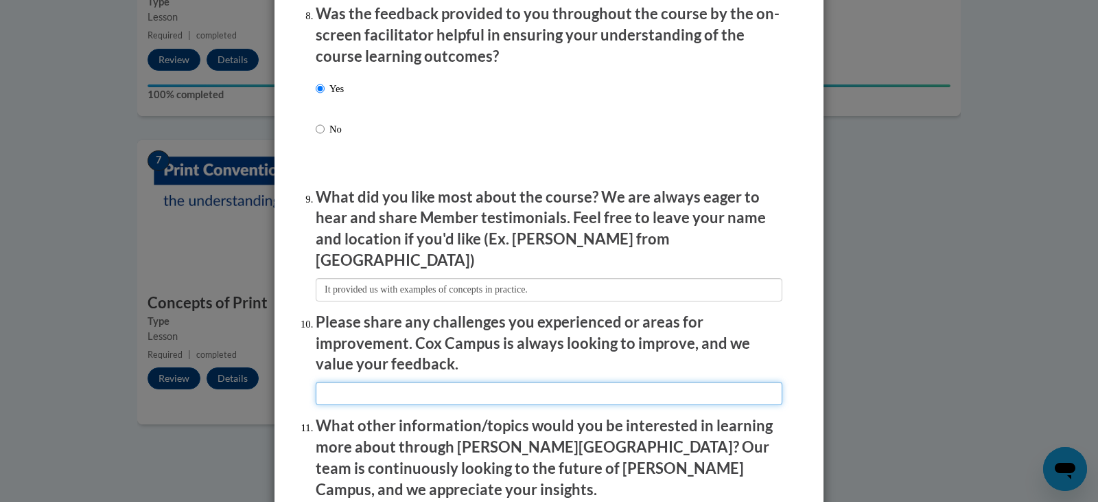
click at [571, 382] on input "textbox" at bounding box center [549, 393] width 467 height 23
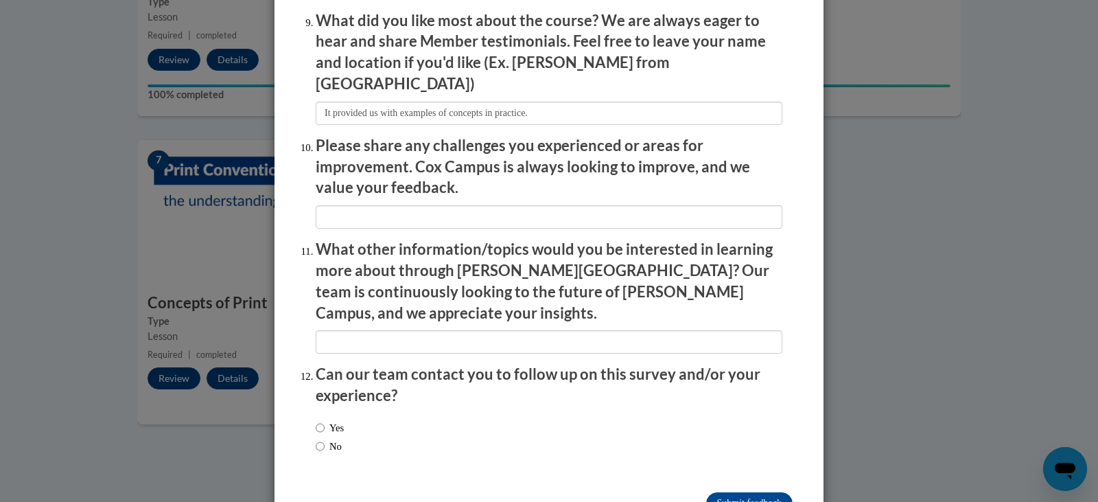
scroll to position [2334, 0]
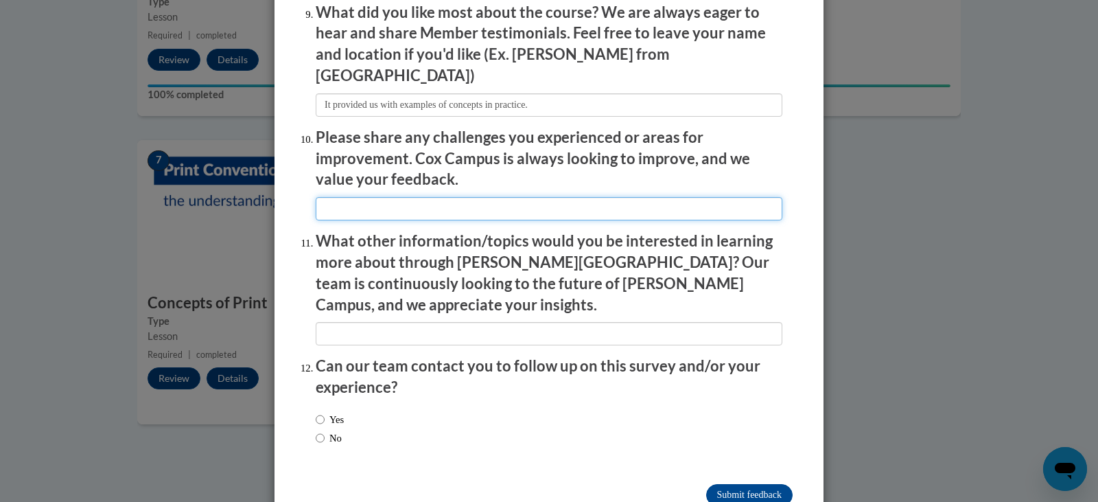
click at [467, 197] on input "textbox" at bounding box center [549, 208] width 467 height 23
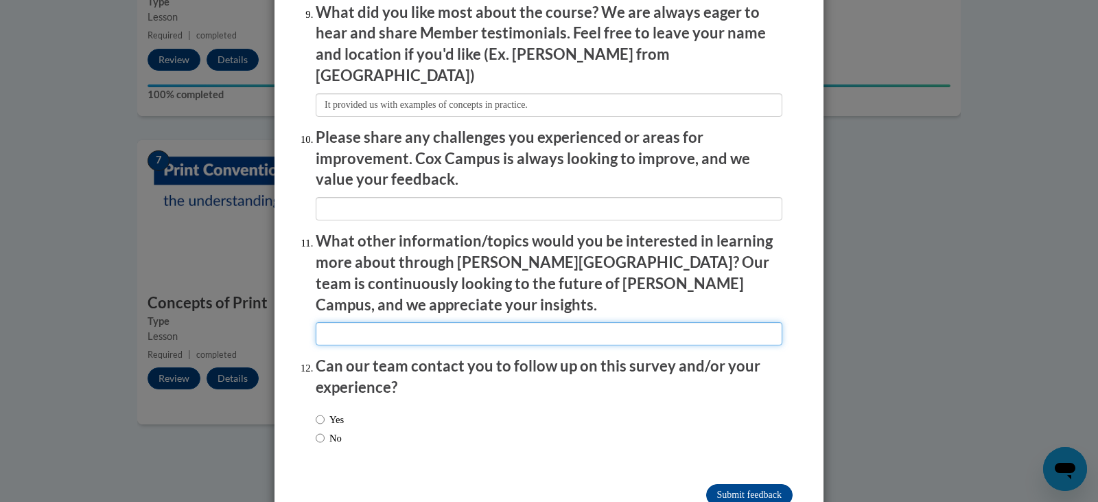
click at [339, 322] on input "textbox" at bounding box center [549, 333] width 467 height 23
type input "More on teaching reading."
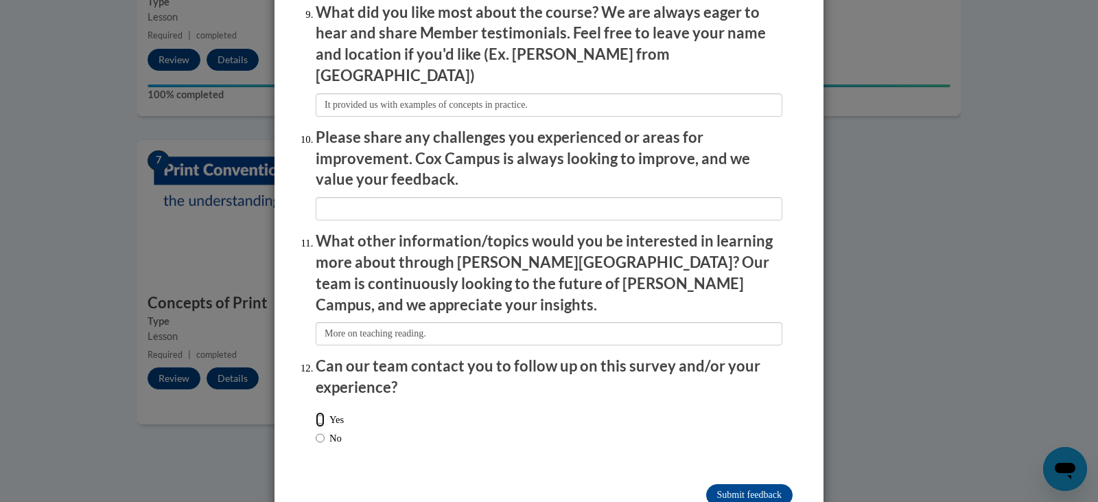
click at [316, 412] on input "Yes" at bounding box center [320, 419] width 9 height 15
radio input "true"
click at [745, 484] on input "Submit feedback" at bounding box center [749, 495] width 87 height 22
click at [745, 484] on input "Submitting" at bounding box center [749, 495] width 87 height 22
